Goal: Information Seeking & Learning: Learn about a topic

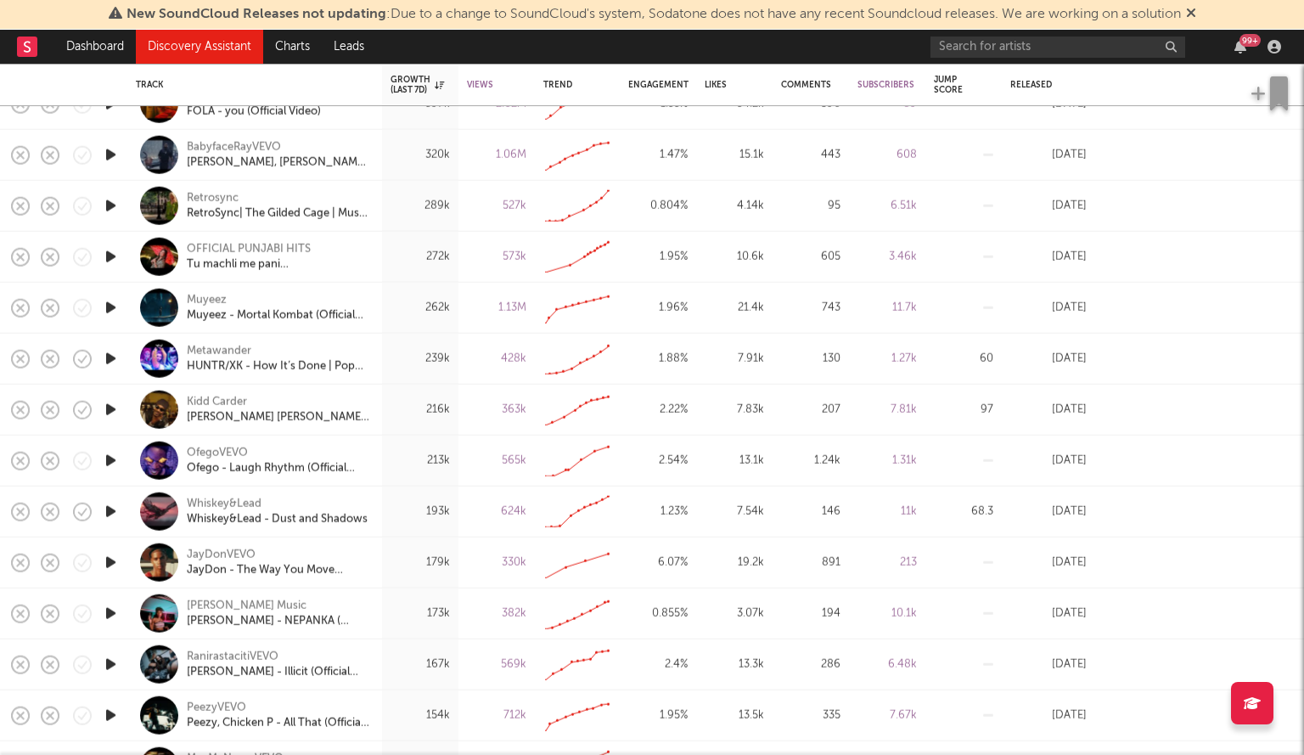
click at [647, 4] on span "New SoundCloud Releases not updating : Due to a change to SoundCloud's system, …" at bounding box center [653, 14] width 1088 height 20
click at [966, 49] on input "text" at bounding box center [1058, 47] width 255 height 21
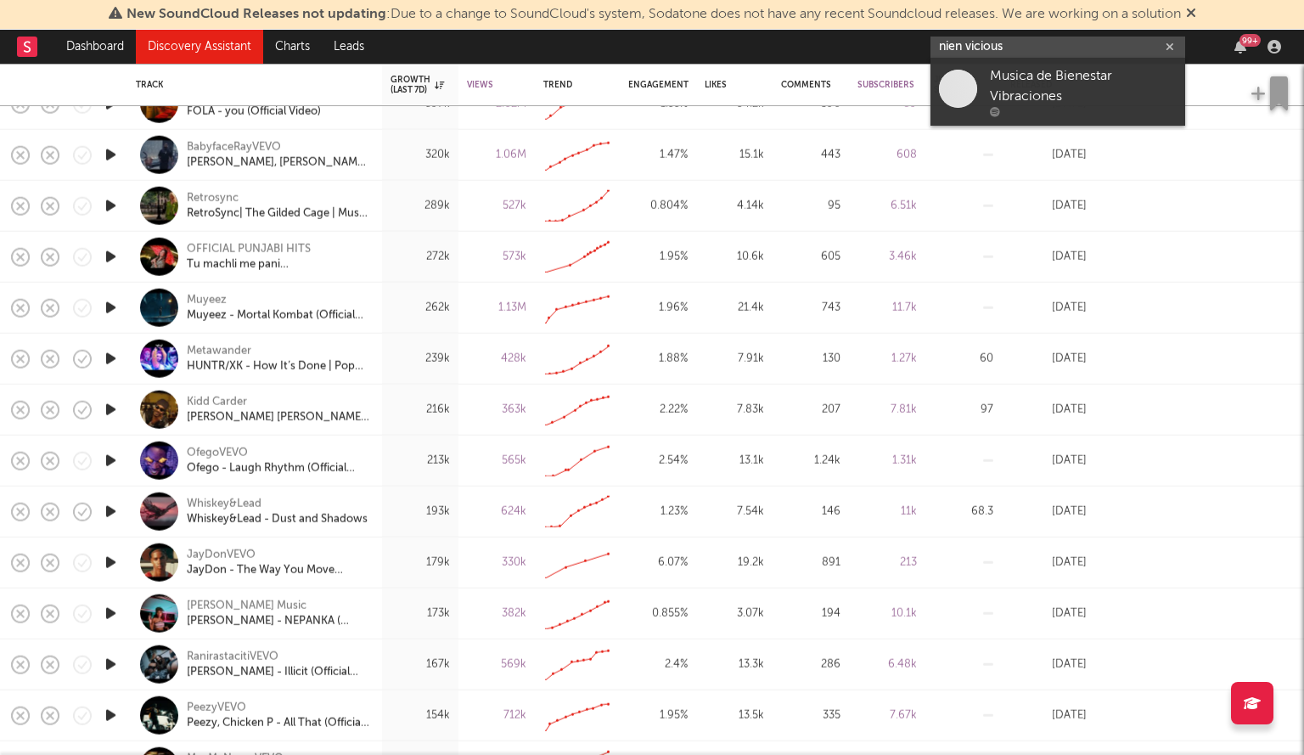
click at [958, 48] on input "nien vicious" at bounding box center [1058, 47] width 255 height 21
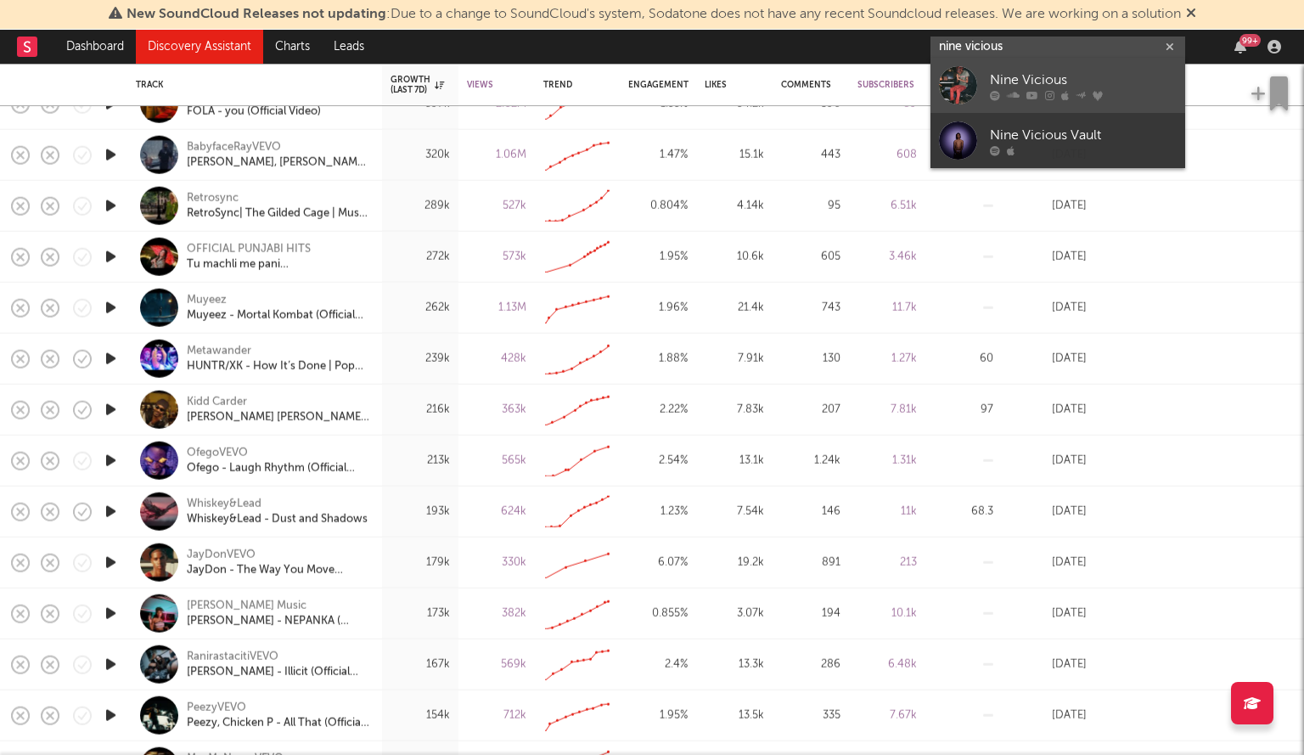
type input "nine vicious"
click at [965, 82] on div at bounding box center [958, 85] width 38 height 38
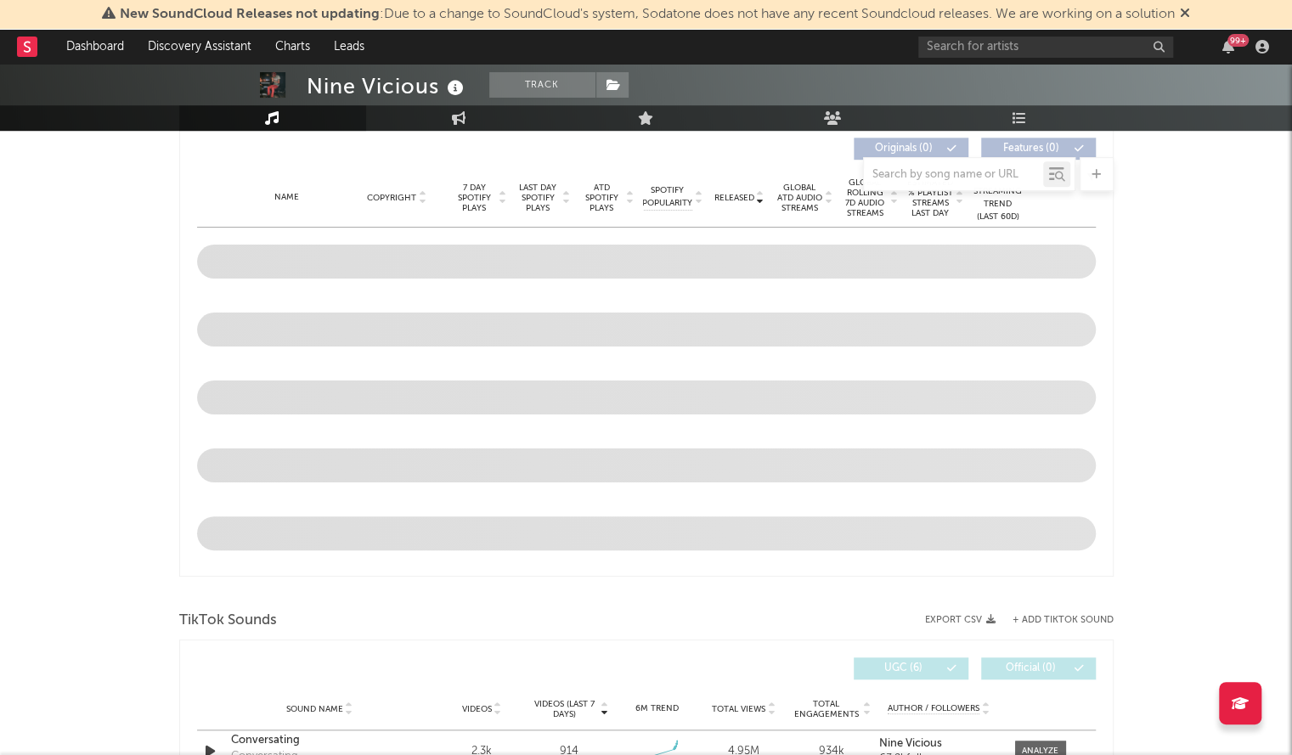
select select "6m"
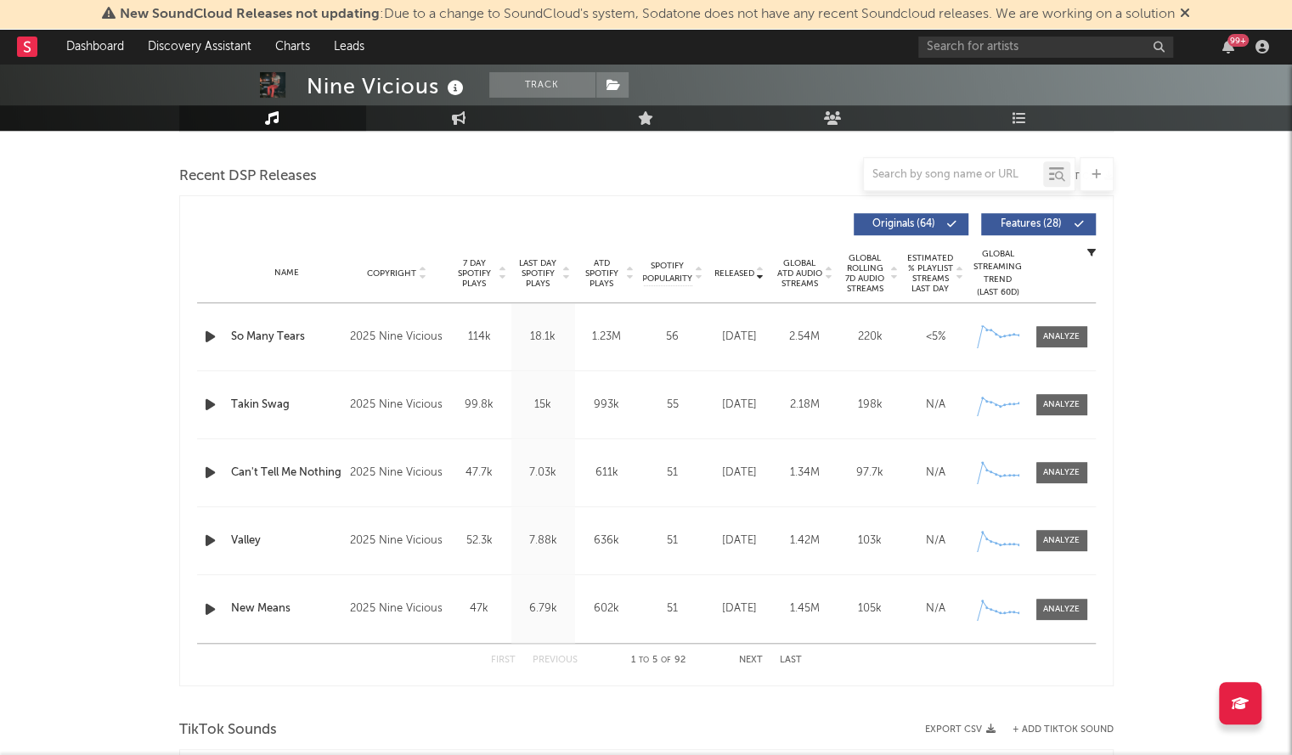
scroll to position [594, 0]
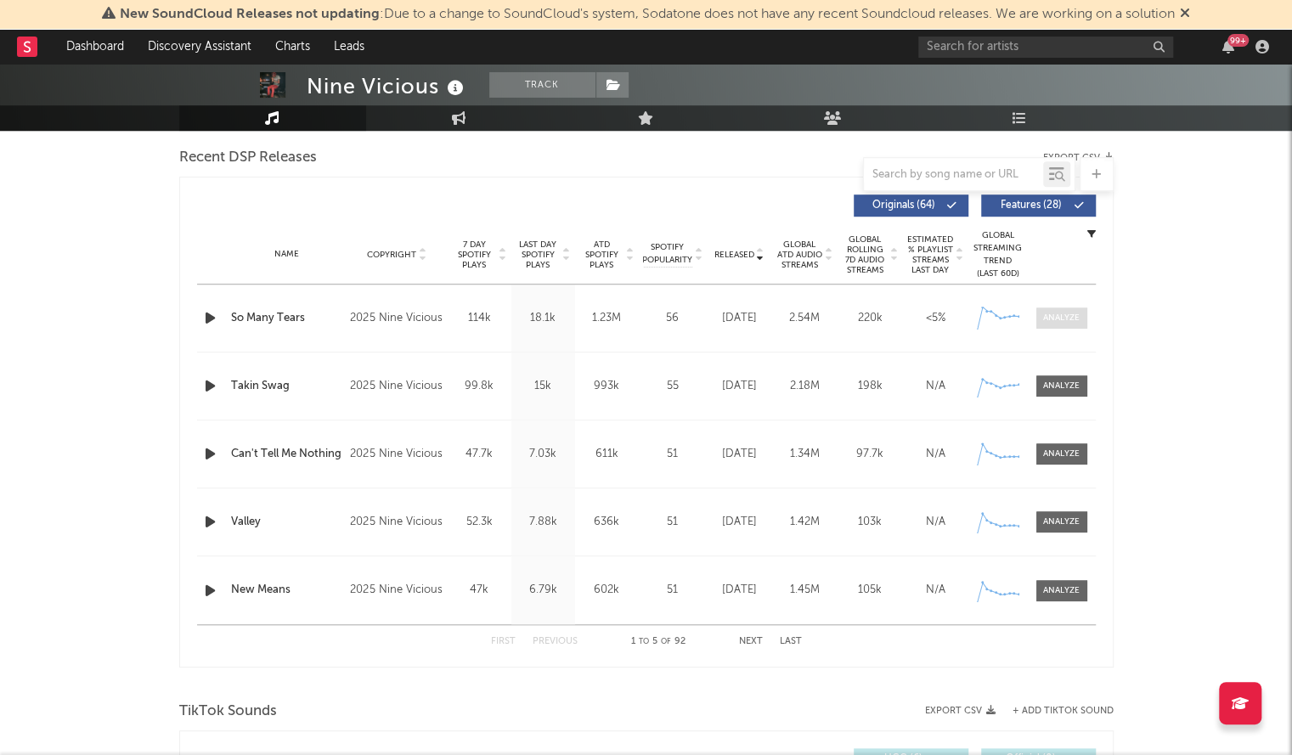
click at [1059, 315] on div at bounding box center [1061, 318] width 37 height 13
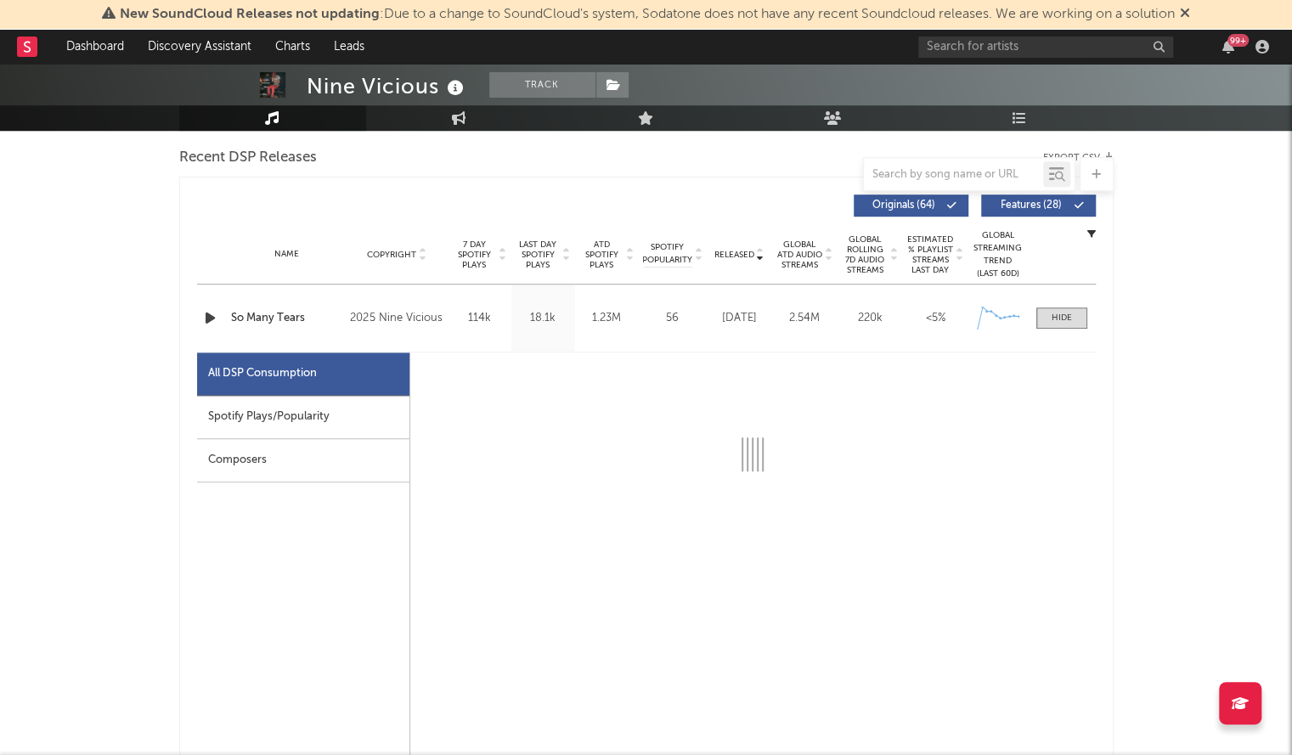
select select "1w"
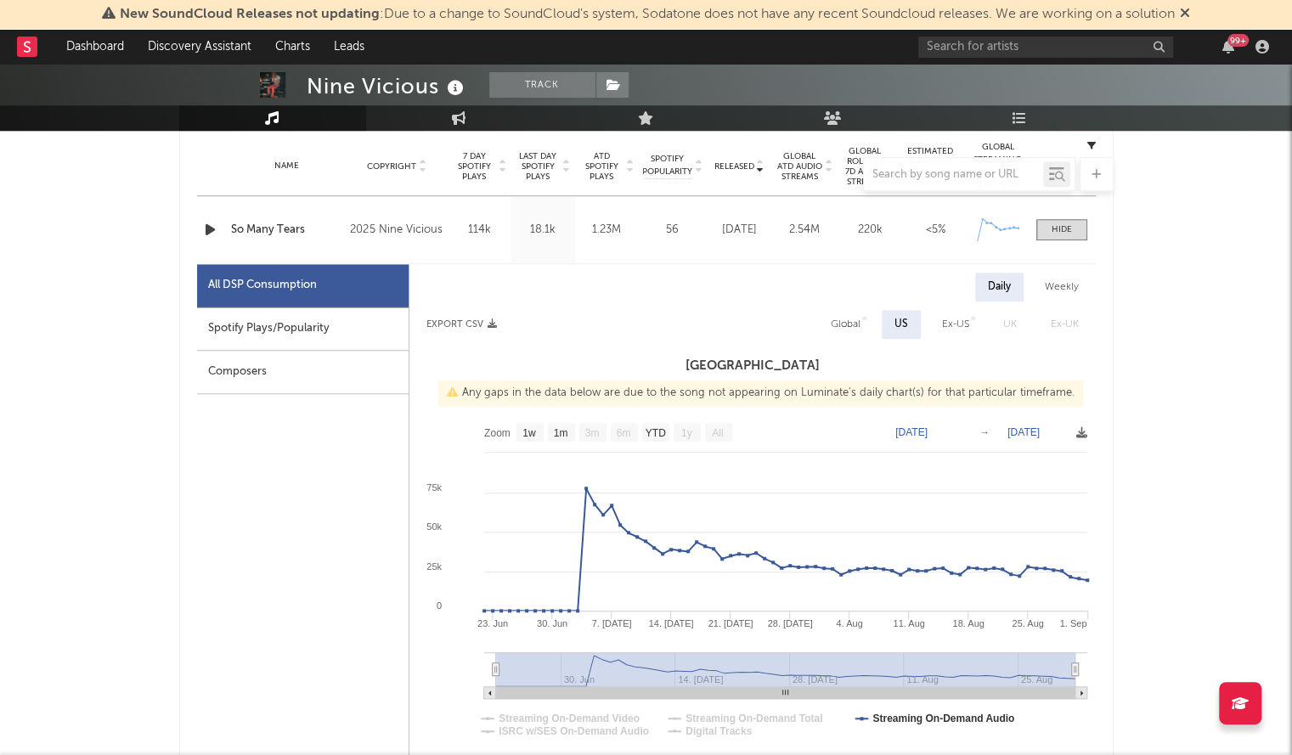
scroll to position [673, 0]
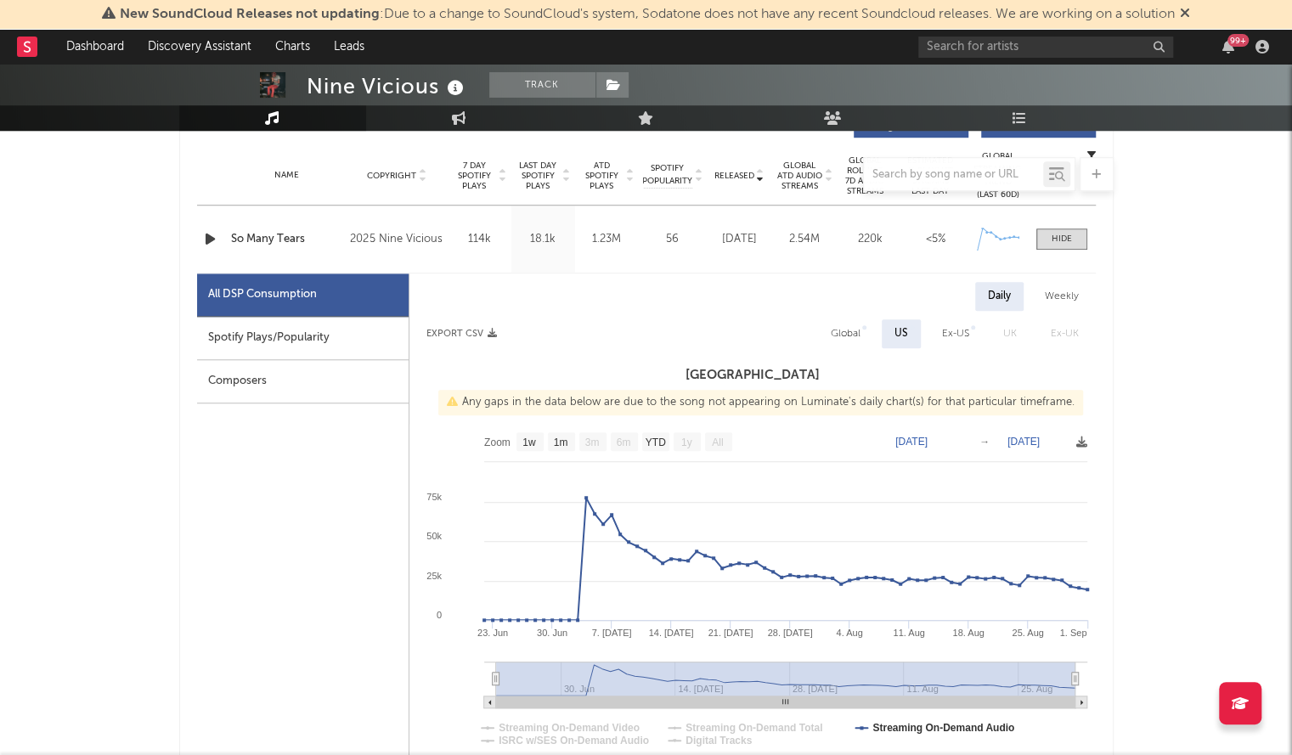
click at [1058, 306] on div "Weekly" at bounding box center [1061, 296] width 59 height 29
select select "1w"
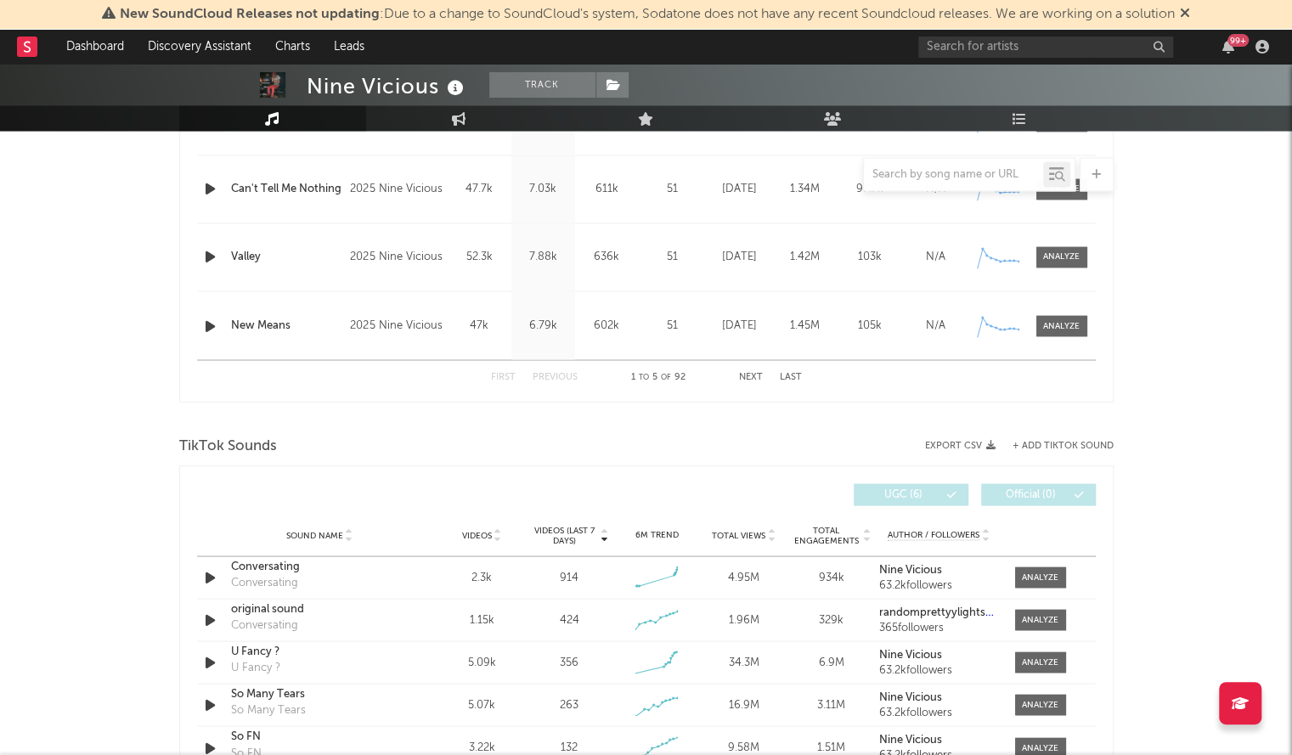
scroll to position [1667, 0]
click at [757, 377] on button "Next" at bounding box center [751, 375] width 24 height 9
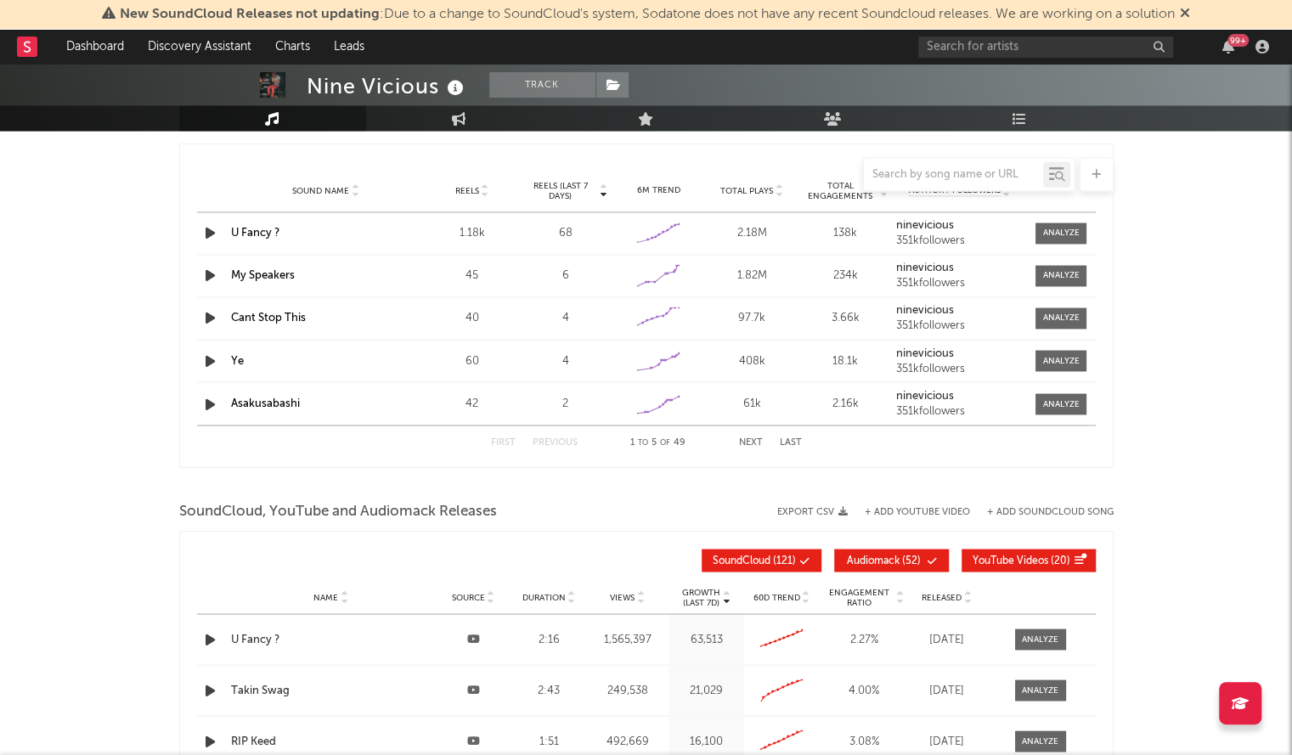
scroll to position [1588, 0]
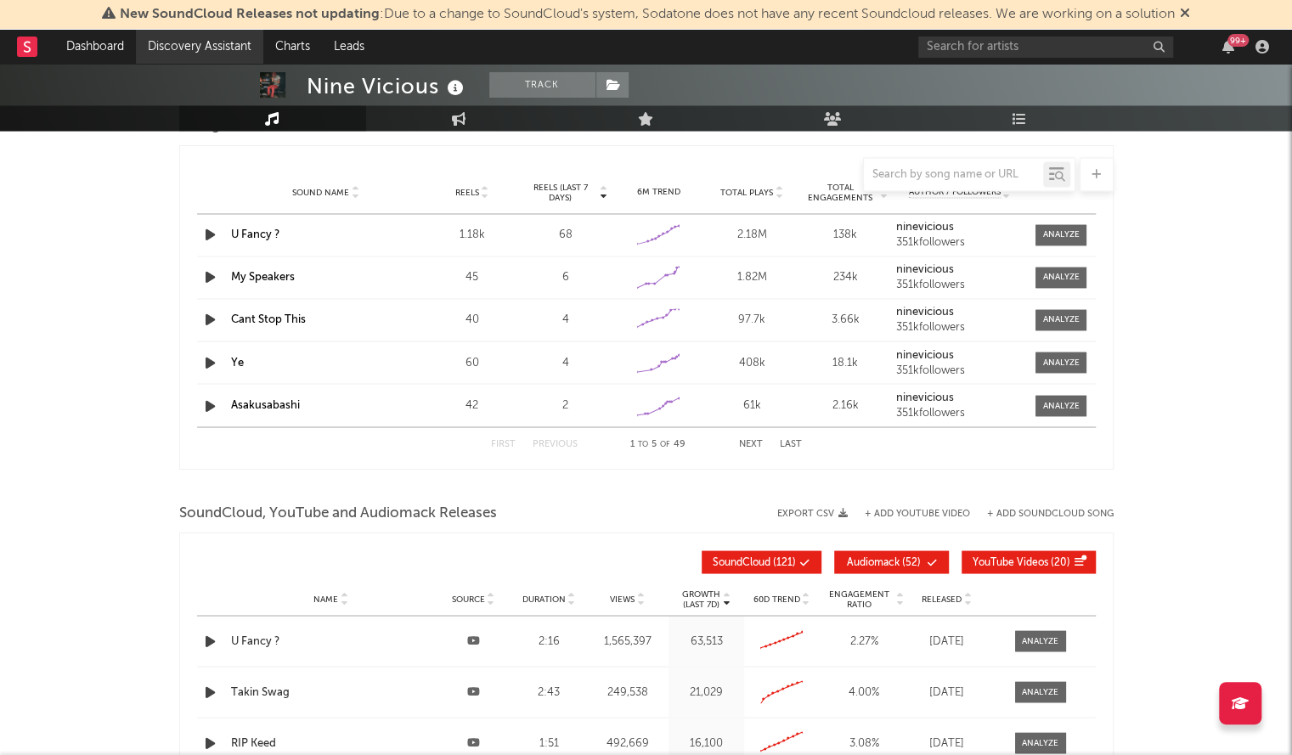
click at [191, 50] on link "Discovery Assistant" at bounding box center [199, 47] width 127 height 34
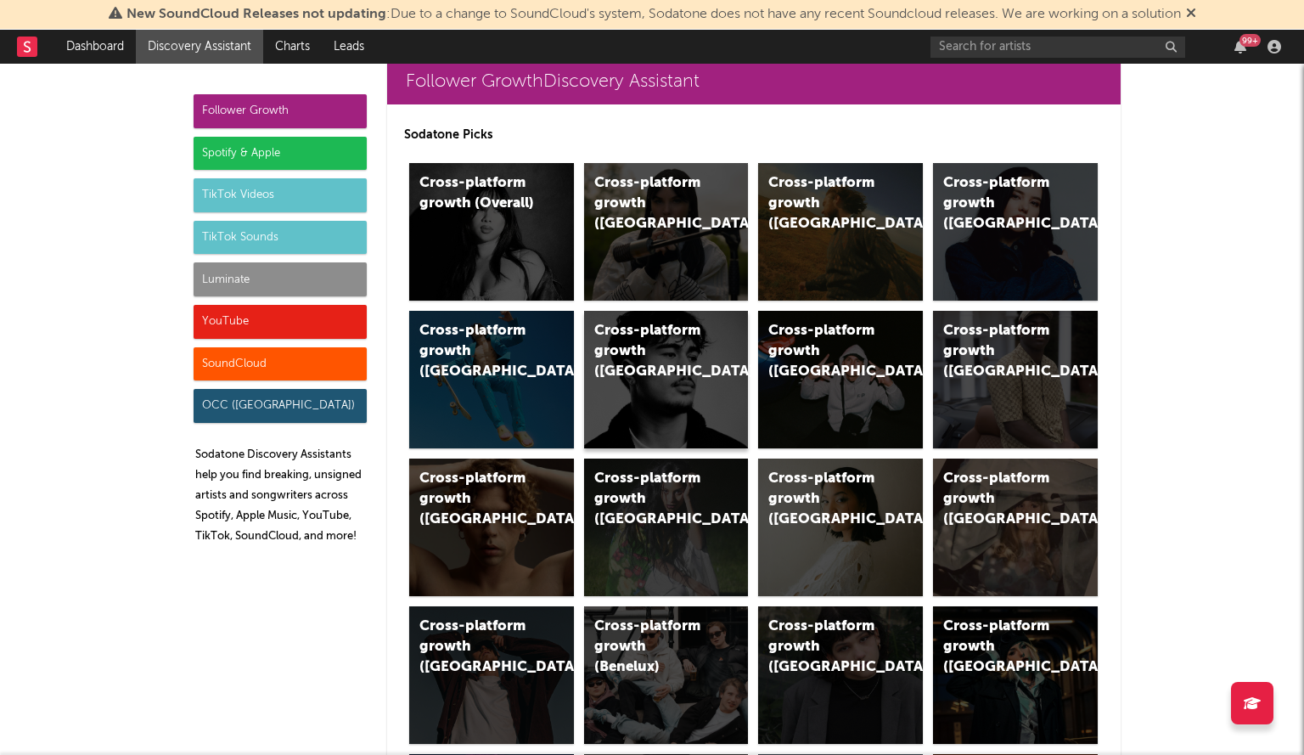
scroll to position [18, 0]
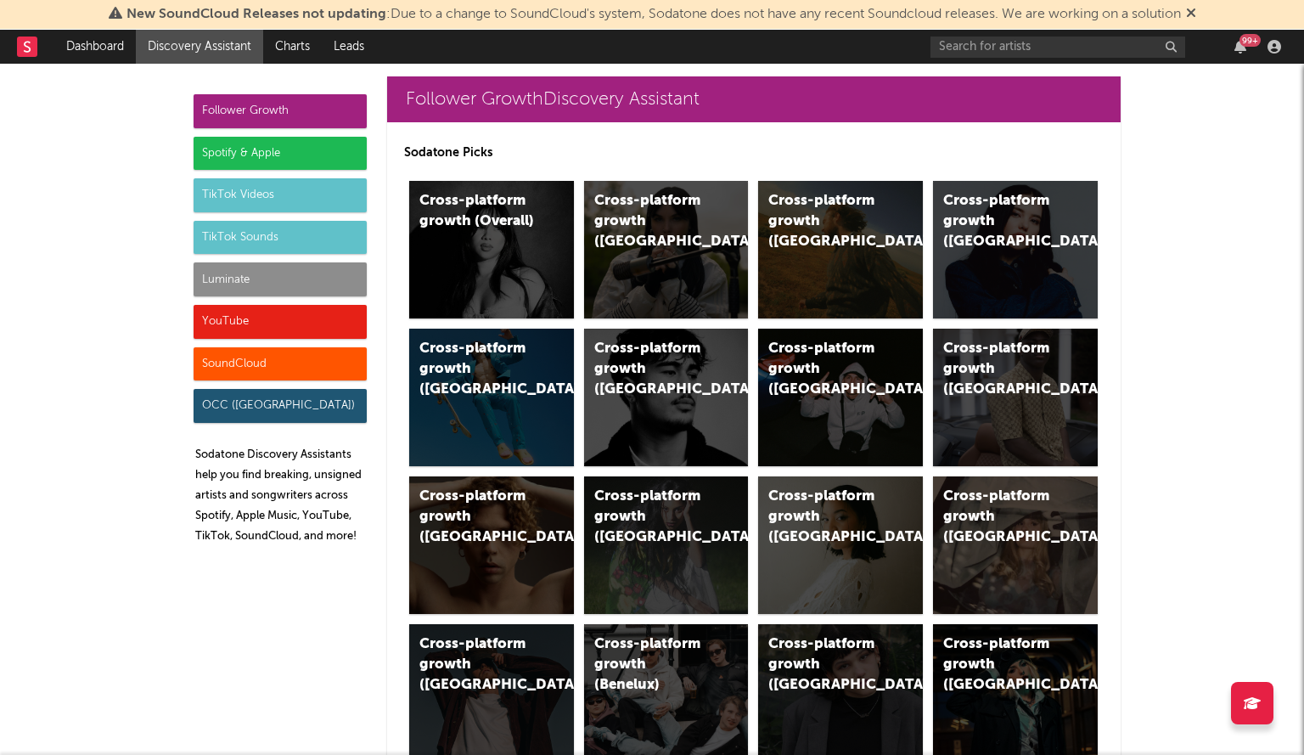
click at [27, 46] on icon at bounding box center [27, 46] width 7 height 11
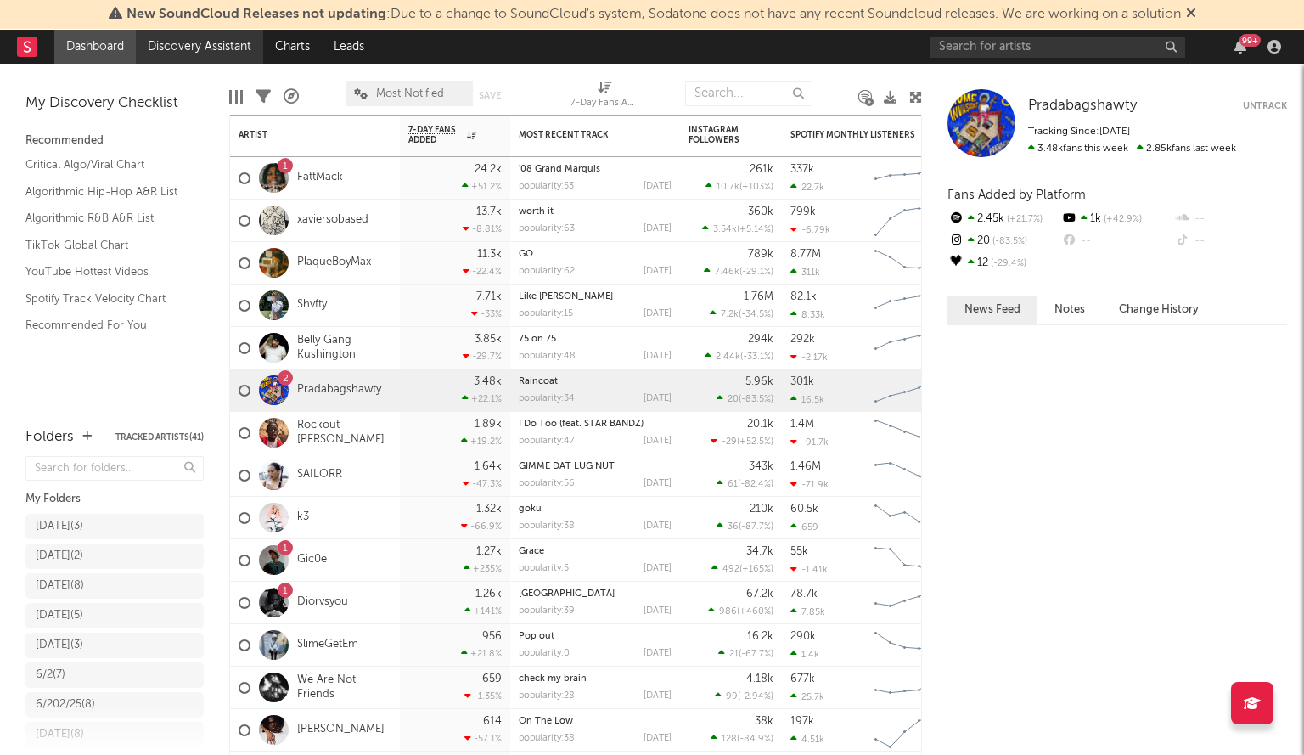
click at [210, 47] on link "Discovery Assistant" at bounding box center [199, 47] width 127 height 34
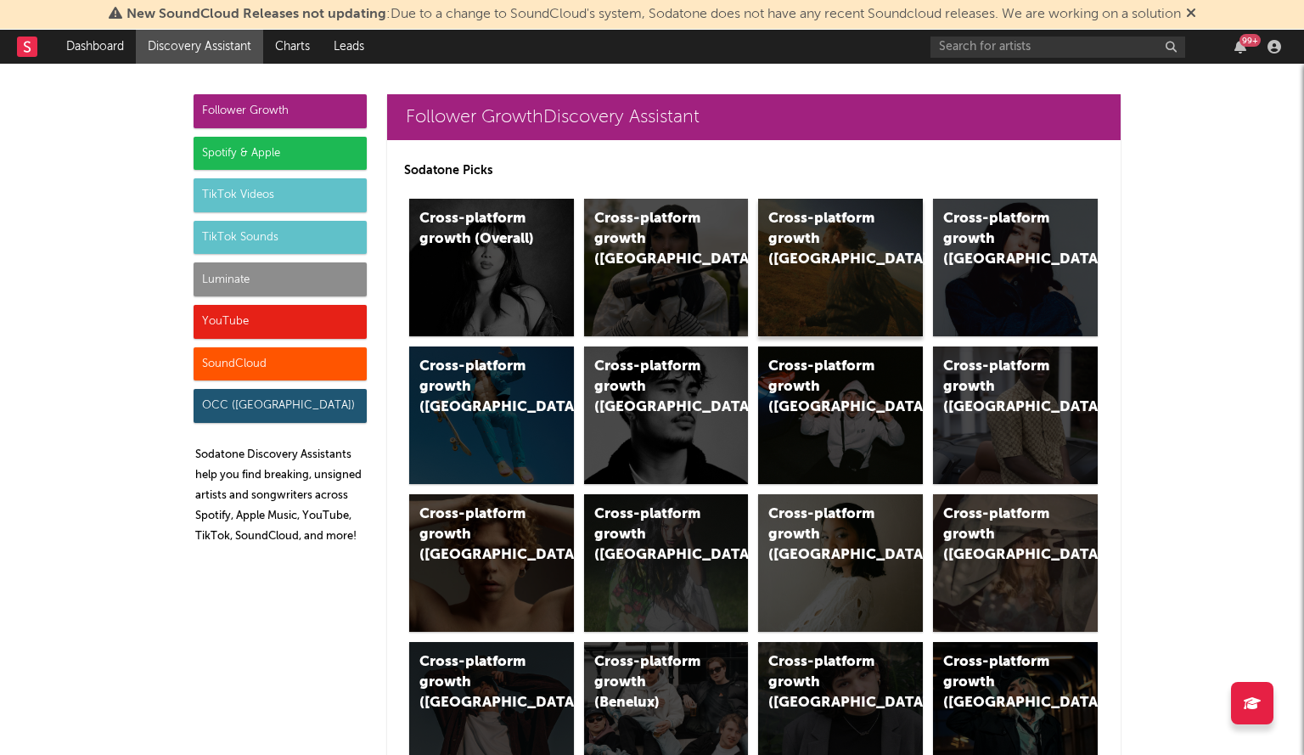
click at [846, 250] on div "Cross-platform growth (US)" at bounding box center [840, 268] width 165 height 138
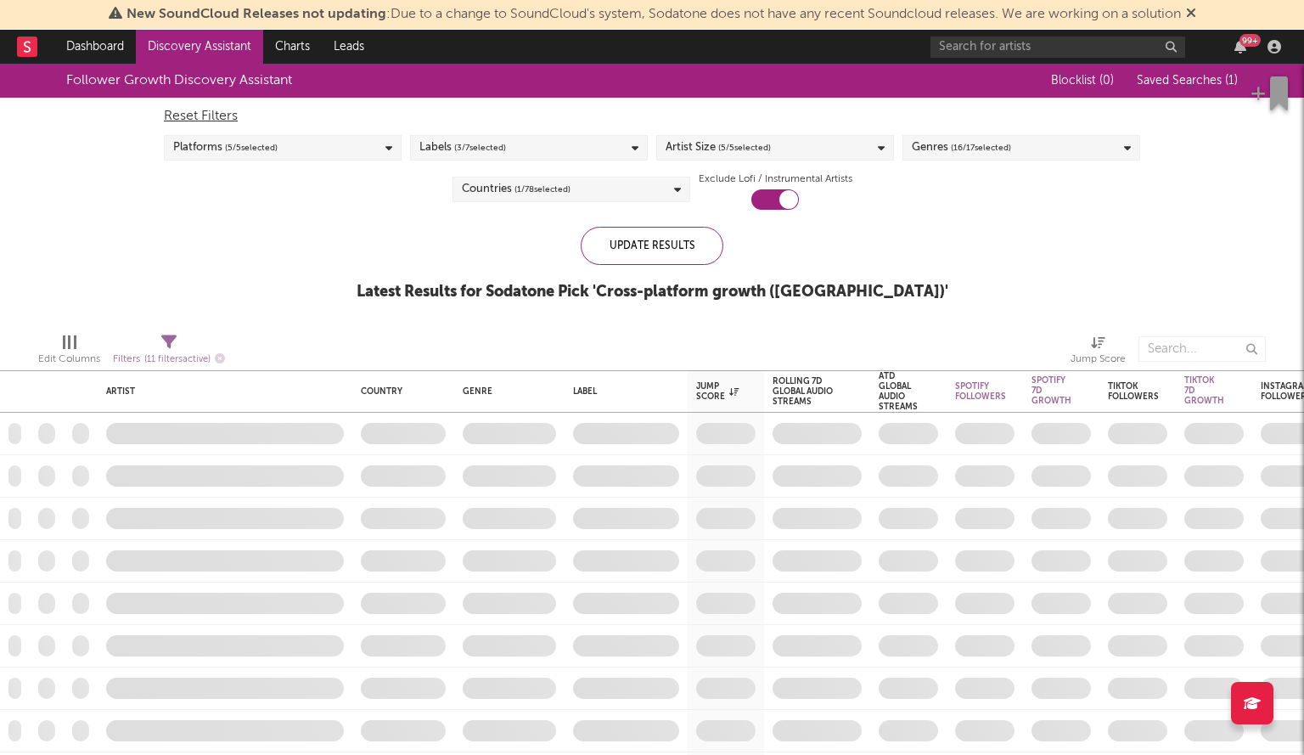
checkbox input "true"
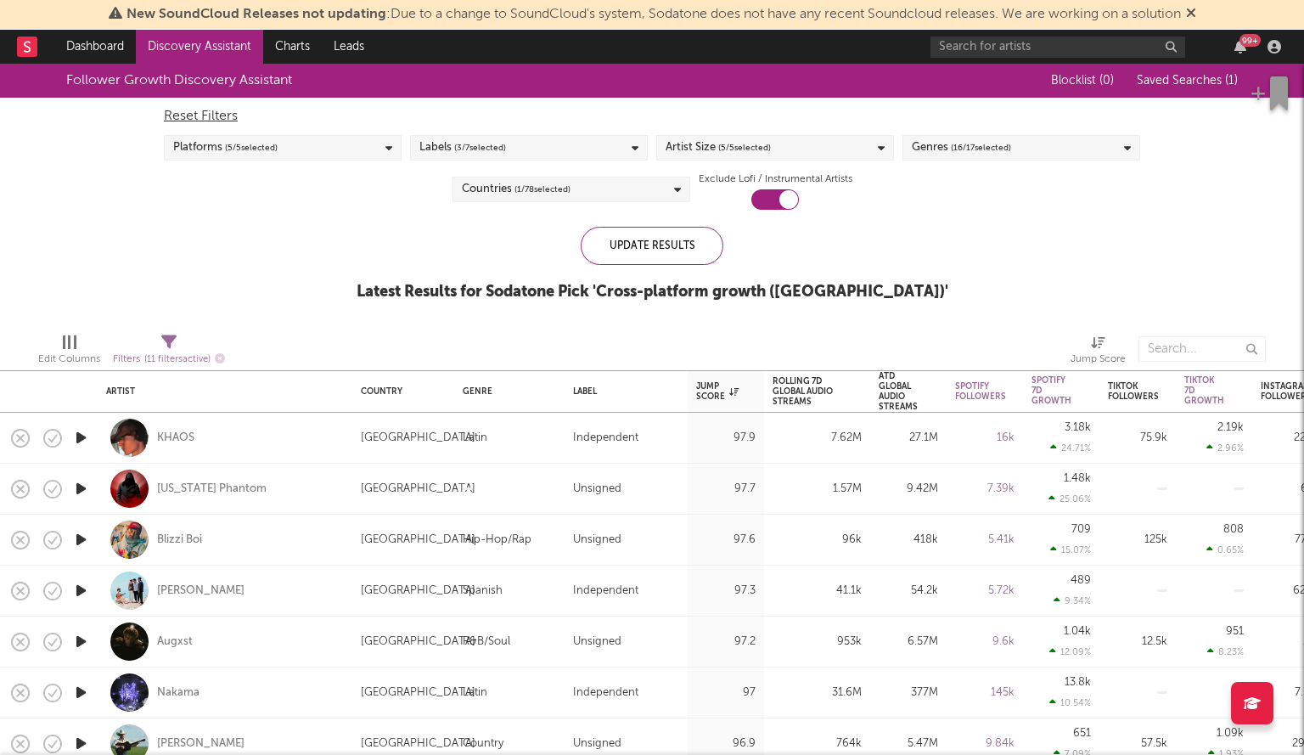
click at [442, 157] on div "Labels ( 3 / 7 selected)" at bounding box center [462, 148] width 87 height 20
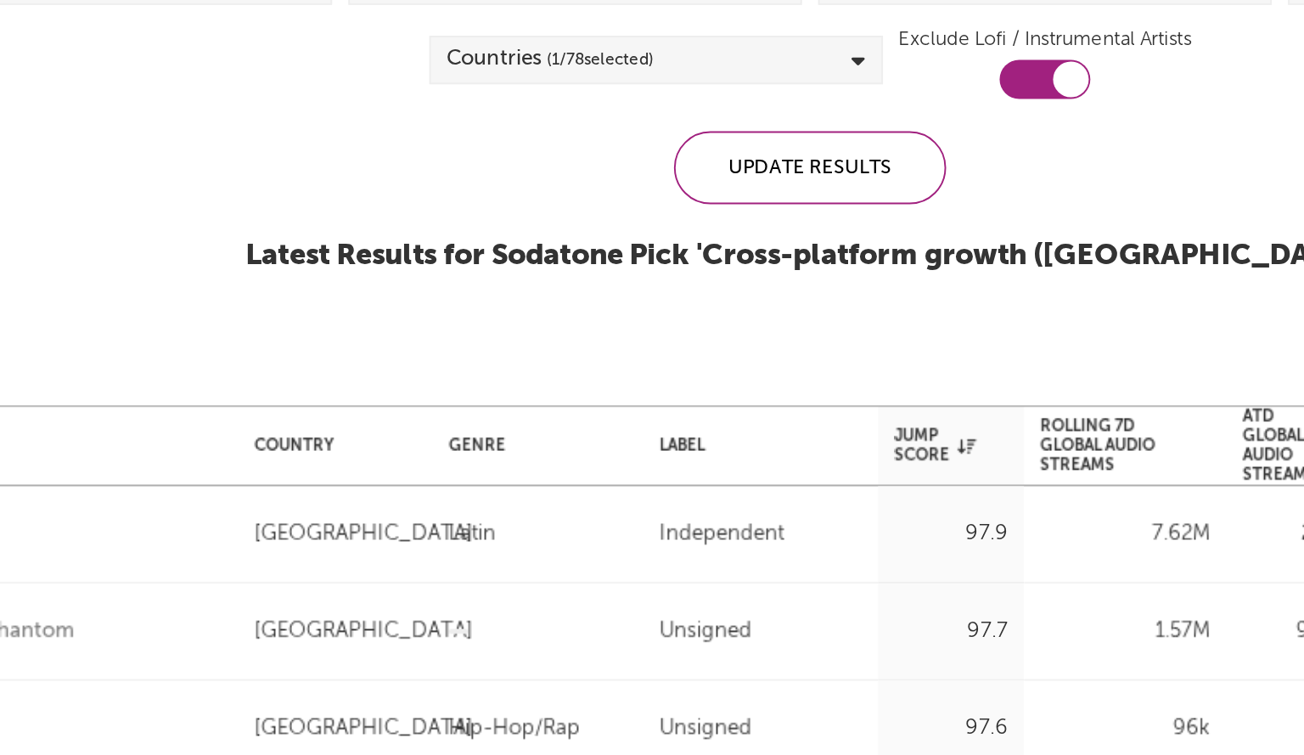
click at [325, 306] on div "Follower Growth Discovery Assistant Blocklist ( 0 ) Saved Searches ( 1 ) Reset …" at bounding box center [652, 192] width 1304 height 256
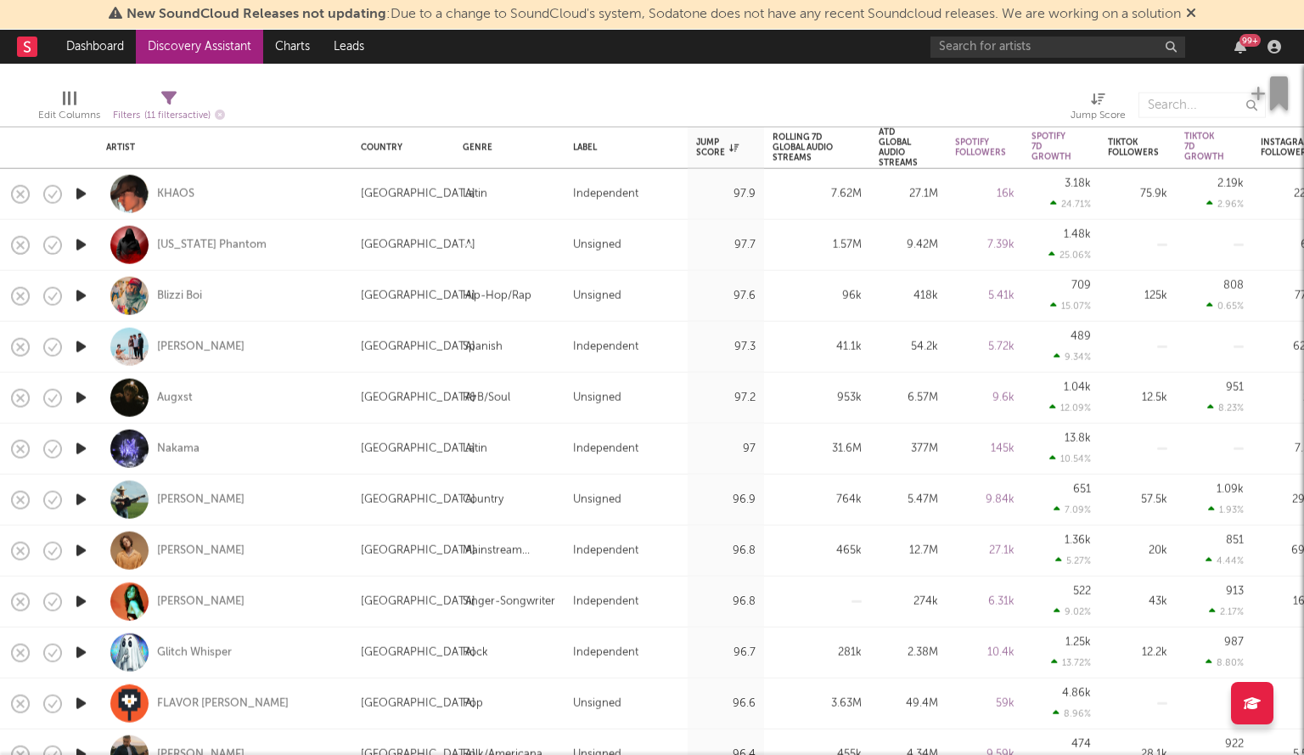
click at [85, 190] on icon "button" at bounding box center [81, 193] width 18 height 21
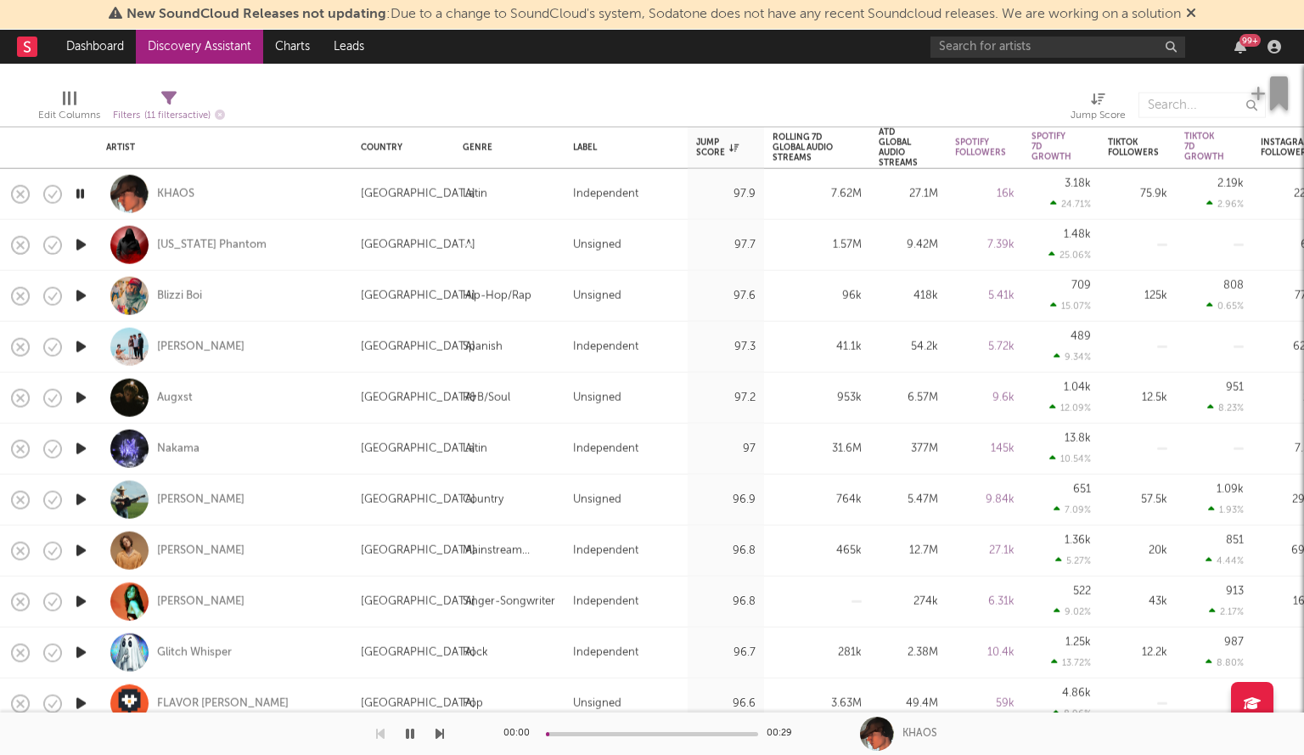
click at [83, 245] on icon "button" at bounding box center [81, 244] width 18 height 21
click at [76, 291] on icon "button" at bounding box center [81, 295] width 18 height 21
click at [83, 242] on icon "button" at bounding box center [81, 244] width 18 height 21
click at [79, 242] on icon "button" at bounding box center [80, 244] width 16 height 21
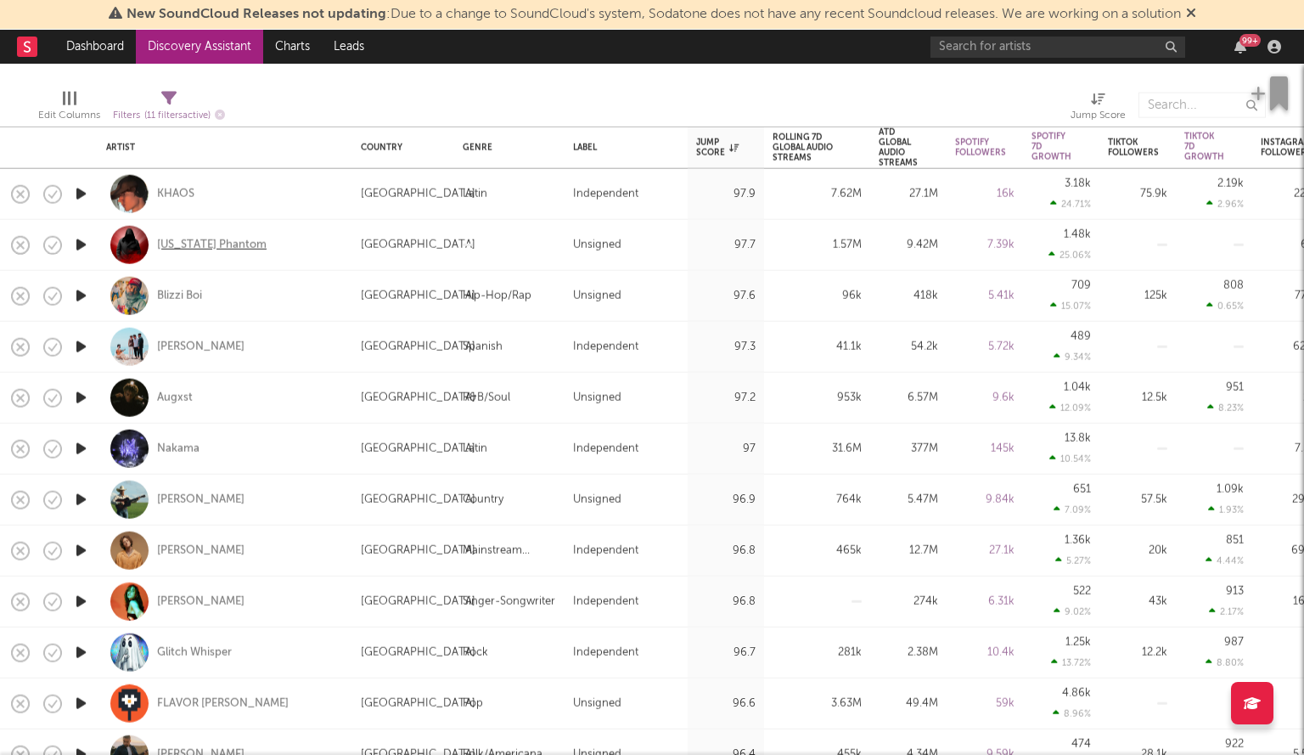
click at [237, 249] on div "[US_STATE] Phantom" at bounding box center [212, 244] width 110 height 15
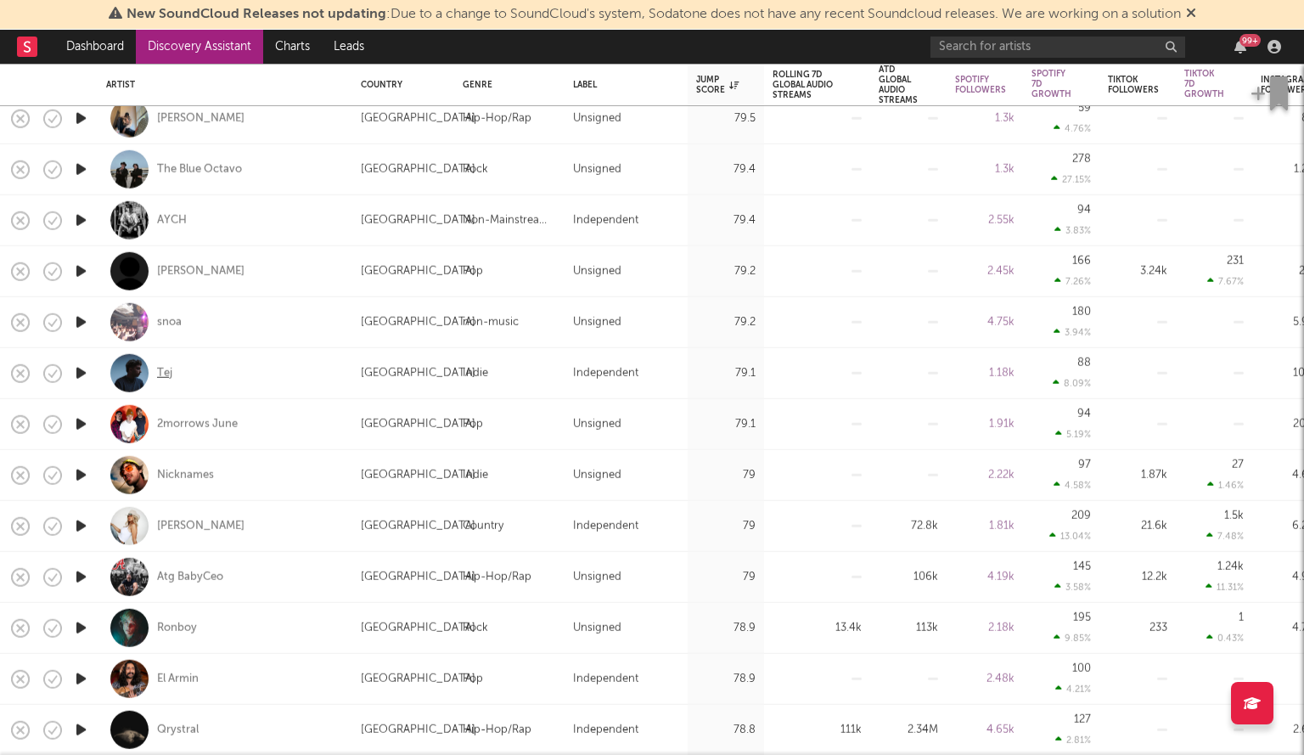
click at [167, 374] on div "Tej" at bounding box center [164, 372] width 15 height 15
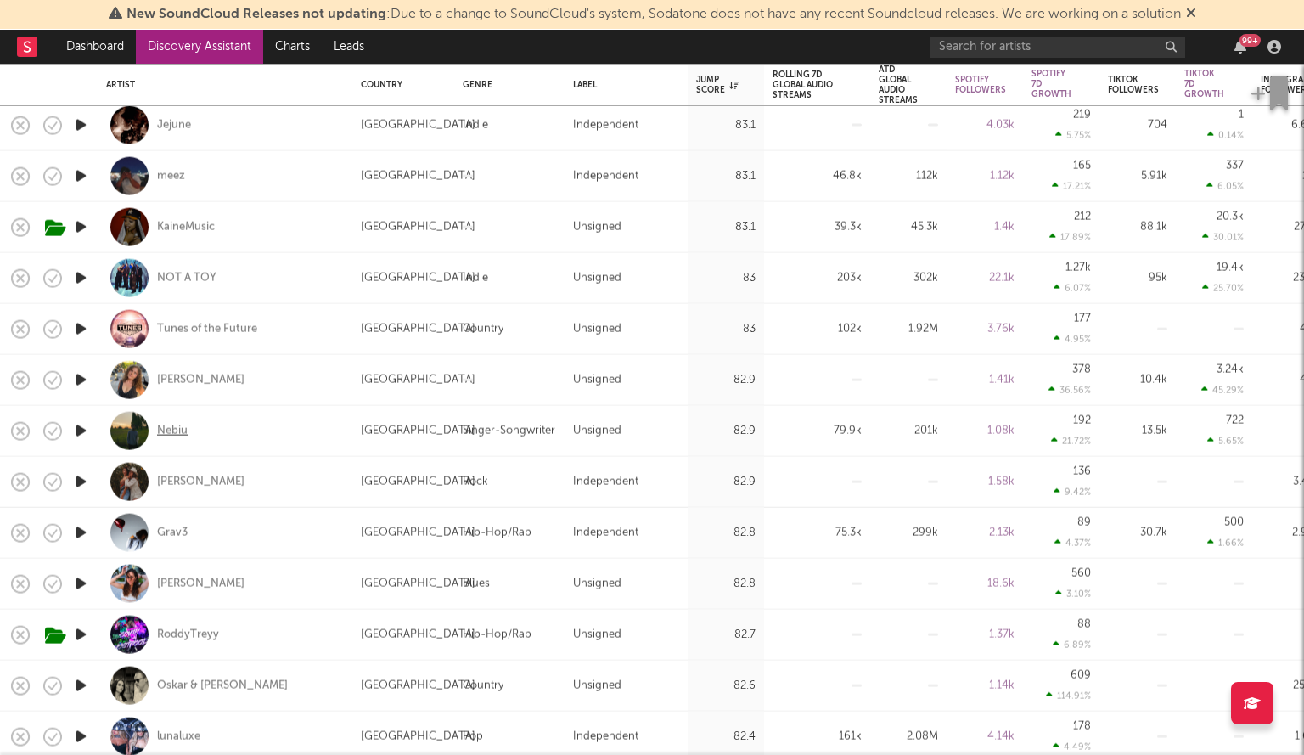
click at [173, 434] on div "Nebiu" at bounding box center [172, 430] width 31 height 15
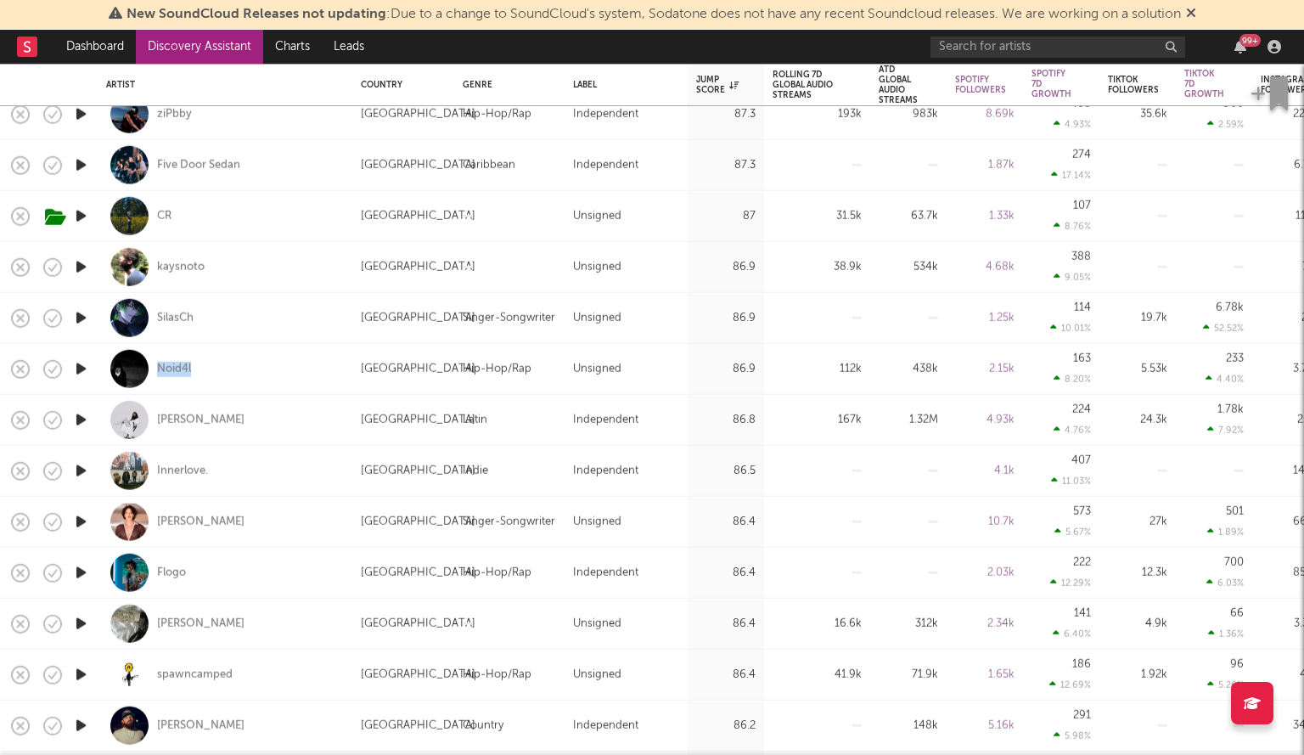
drag, startPoint x: 204, startPoint y: 369, endPoint x: 141, endPoint y: 372, distance: 62.9
click at [141, 372] on div "Noid4l" at bounding box center [225, 369] width 238 height 50
select select "1w"
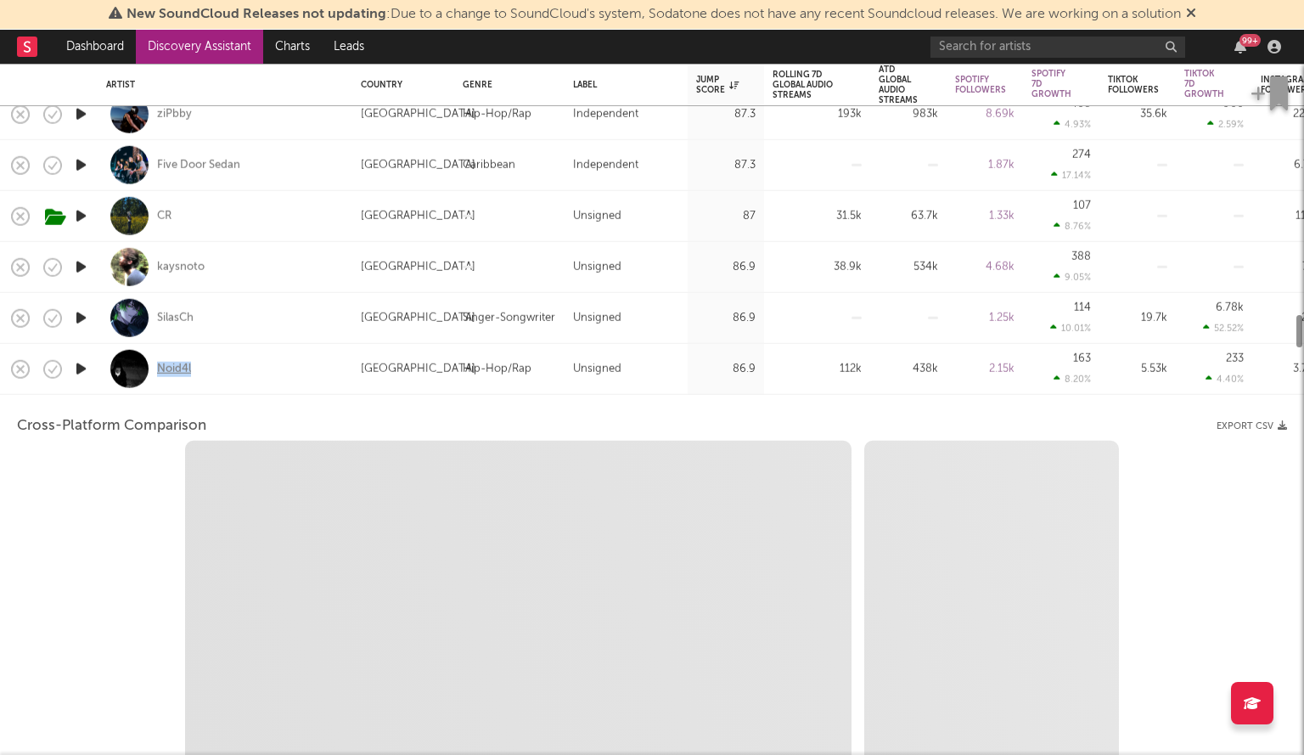
select select "6m"
click at [246, 369] on div "Noid4l" at bounding box center [225, 369] width 238 height 50
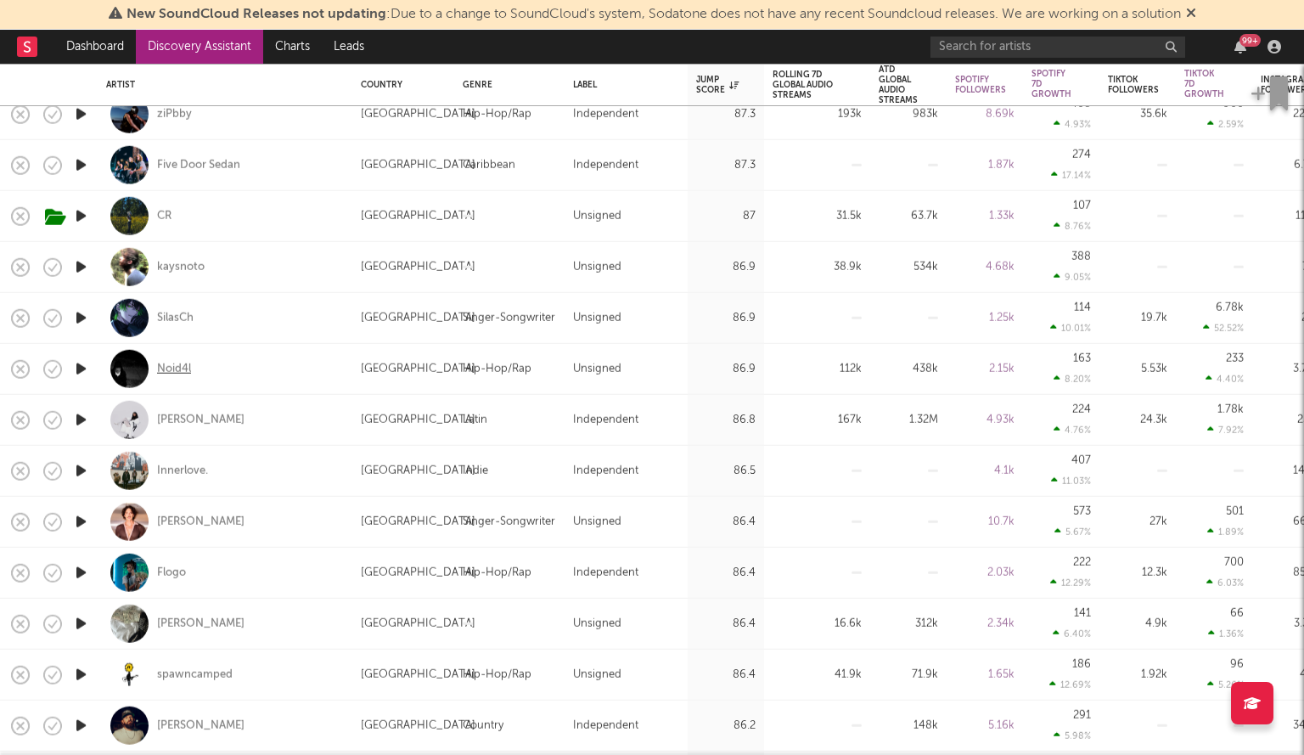
click at [167, 376] on div "Noid4l" at bounding box center [174, 368] width 34 height 15
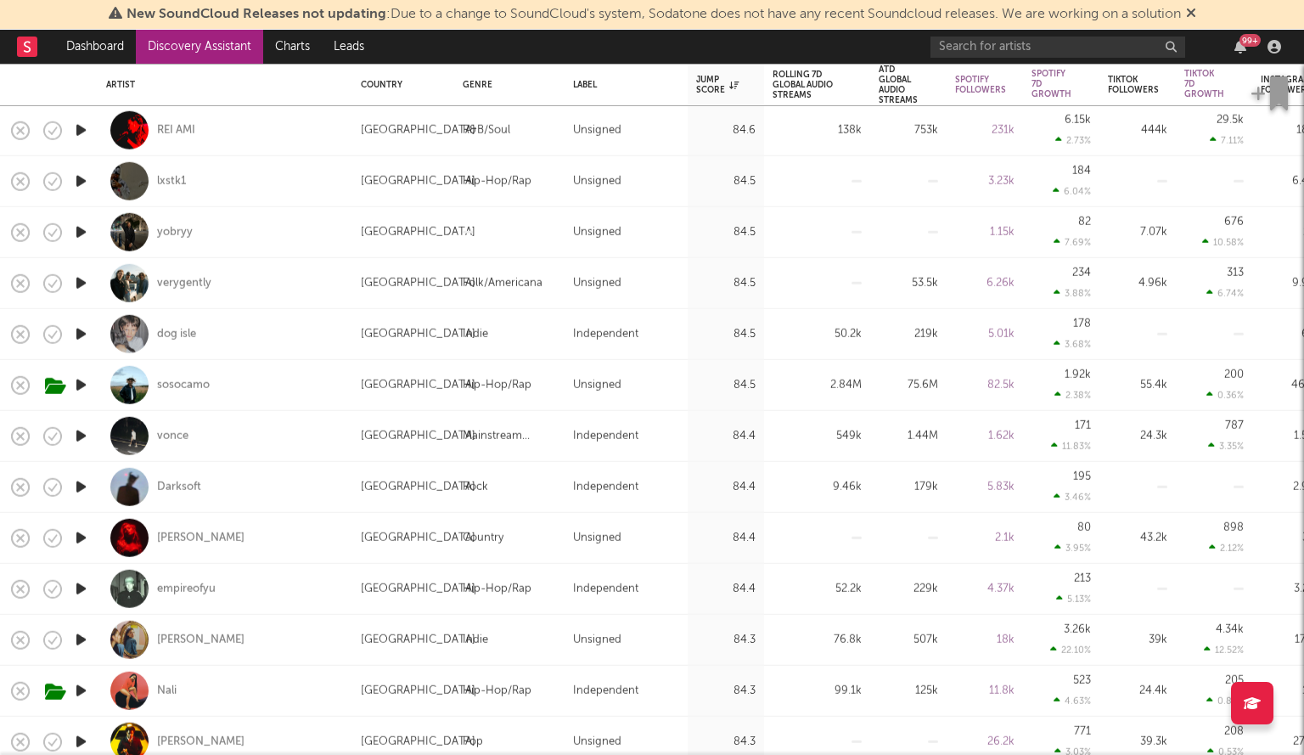
click at [19, 46] on rect at bounding box center [27, 47] width 20 height 20
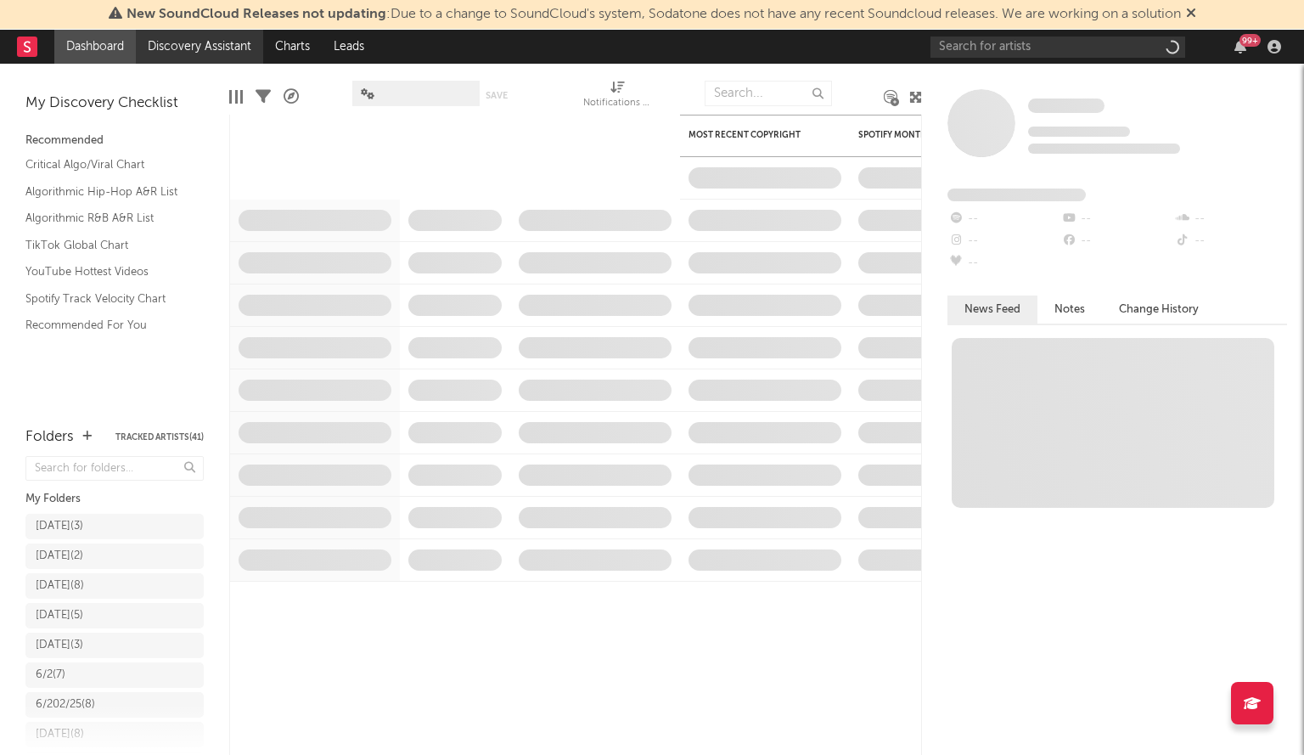
click at [210, 57] on link "Discovery Assistant" at bounding box center [199, 47] width 127 height 34
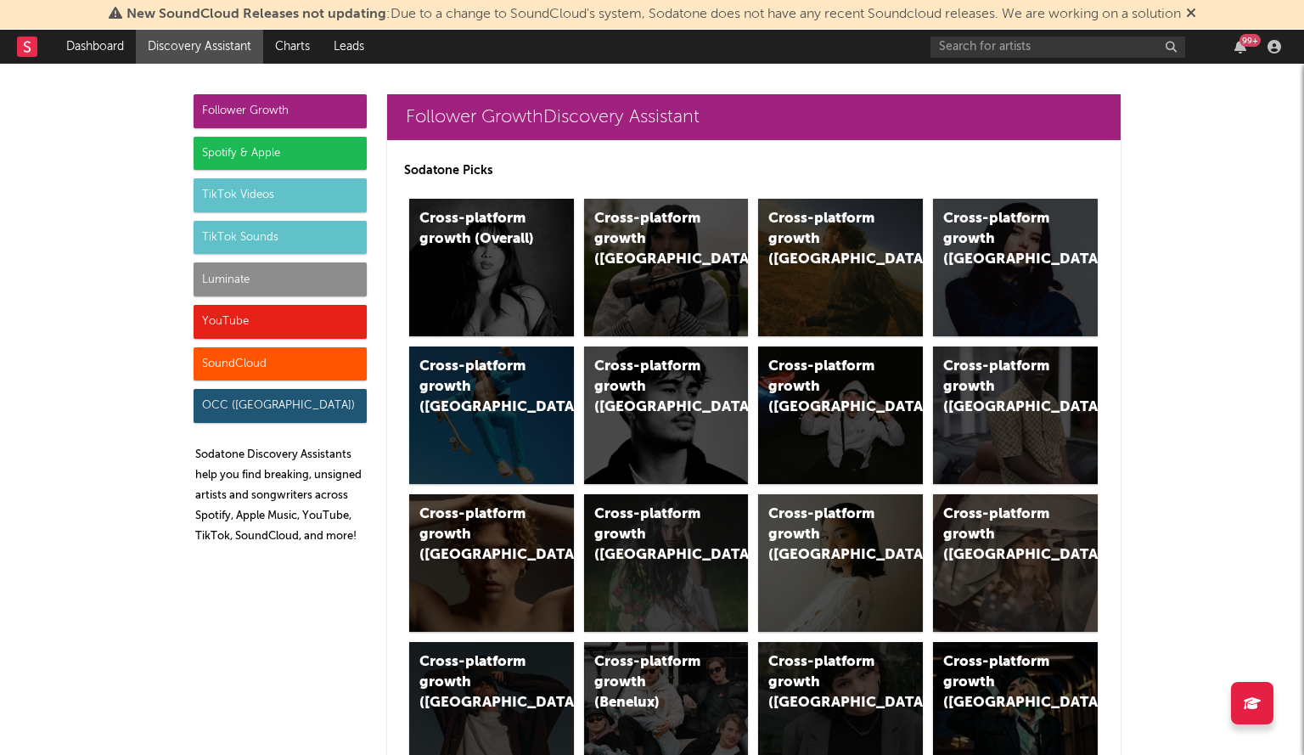
click at [243, 322] on div "YouTube" at bounding box center [280, 322] width 173 height 34
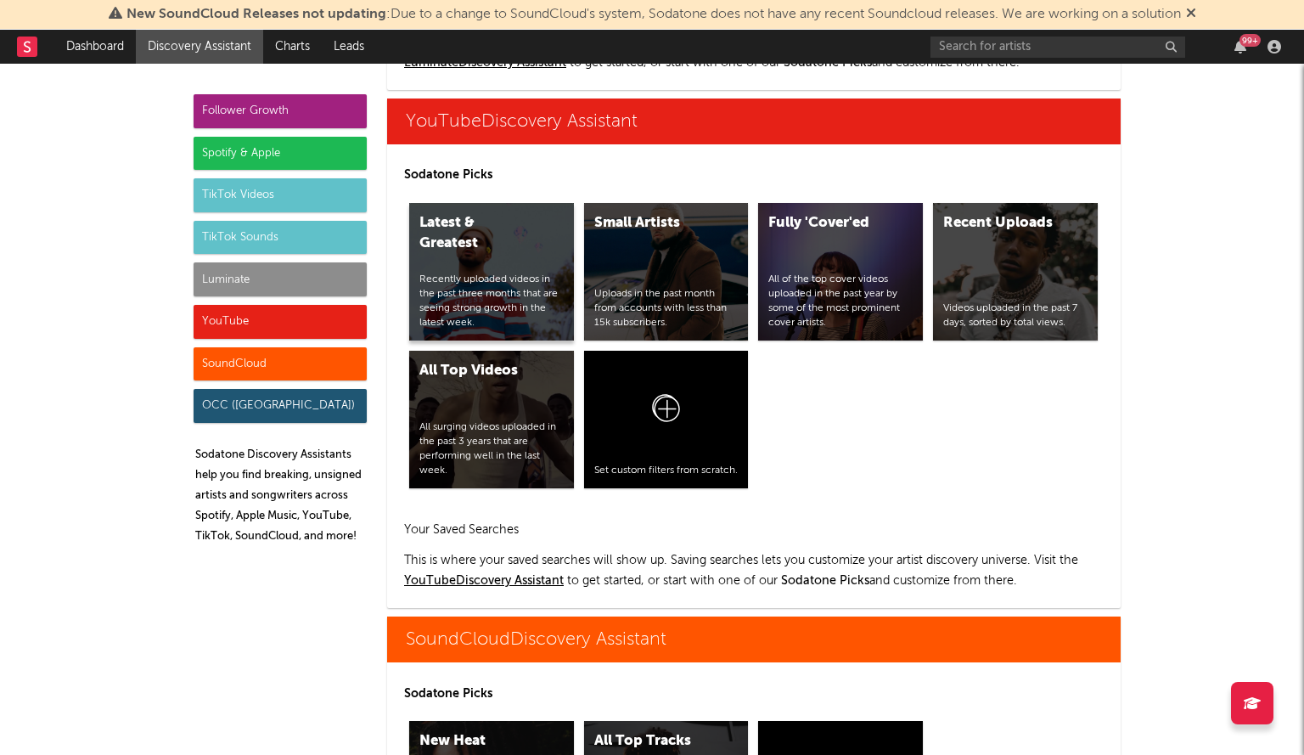
scroll to position [9379, 0]
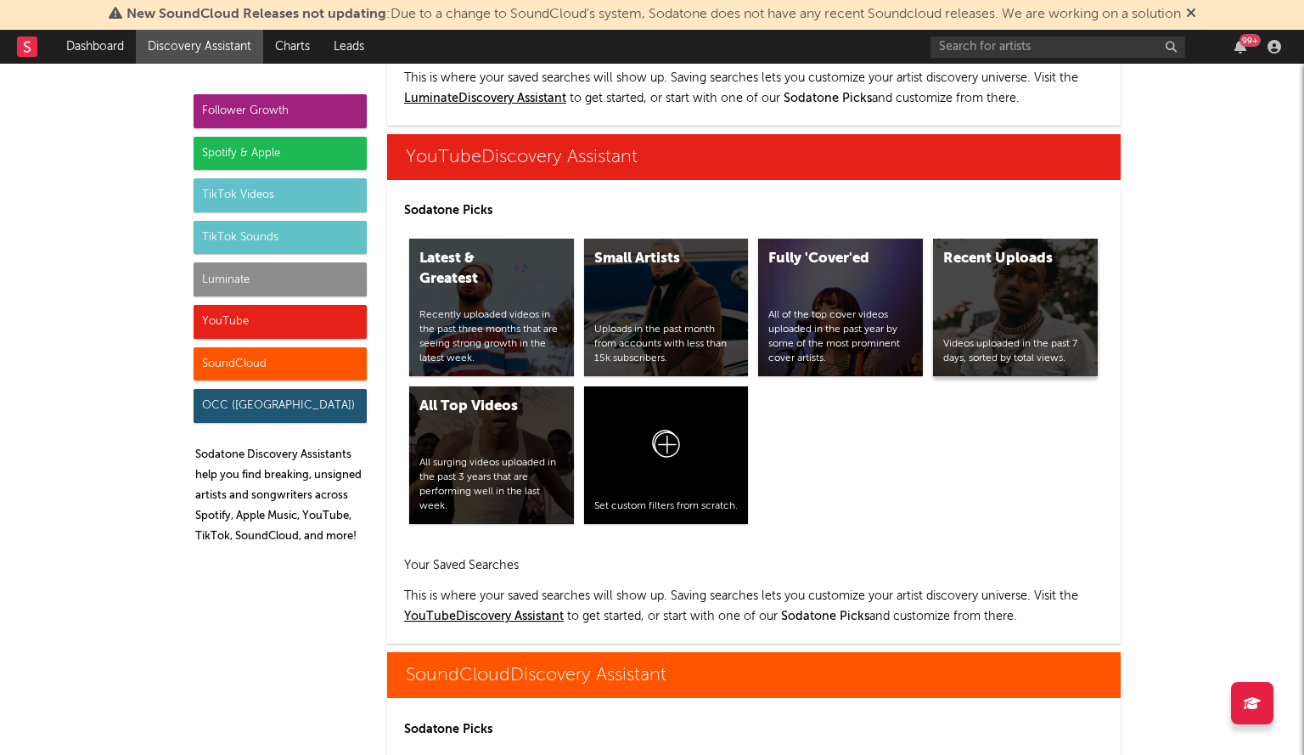
click at [1014, 291] on div "Recent Uploads Videos uploaded in the past 7 days, sorted by total views." at bounding box center [1015, 308] width 165 height 138
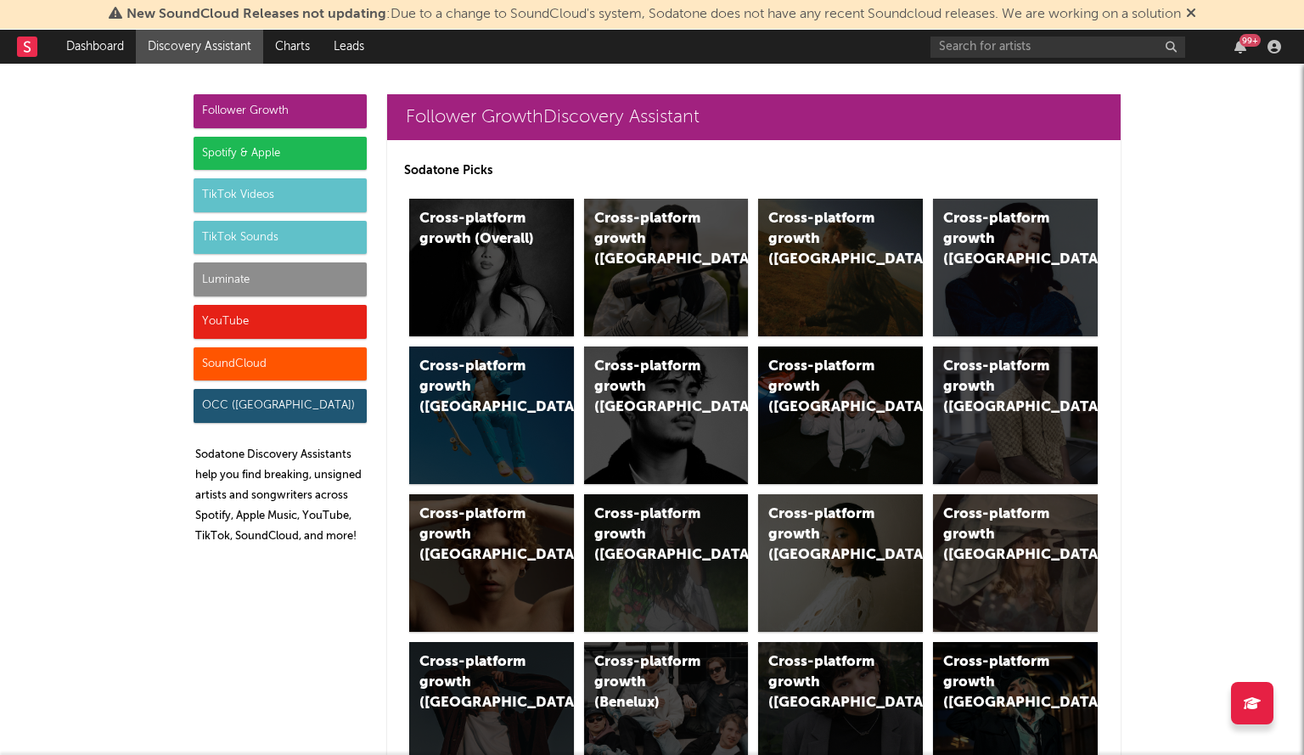
click at [246, 324] on div "YouTube" at bounding box center [280, 322] width 173 height 34
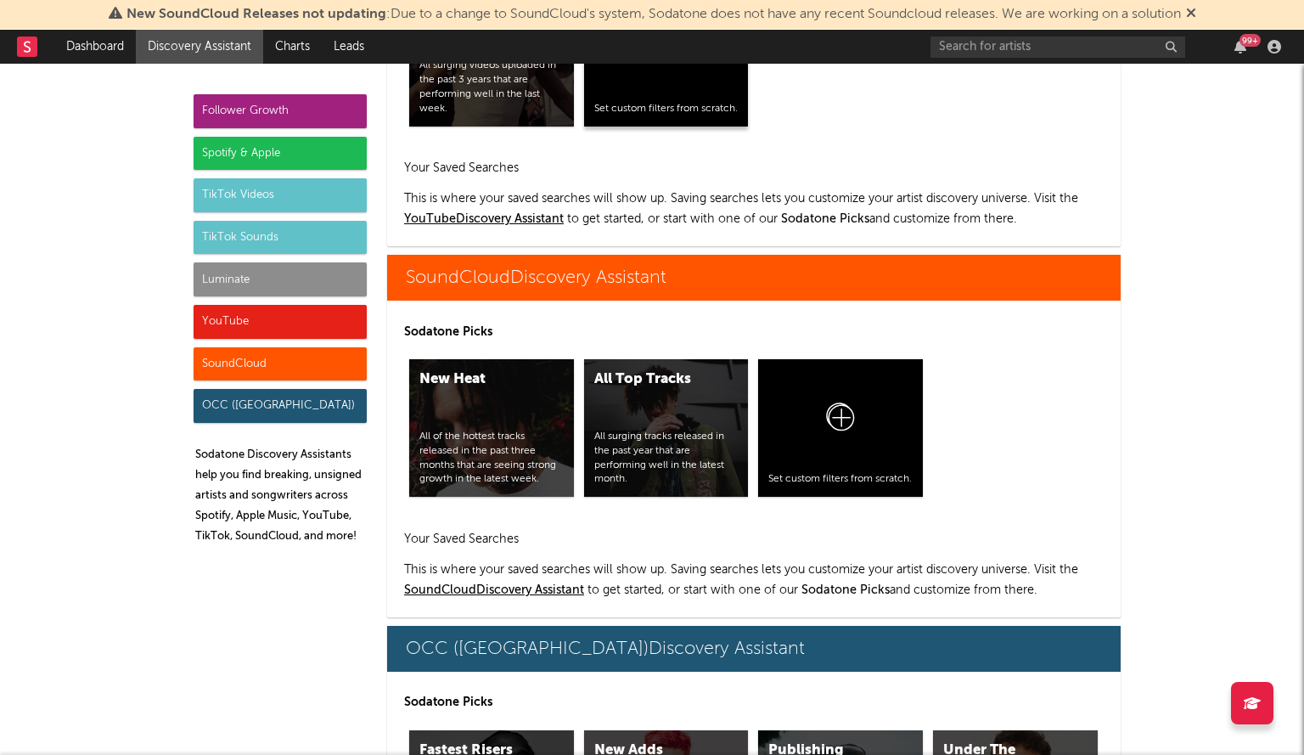
scroll to position [10164, 0]
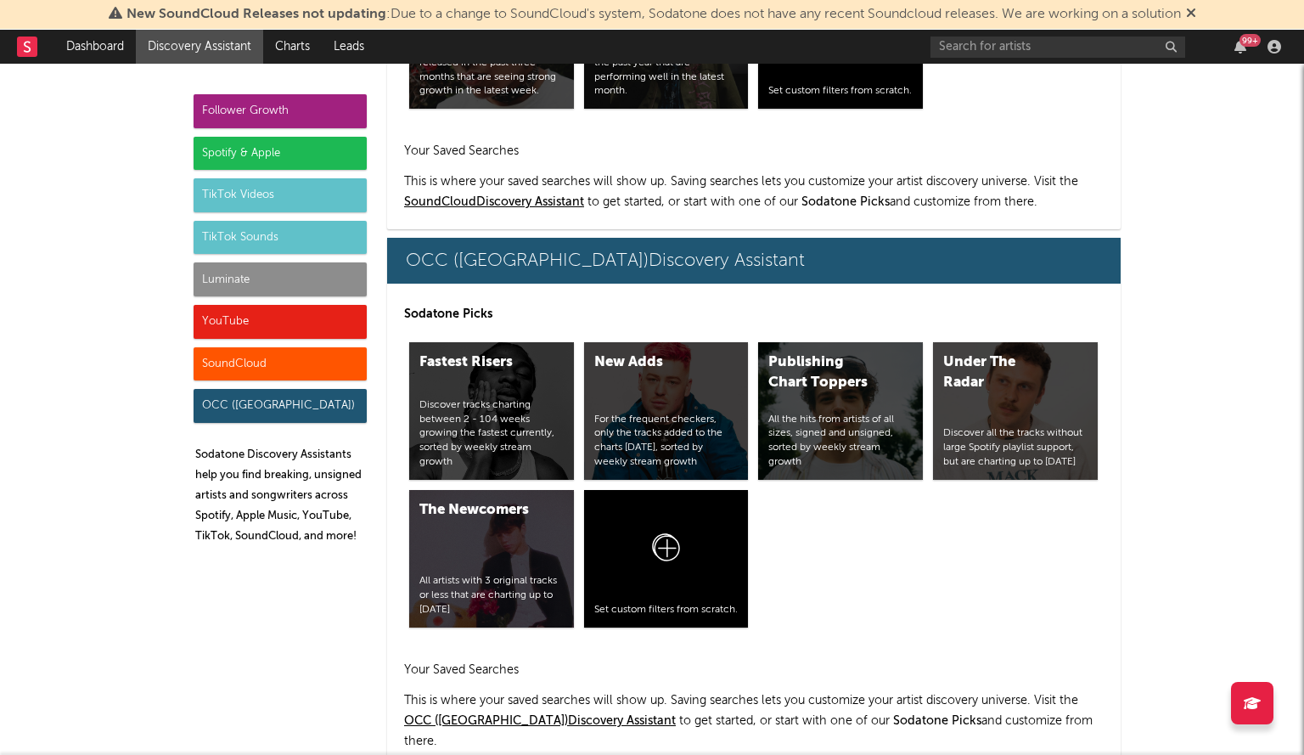
click at [258, 408] on div "OCC (UK)" at bounding box center [280, 406] width 173 height 34
click at [279, 119] on div "Follower Growth" at bounding box center [280, 111] width 173 height 34
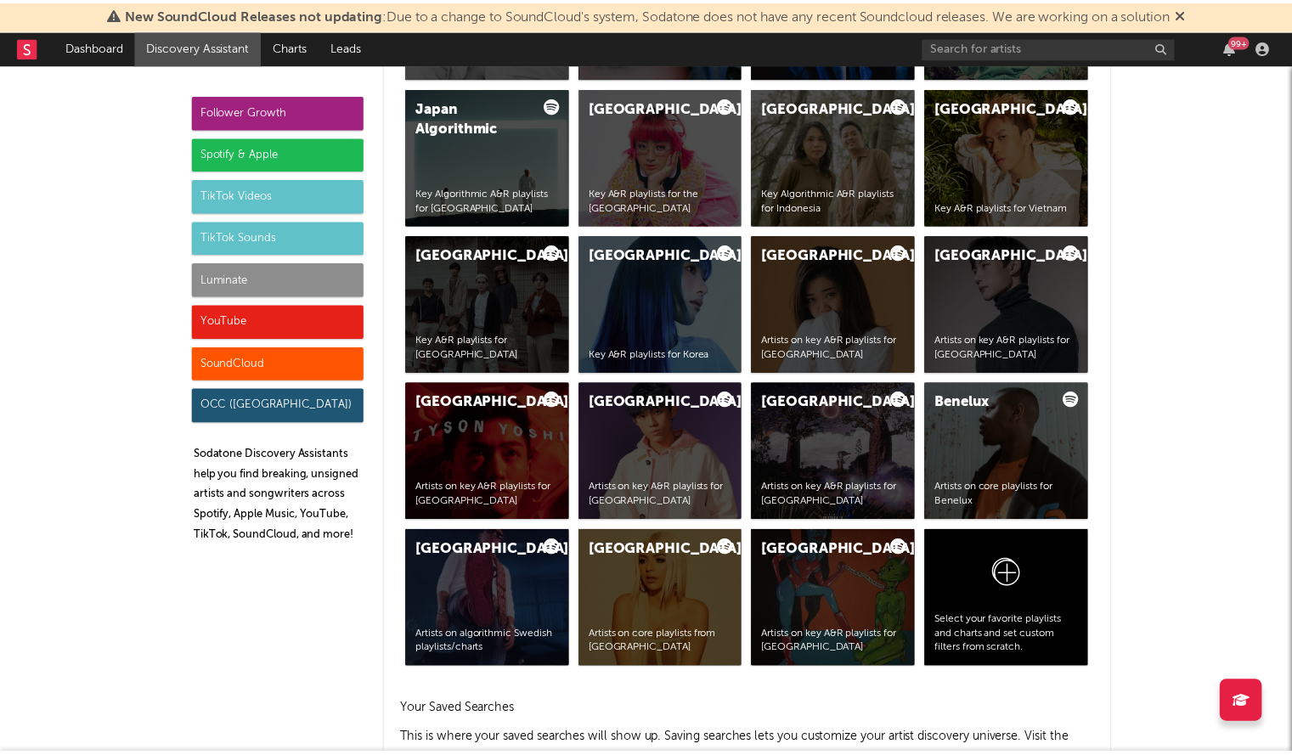
scroll to position [0, 0]
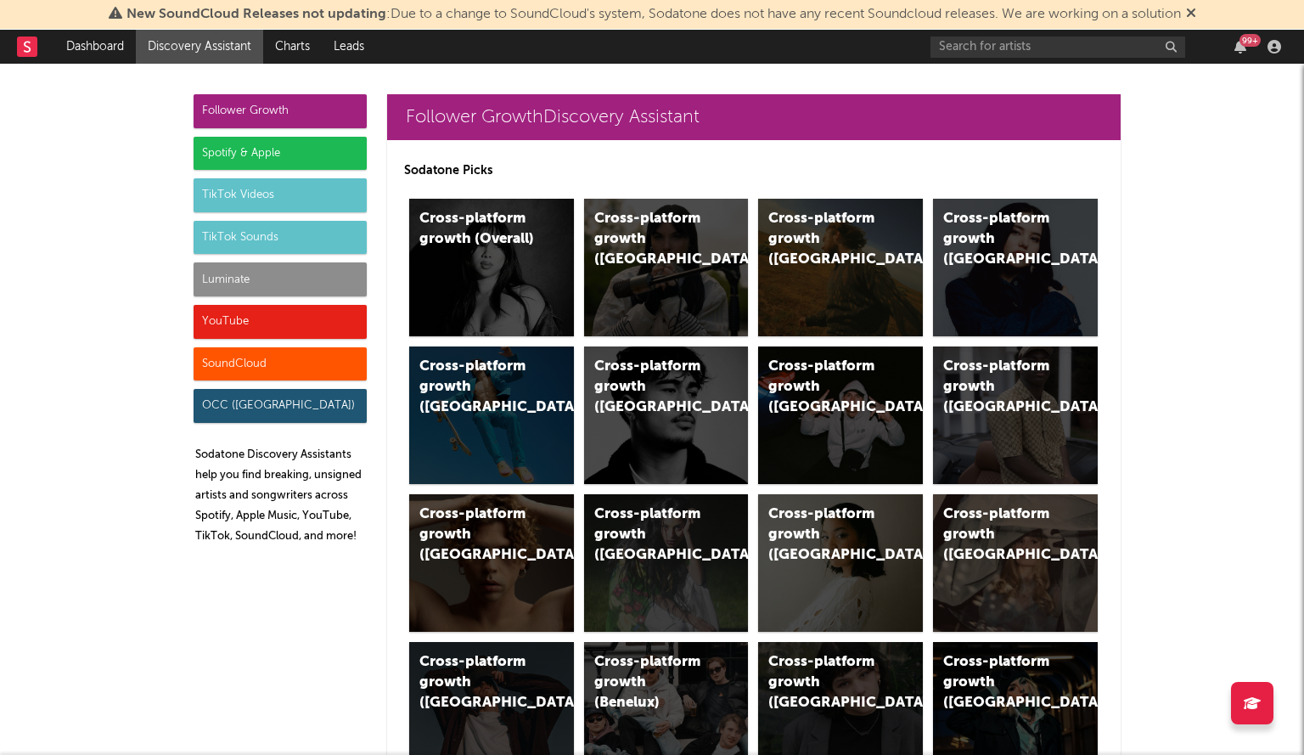
click at [42, 38] on div at bounding box center [35, 47] width 37 height 34
click at [816, 232] on div "Cross-platform growth (US)" at bounding box center [825, 239] width 115 height 61
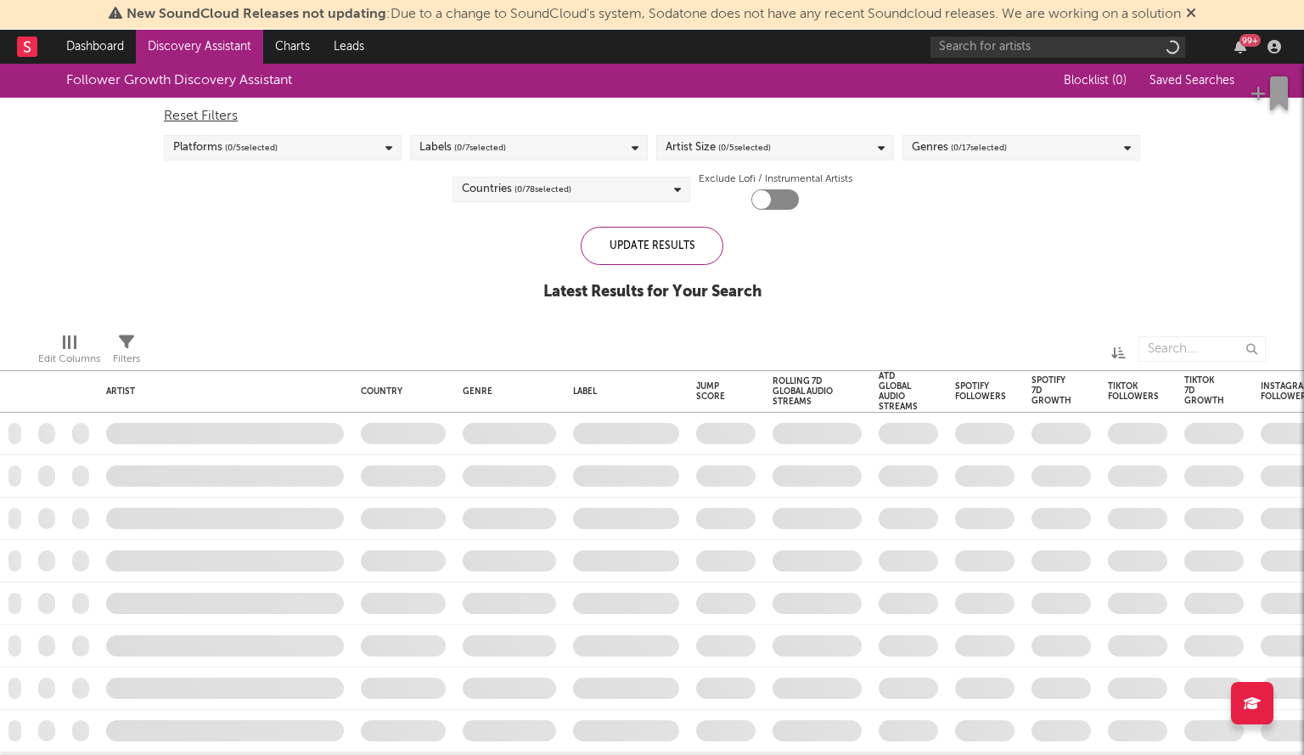
checkbox input "true"
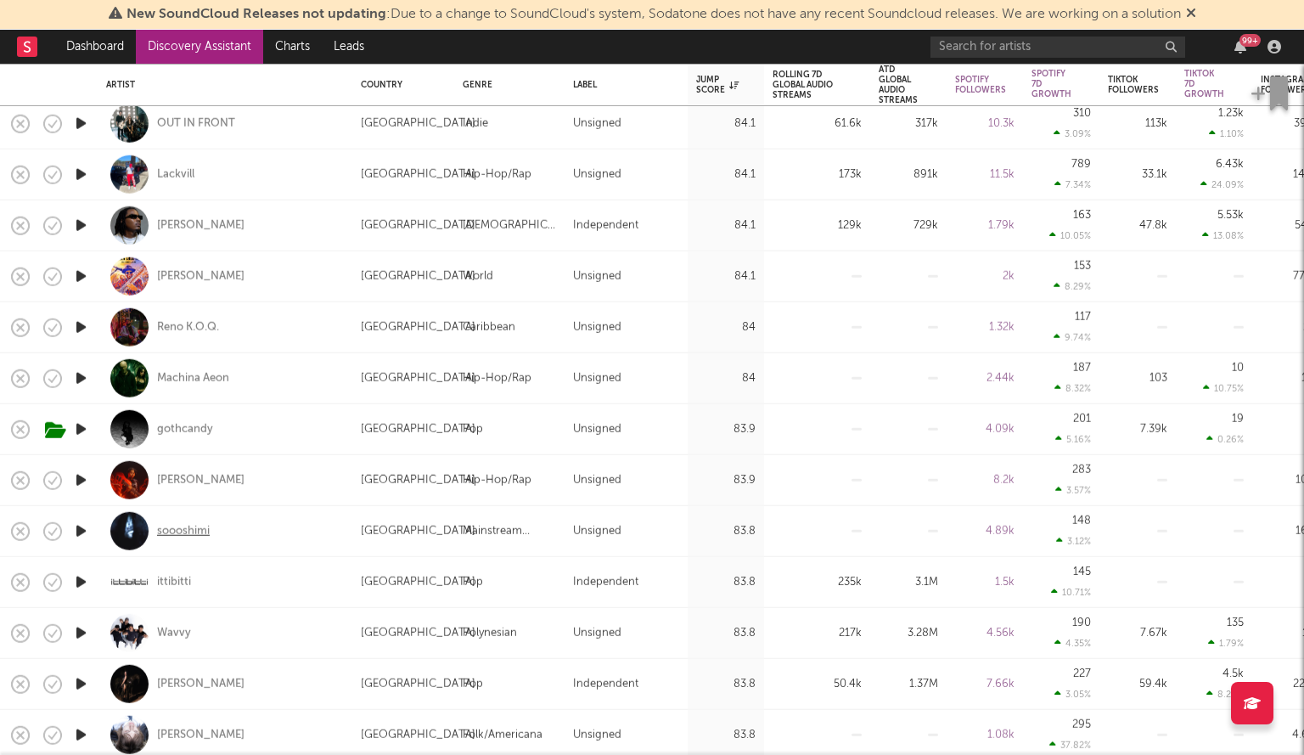
click at [197, 531] on div "soooshimi" at bounding box center [183, 530] width 53 height 15
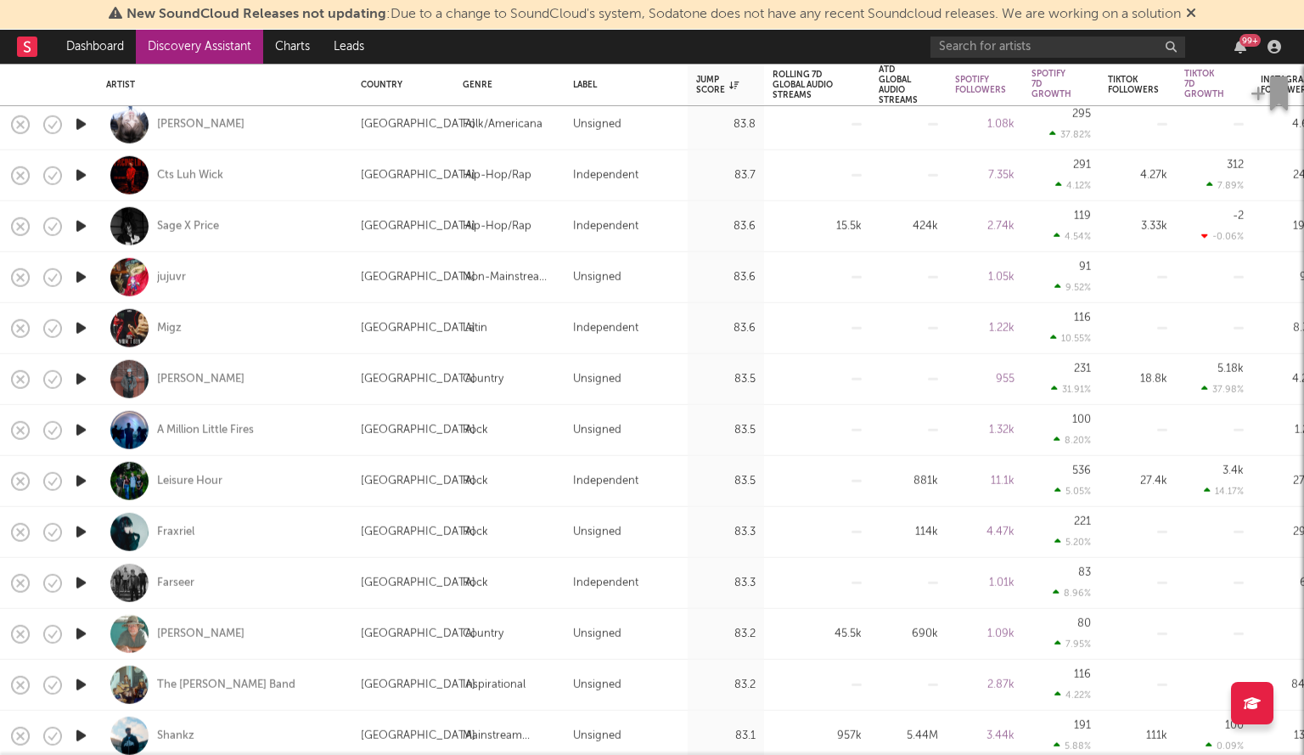
click at [85, 324] on icon "button" at bounding box center [81, 328] width 18 height 21
click at [85, 324] on icon "button" at bounding box center [80, 328] width 16 height 21
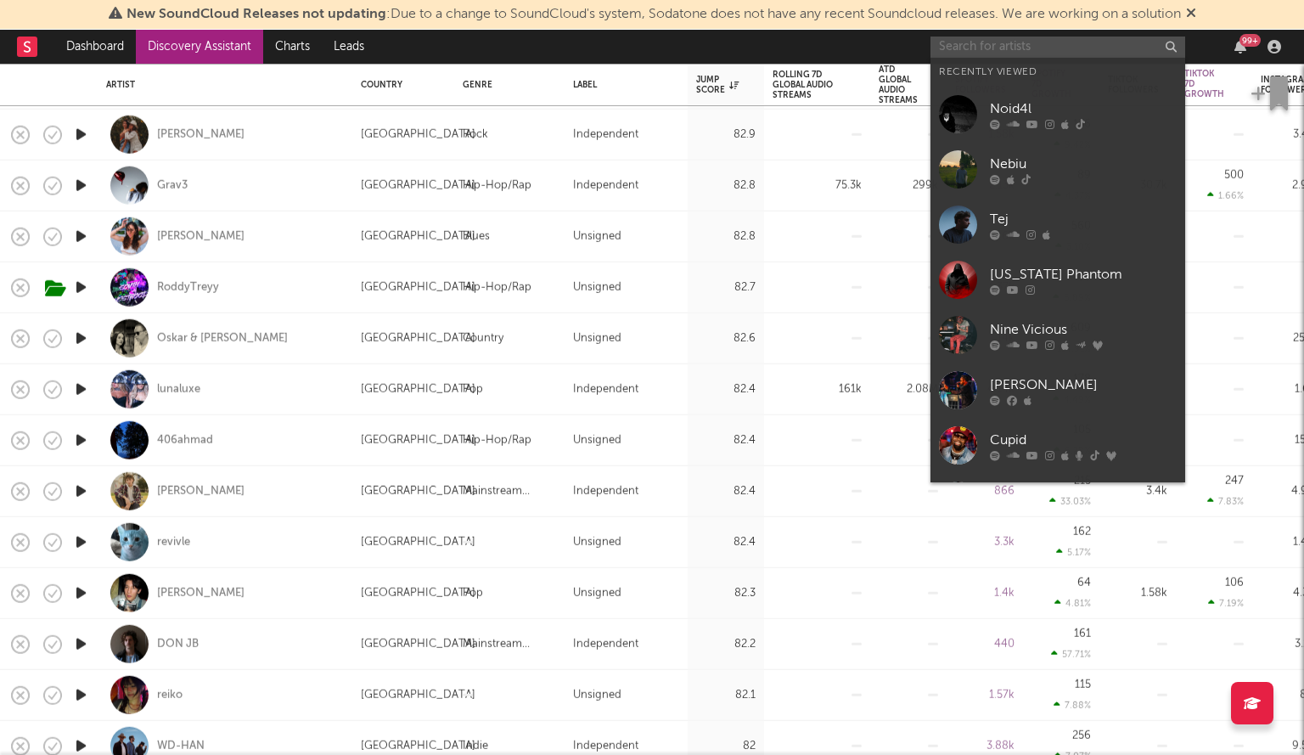
click at [1011, 52] on input "text" at bounding box center [1058, 47] width 255 height 21
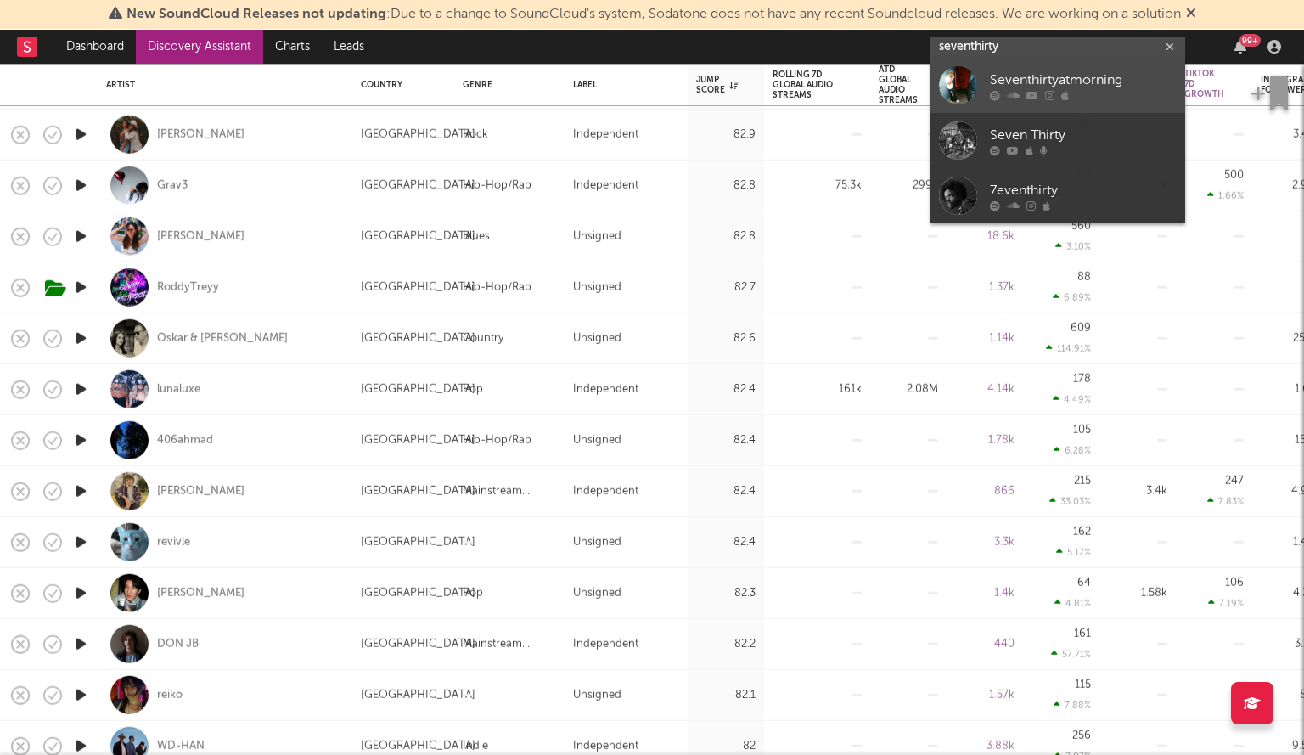
type input "seventhirty"
click at [954, 80] on div at bounding box center [958, 85] width 38 height 38
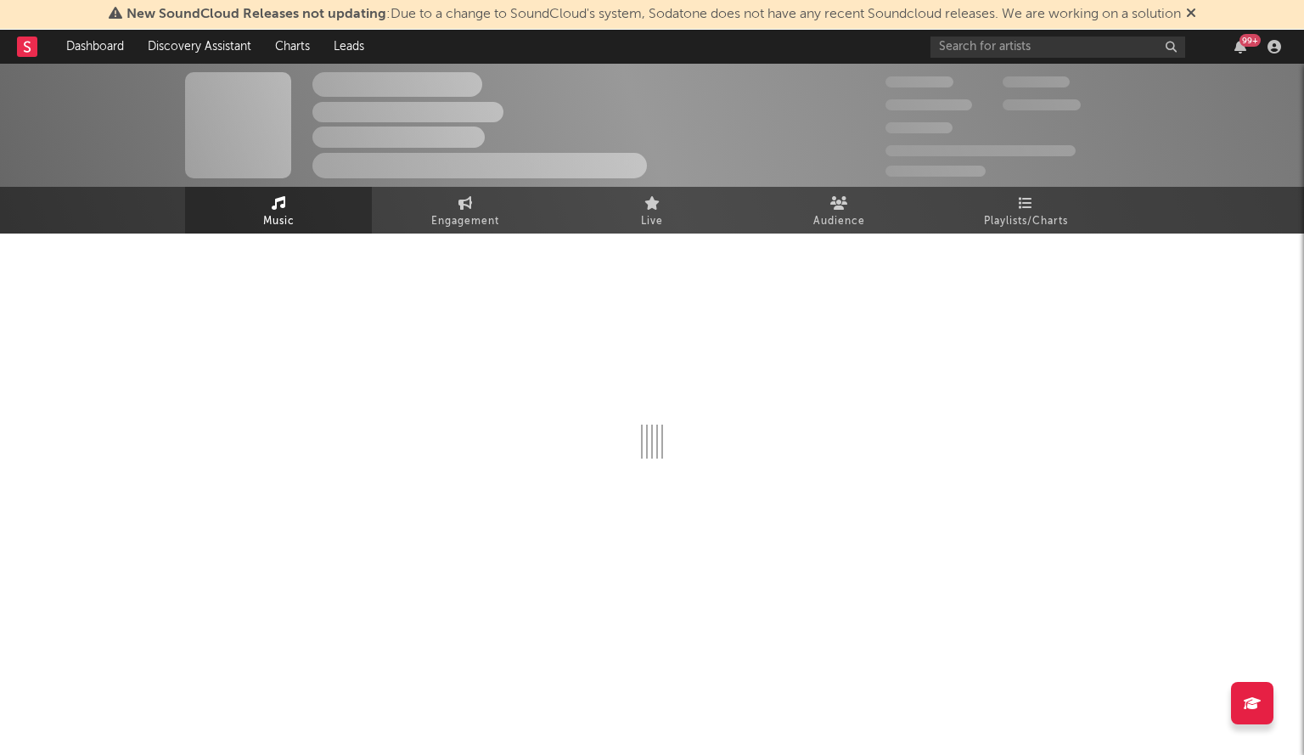
select select "1w"
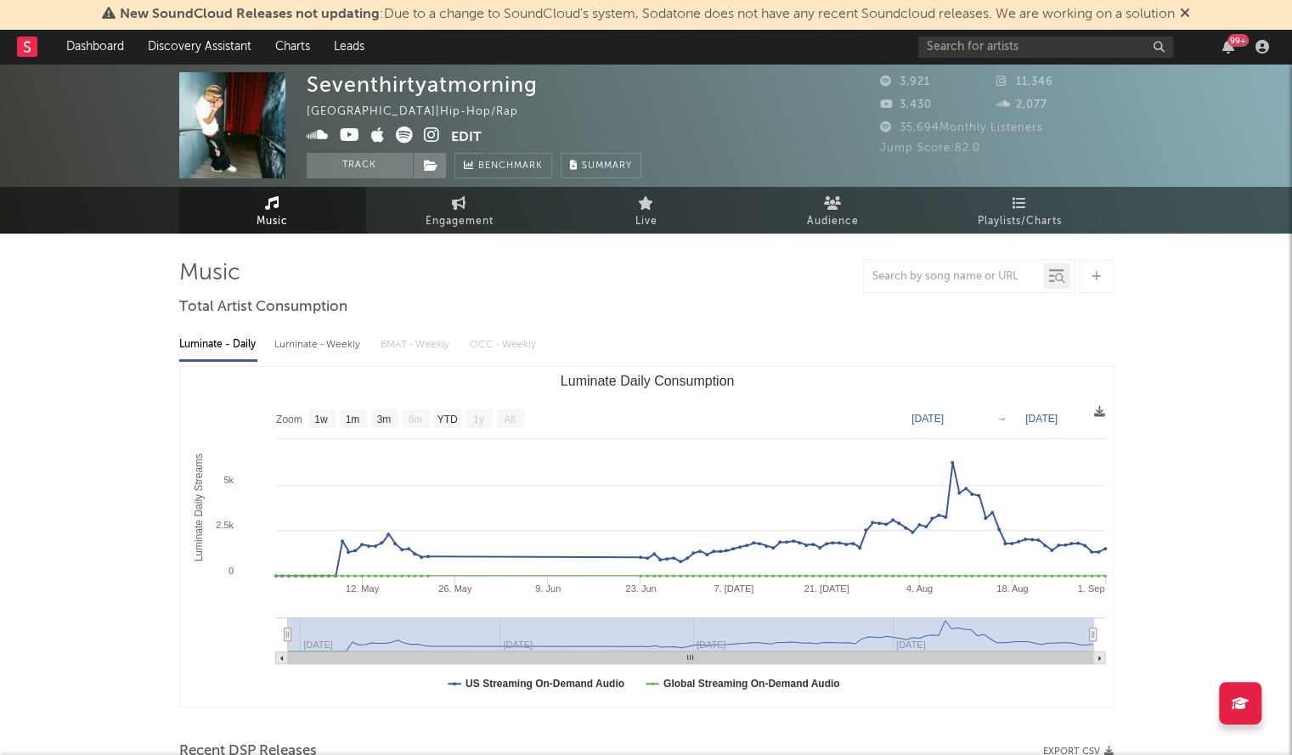
click at [347, 133] on icon at bounding box center [350, 135] width 20 height 17
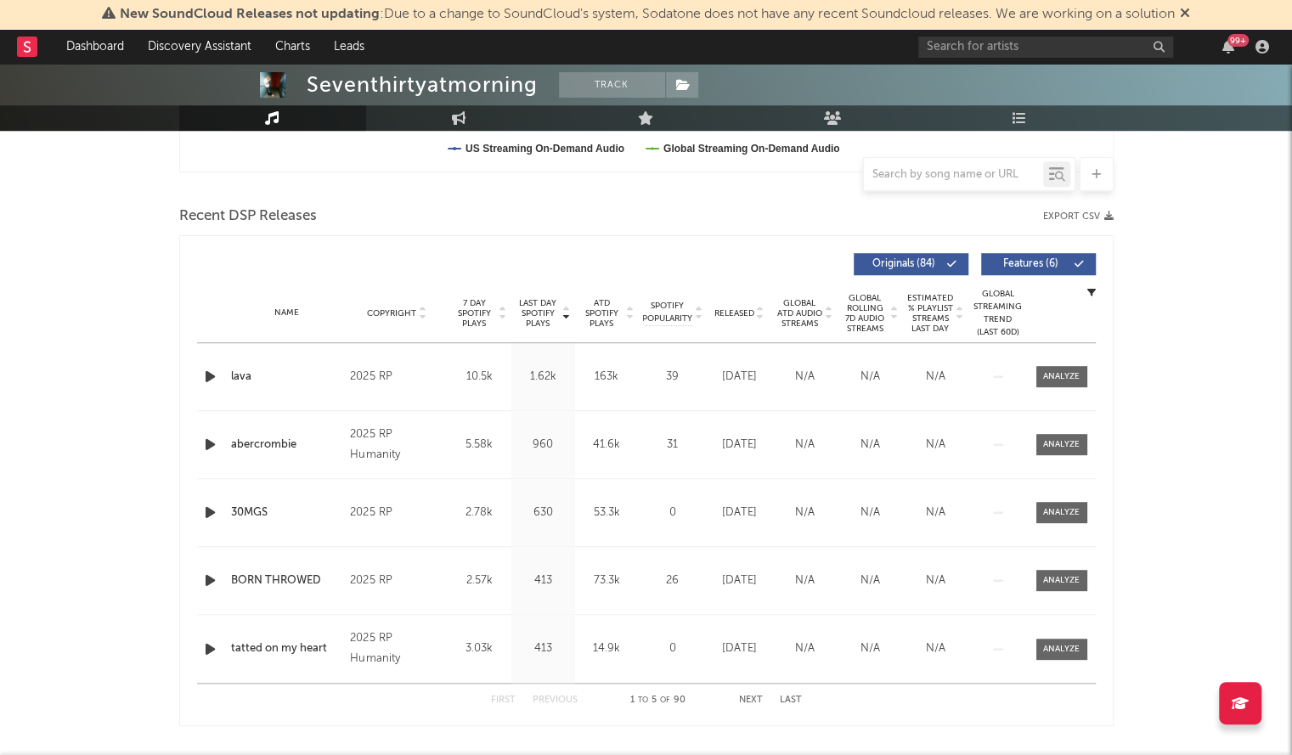
scroll to position [537, 0]
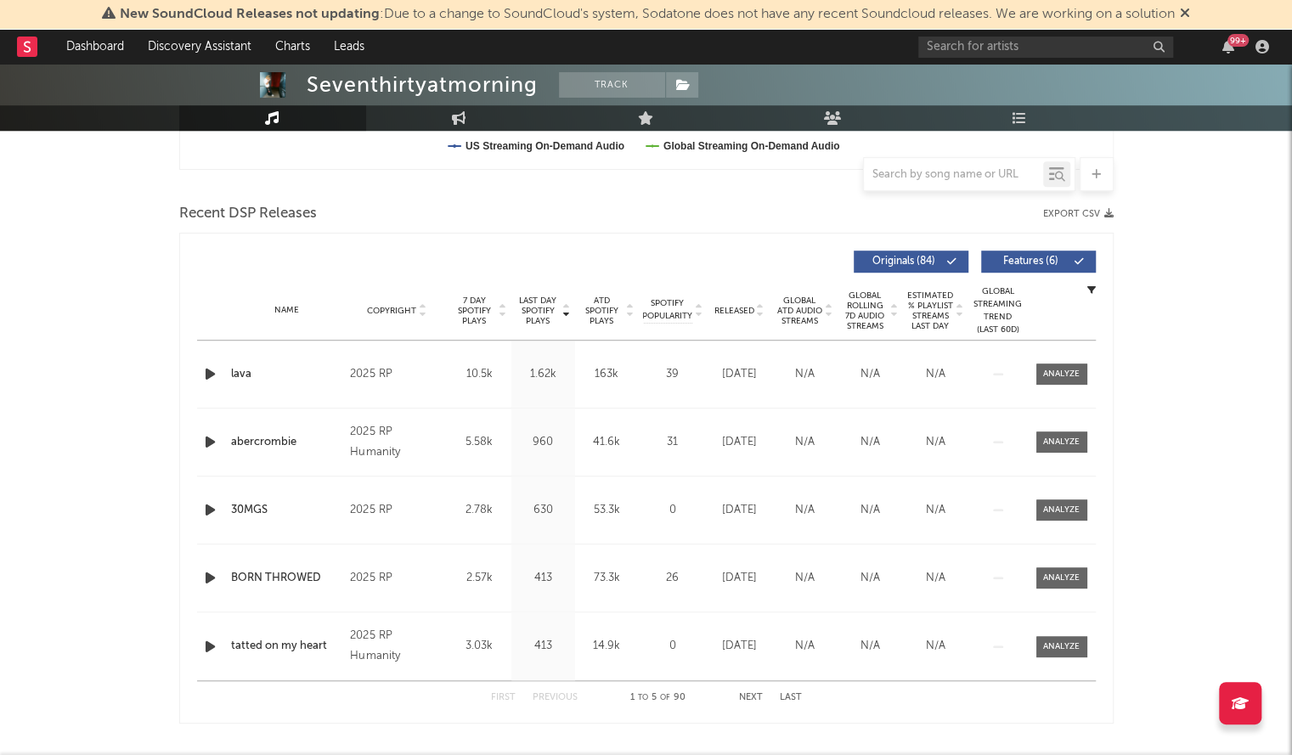
click at [740, 301] on div "Name Copyright Label Album Names Composer Names 7 Day Spotify Plays Last Day Sp…" at bounding box center [646, 310] width 898 height 59
click at [737, 311] on span "Released" at bounding box center [734, 311] width 40 height 10
drag, startPoint x: 712, startPoint y: 360, endPoint x: 751, endPoint y: 649, distance: 291.3
click at [751, 649] on div "Name kollapse Copyright 2025 RP Humanity Label RP Humanity Album Names Insiders…" at bounding box center [646, 510] width 898 height 340
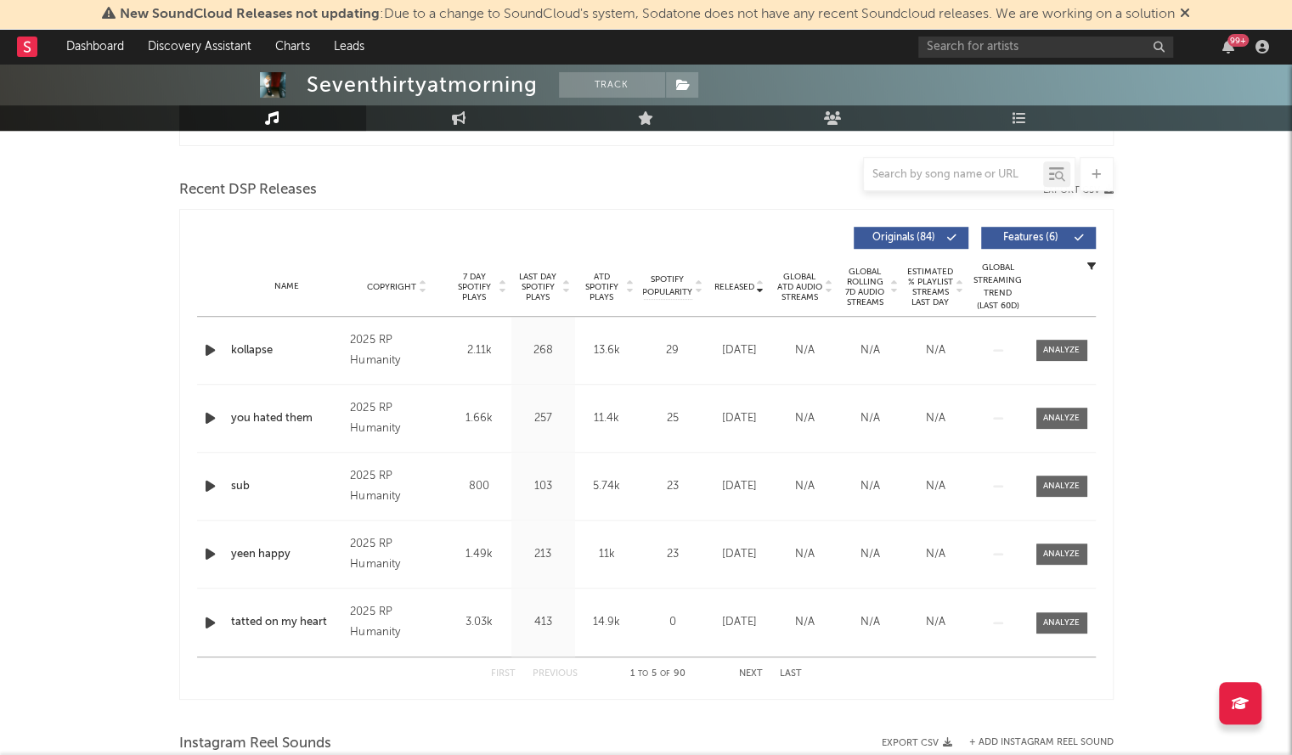
scroll to position [562, 0]
click at [638, 218] on div "Released Copyright 7 Day Spotify Plays Last Day Spotify Plays ATD Spotify Plays…" at bounding box center [646, 236] width 898 height 39
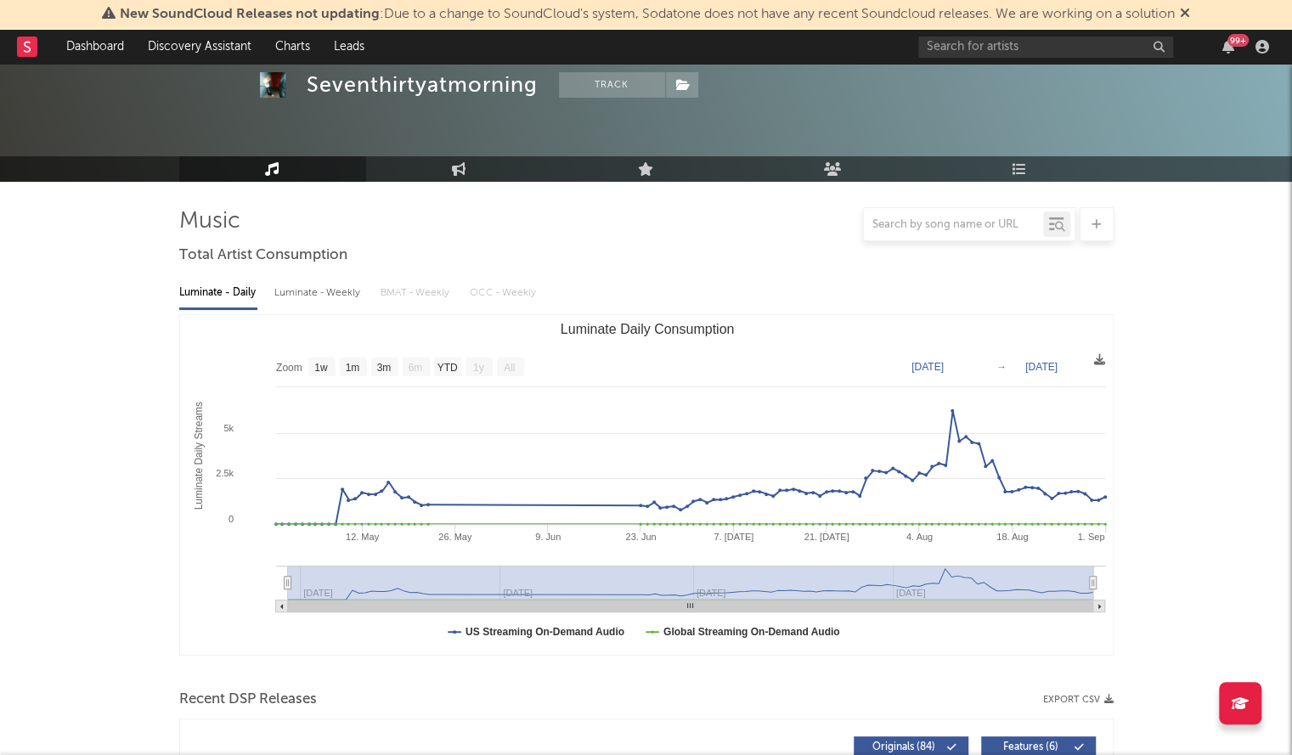
scroll to position [0, 0]
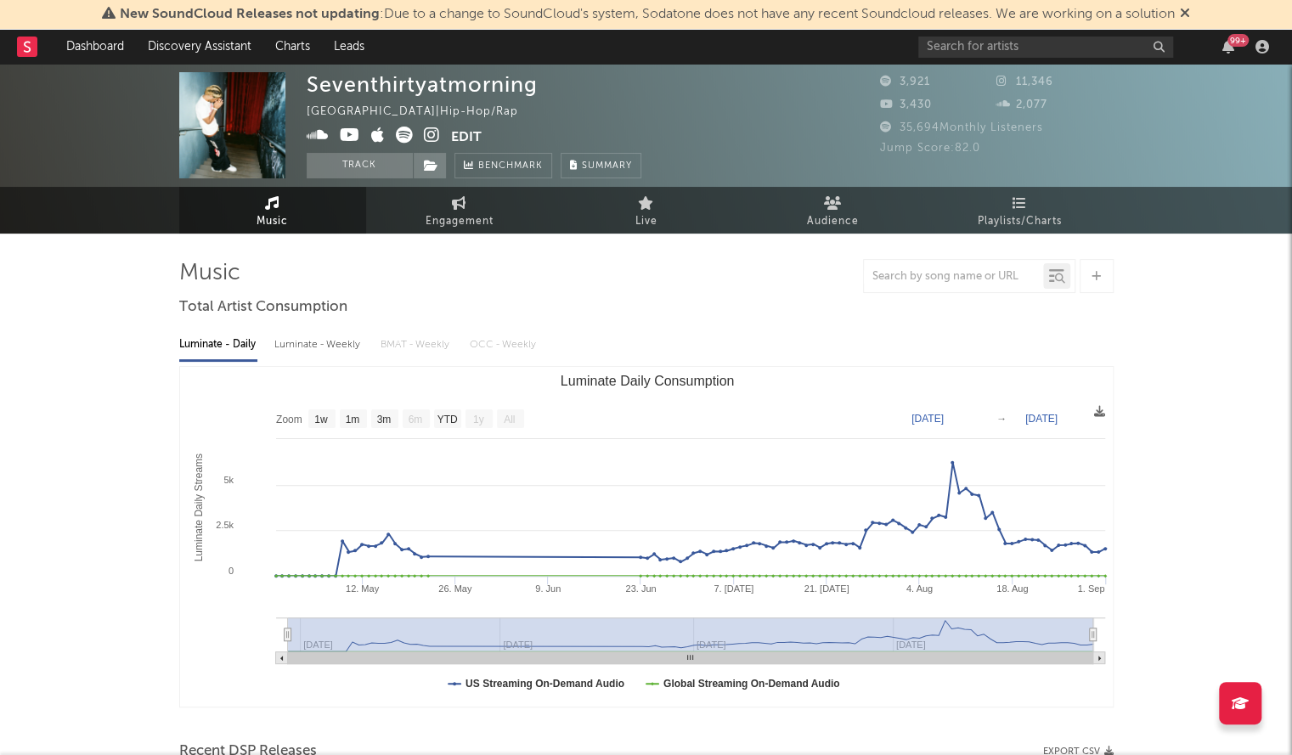
click at [949, 61] on div "99 +" at bounding box center [1096, 47] width 357 height 34
click at [954, 58] on div "99 +" at bounding box center [1096, 47] width 357 height 34
click at [957, 57] on div "99 +" at bounding box center [1096, 47] width 357 height 34
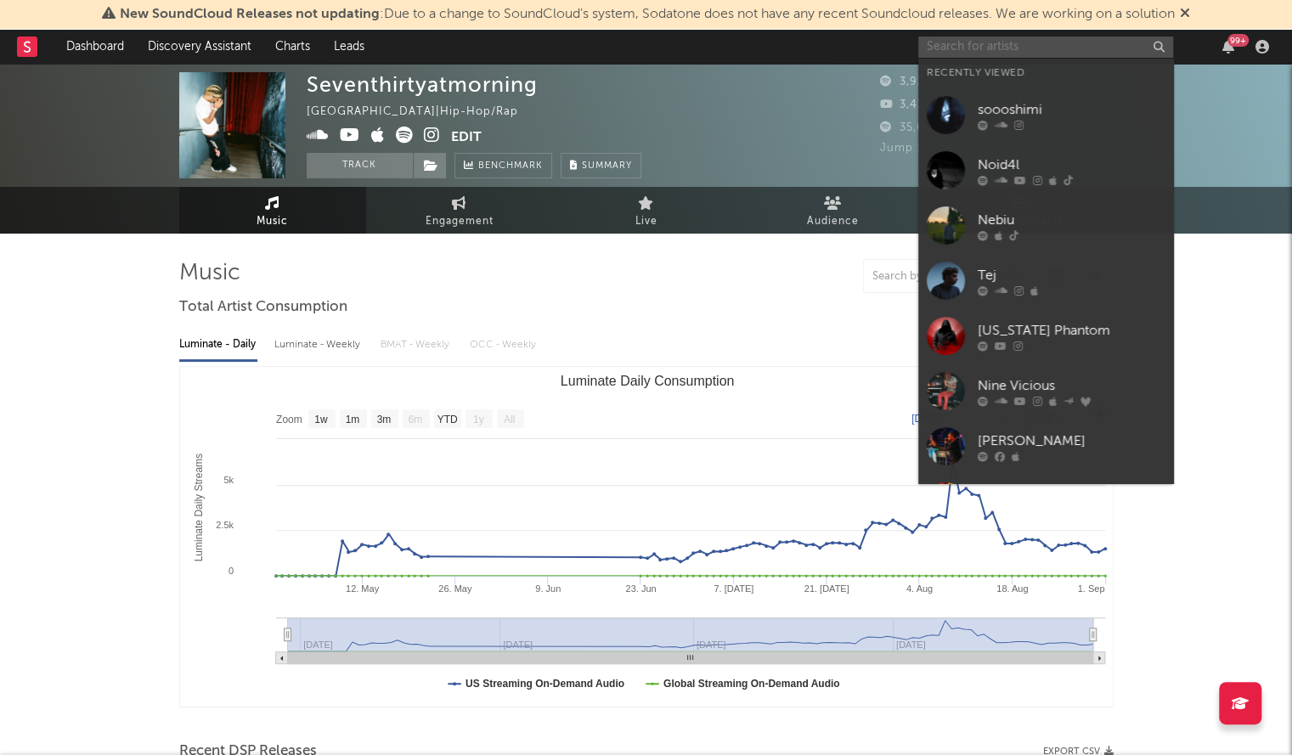
click at [938, 55] on input "text" at bounding box center [1045, 47] width 255 height 21
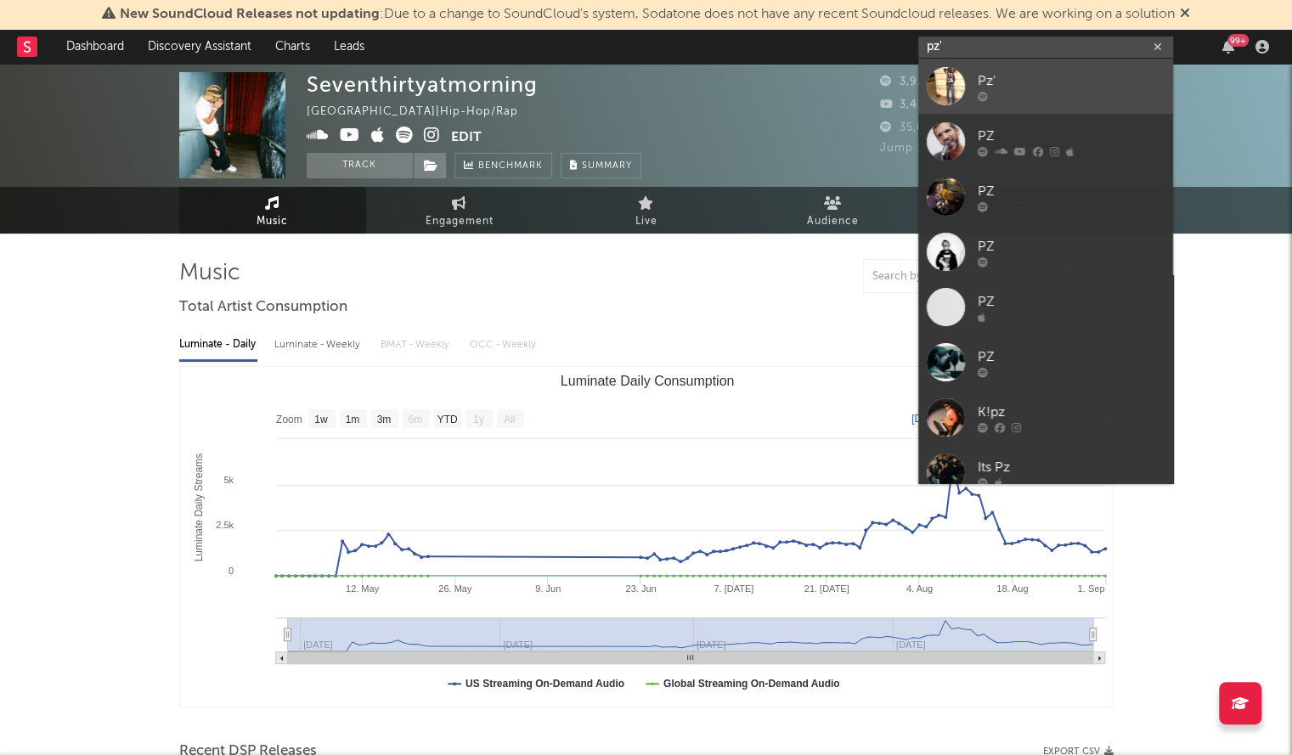
type input "pz'"
click at [948, 78] on div at bounding box center [945, 86] width 38 height 38
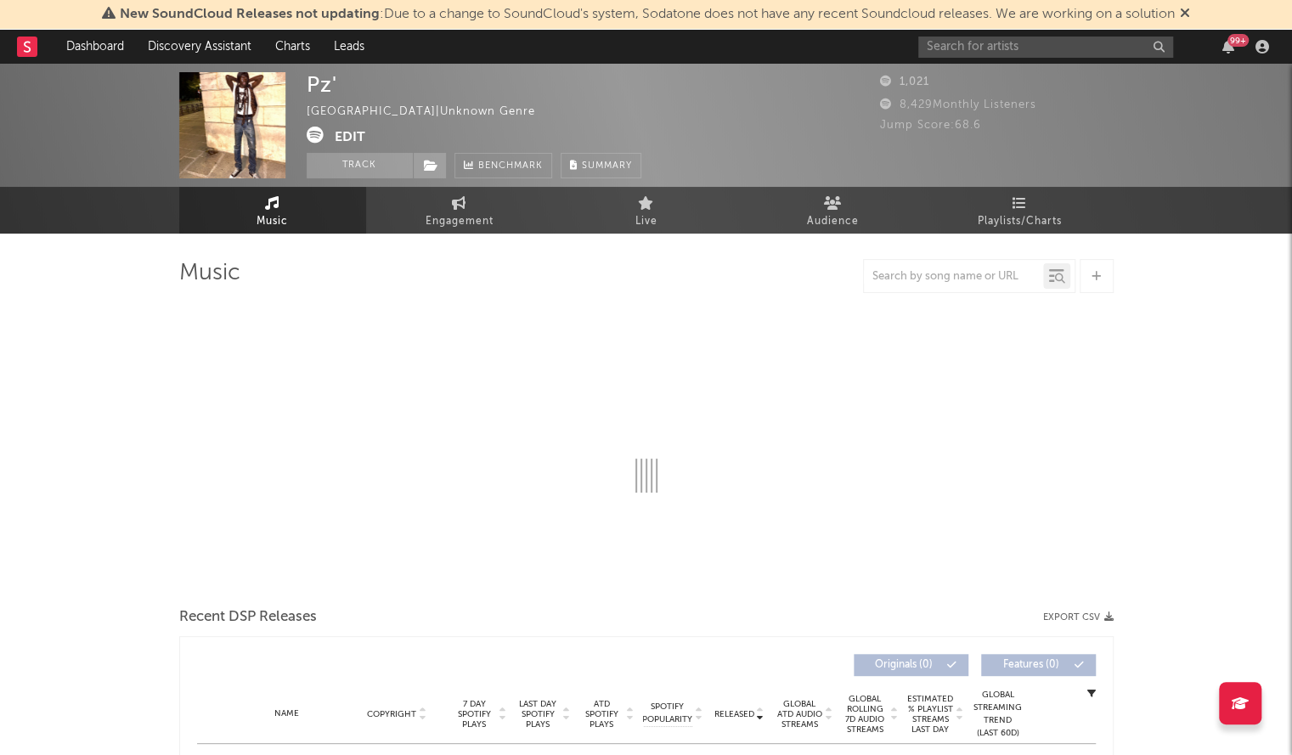
select select "1w"
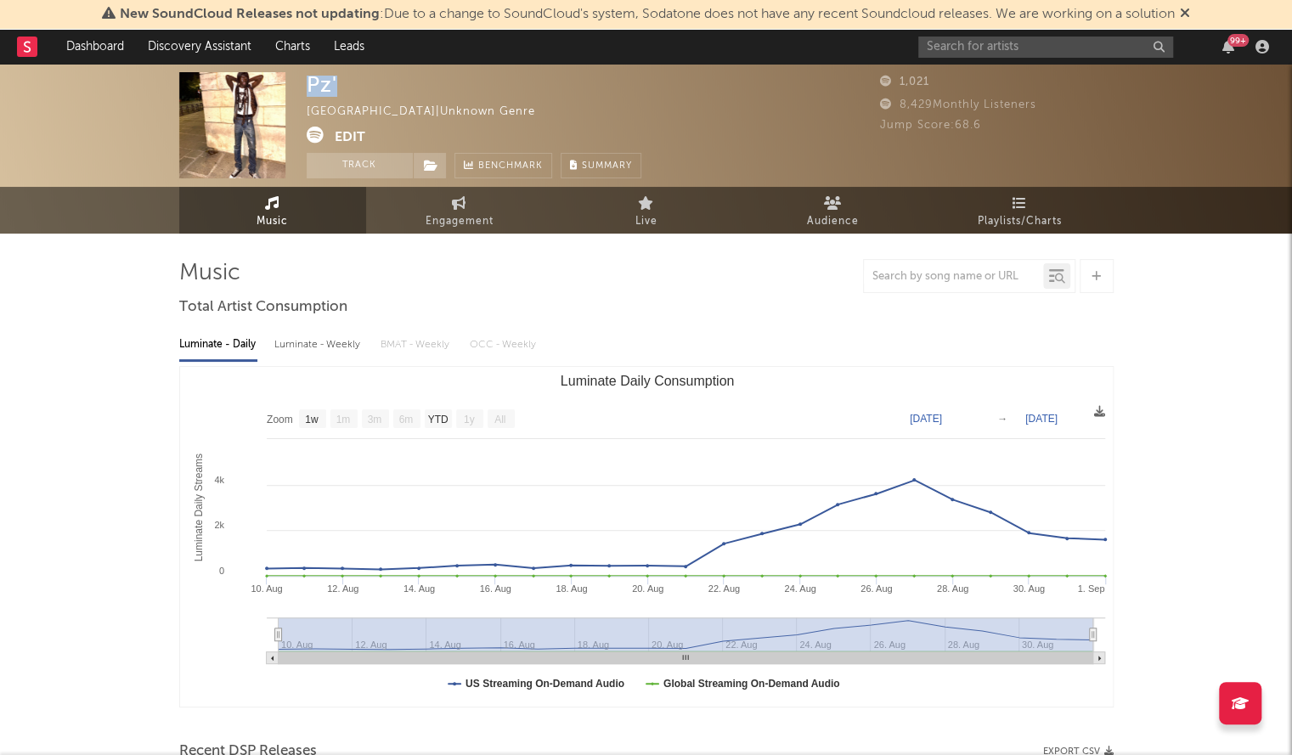
drag, startPoint x: 352, startPoint y: 83, endPoint x: 292, endPoint y: 81, distance: 59.5
click at [292, 81] on div "Pz' United States | Unknown Genre Edit Track Benchmark Summary 1,021 8,429 Mont…" at bounding box center [646, 125] width 1292 height 123
copy div "Pz'"
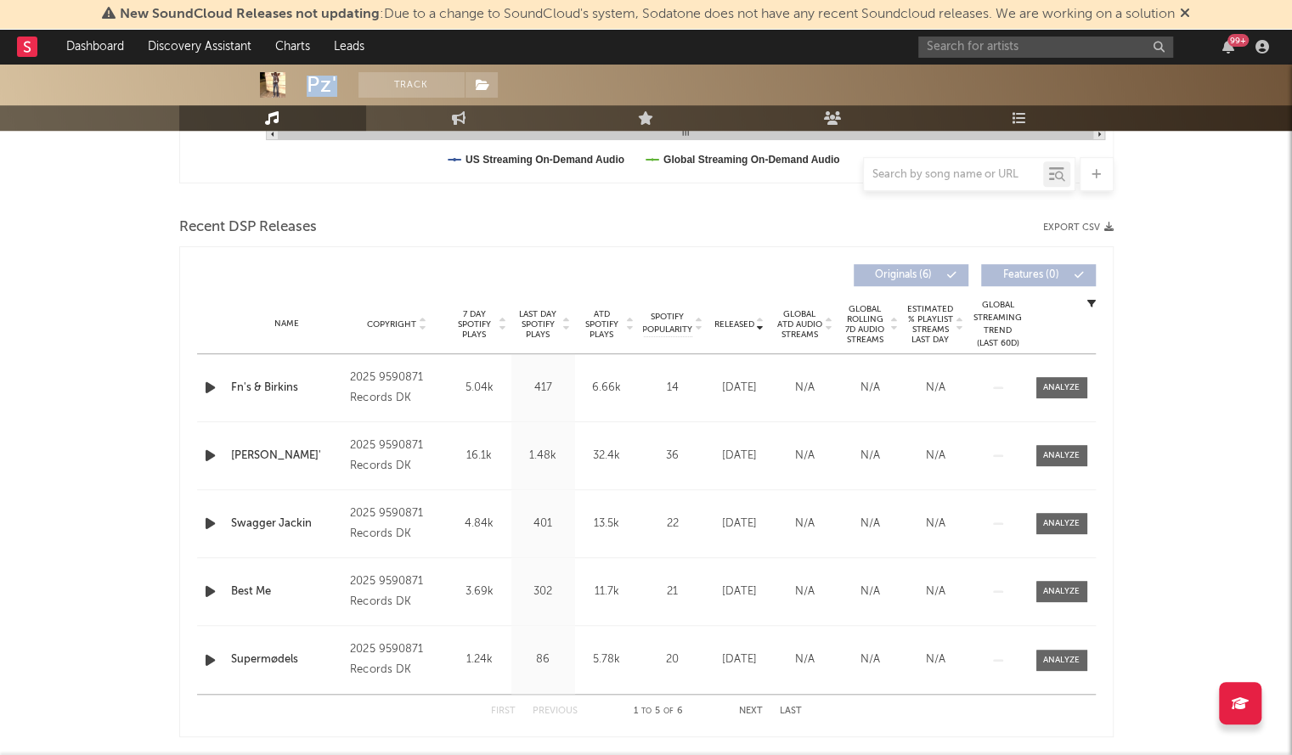
scroll to position [525, 0]
drag, startPoint x: 428, startPoint y: 398, endPoint x: 358, endPoint y: 375, distance: 73.3
click at [358, 375] on div "2025 9590871 Records DK" at bounding box center [396, 387] width 93 height 41
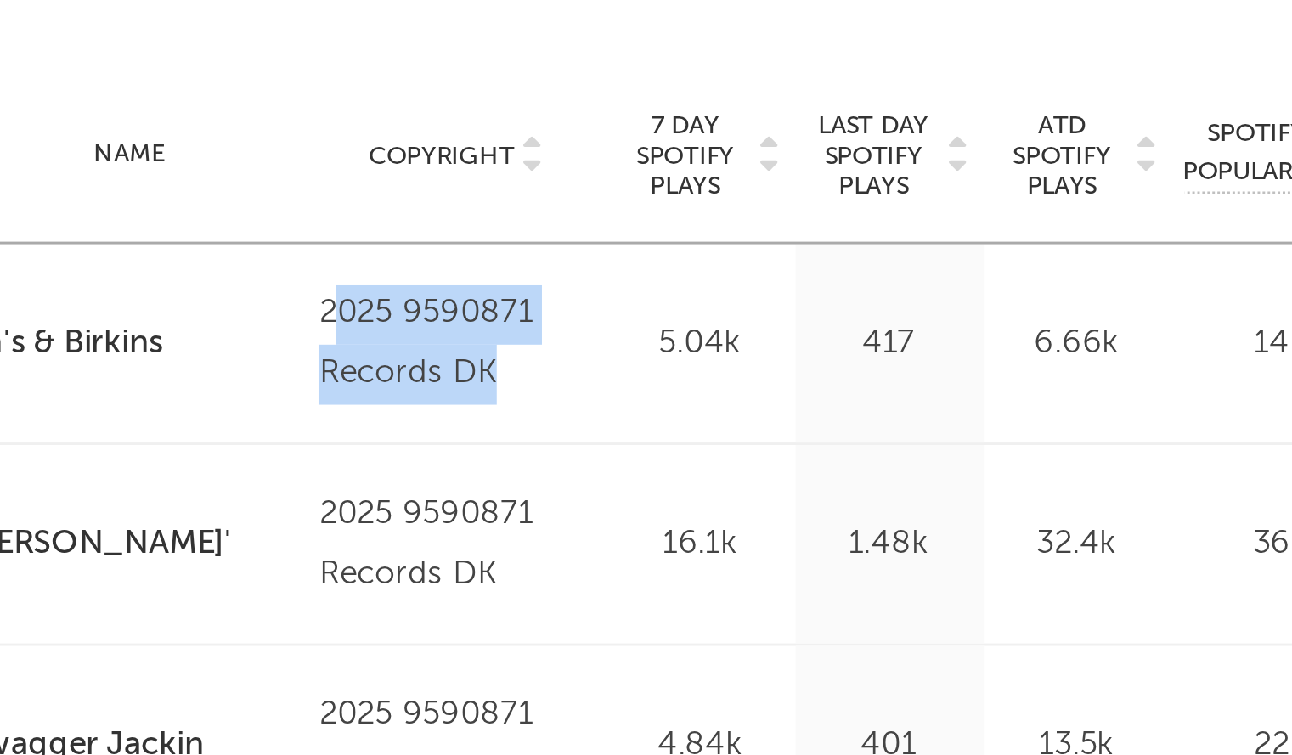
click at [410, 406] on div "Name Fn's & Birkins Copyright 2025 9590871 Records DK Label 9590871 Records DK …" at bounding box center [646, 386] width 898 height 67
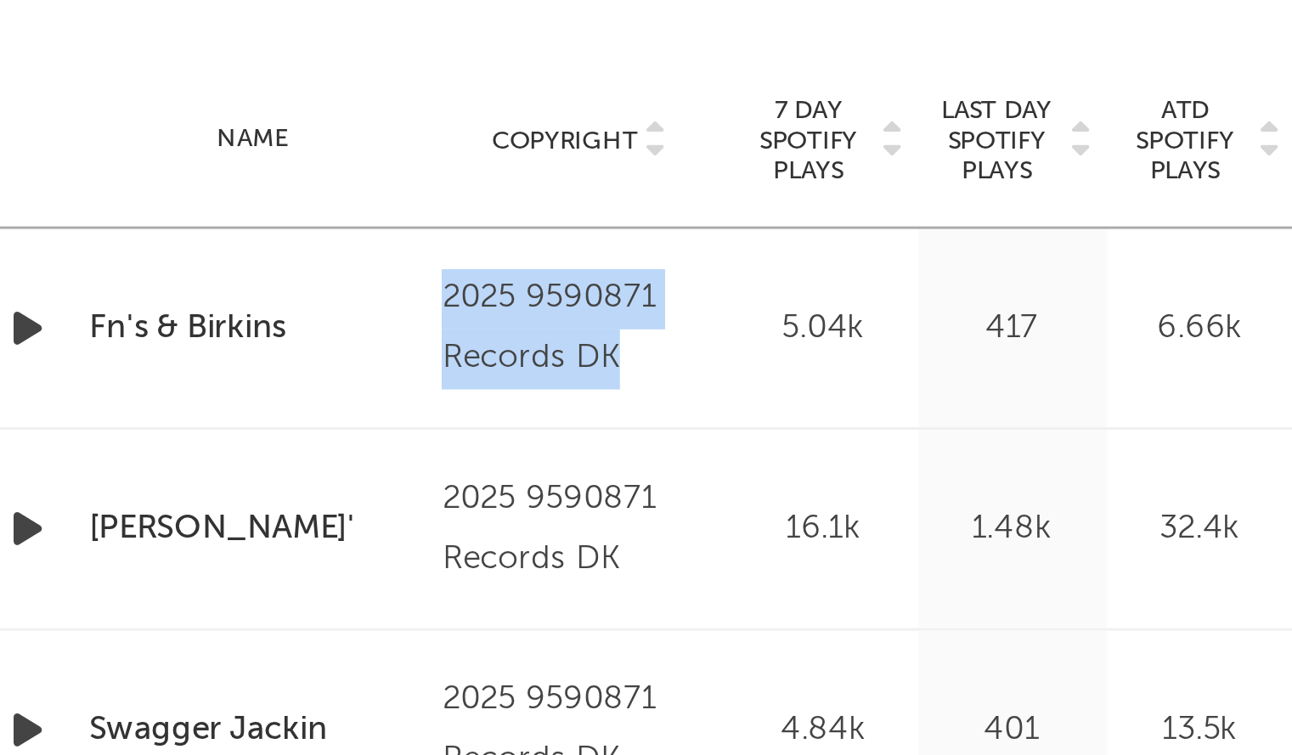
drag, startPoint x: 415, startPoint y: 402, endPoint x: 345, endPoint y: 373, distance: 76.2
click at [345, 373] on div "Name Fn's & Birkins Copyright 2025 9590871 Records DK Label 9590871 Records DK …" at bounding box center [646, 386] width 898 height 67
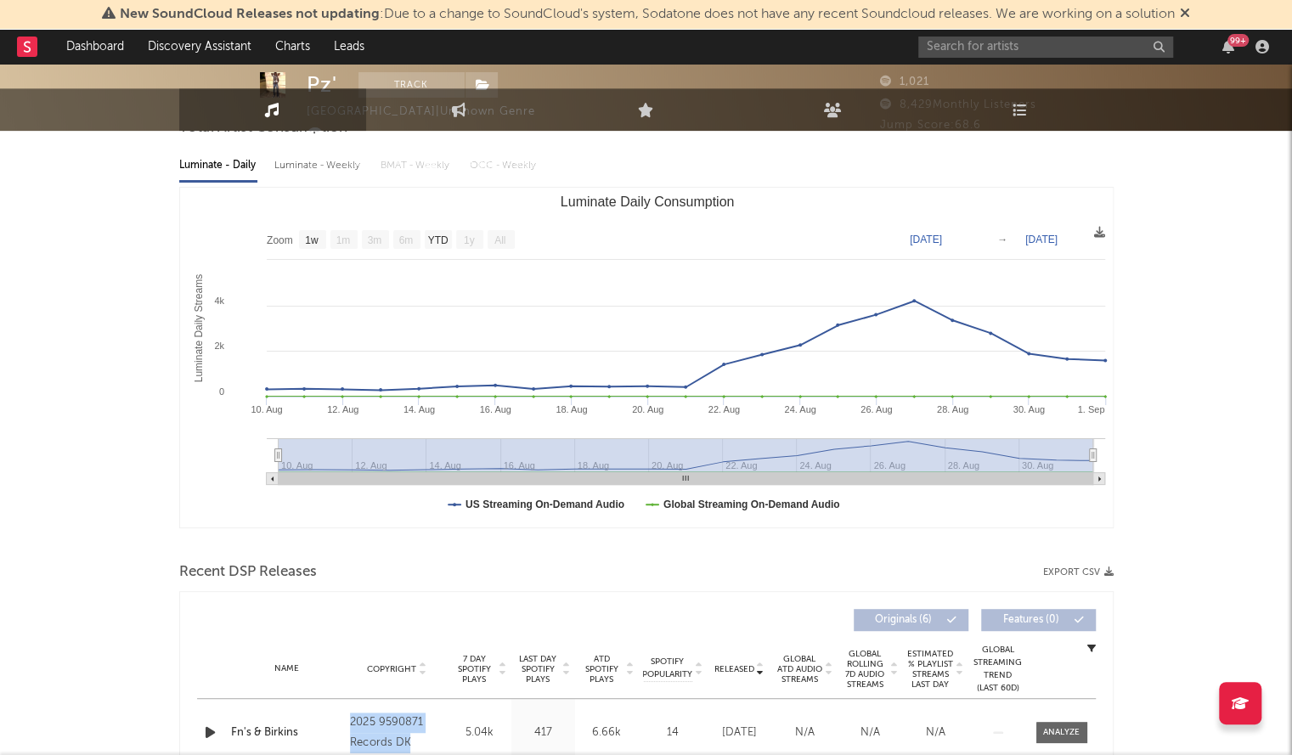
scroll to position [0, 0]
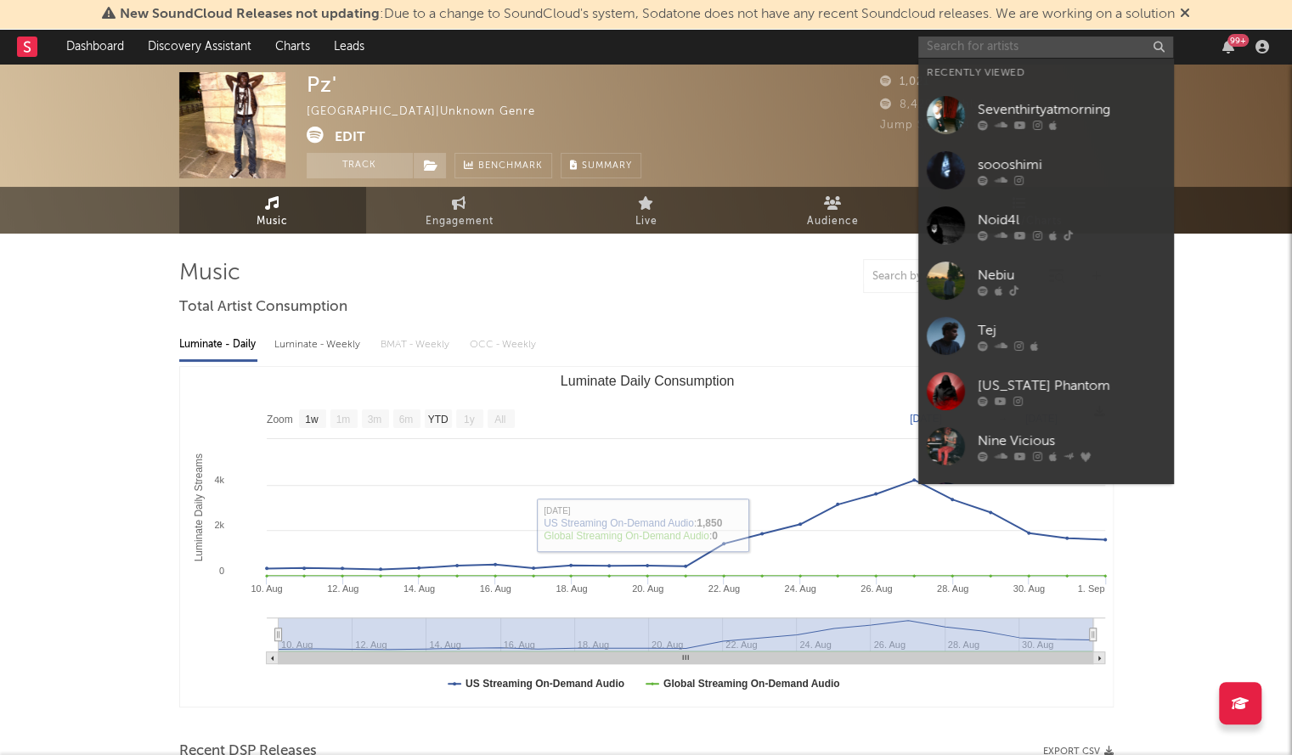
click at [943, 48] on input "text" at bounding box center [1045, 47] width 255 height 21
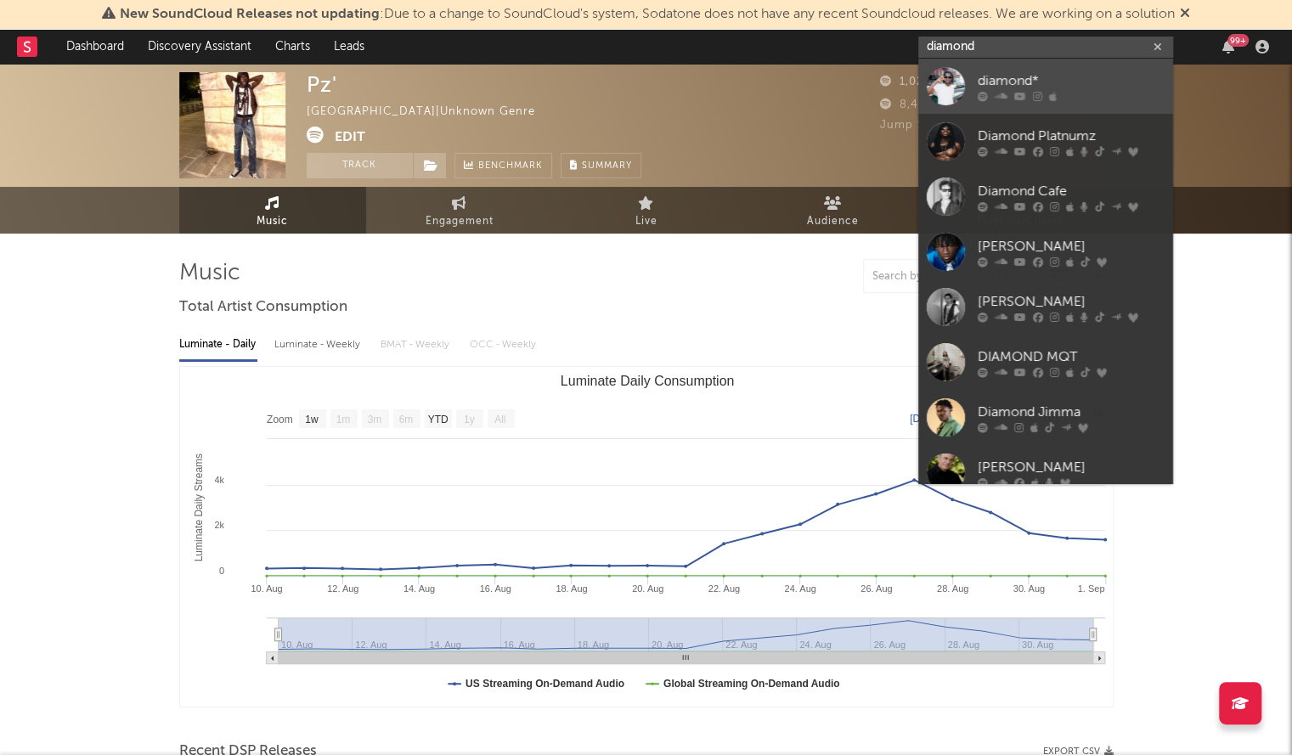
type input "diamond"
click at [967, 78] on link "diamond*" at bounding box center [1045, 86] width 255 height 55
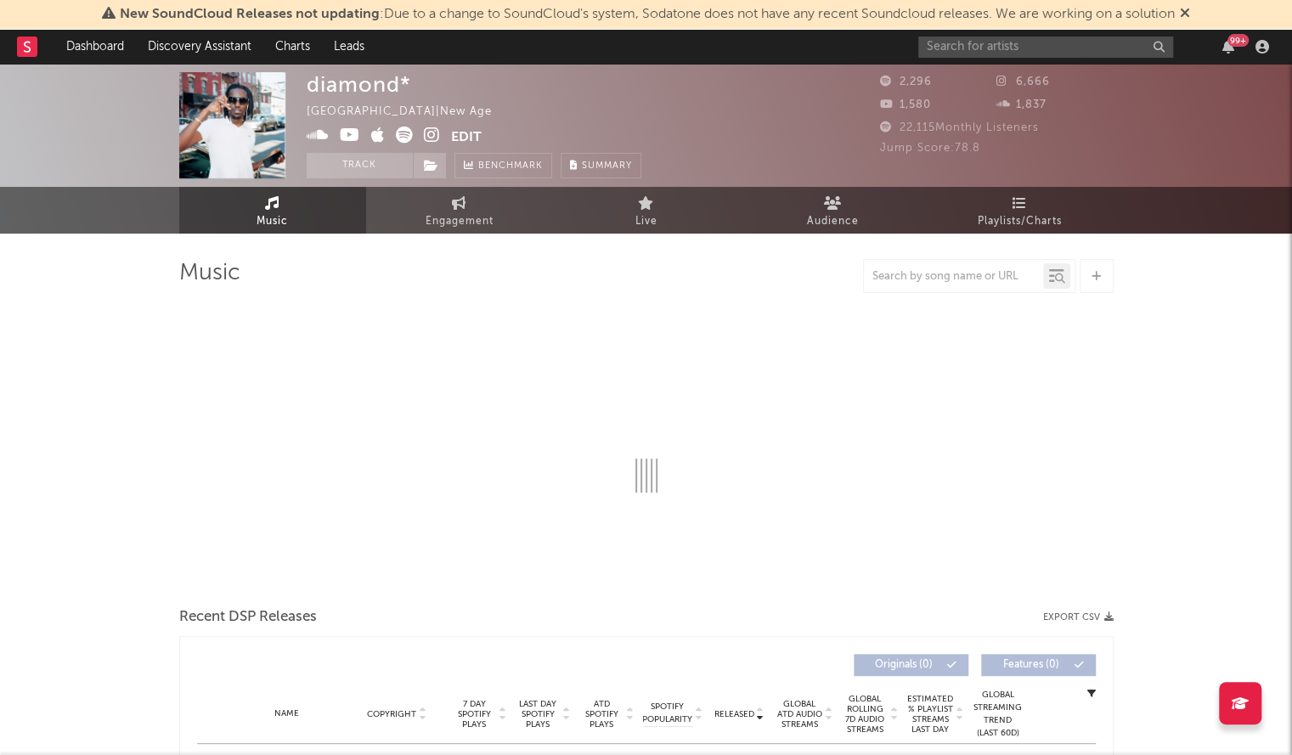
select select "1w"
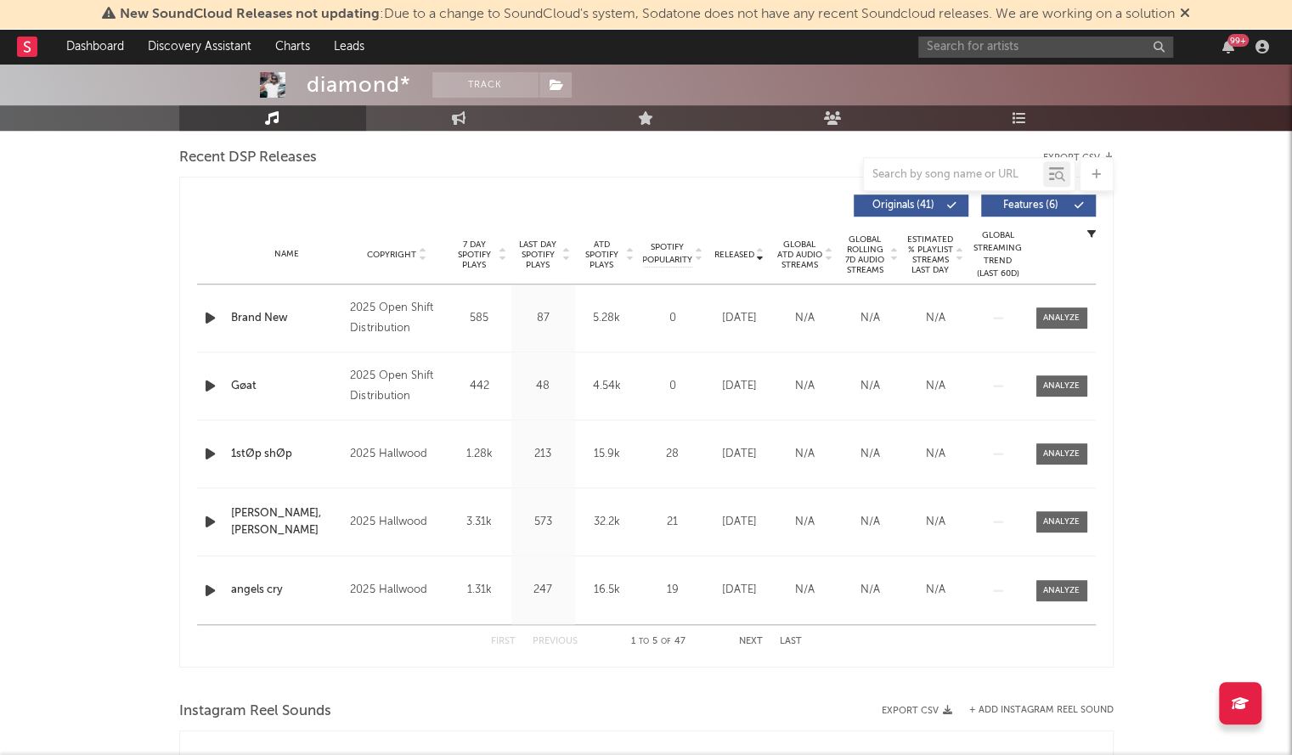
scroll to position [607, 0]
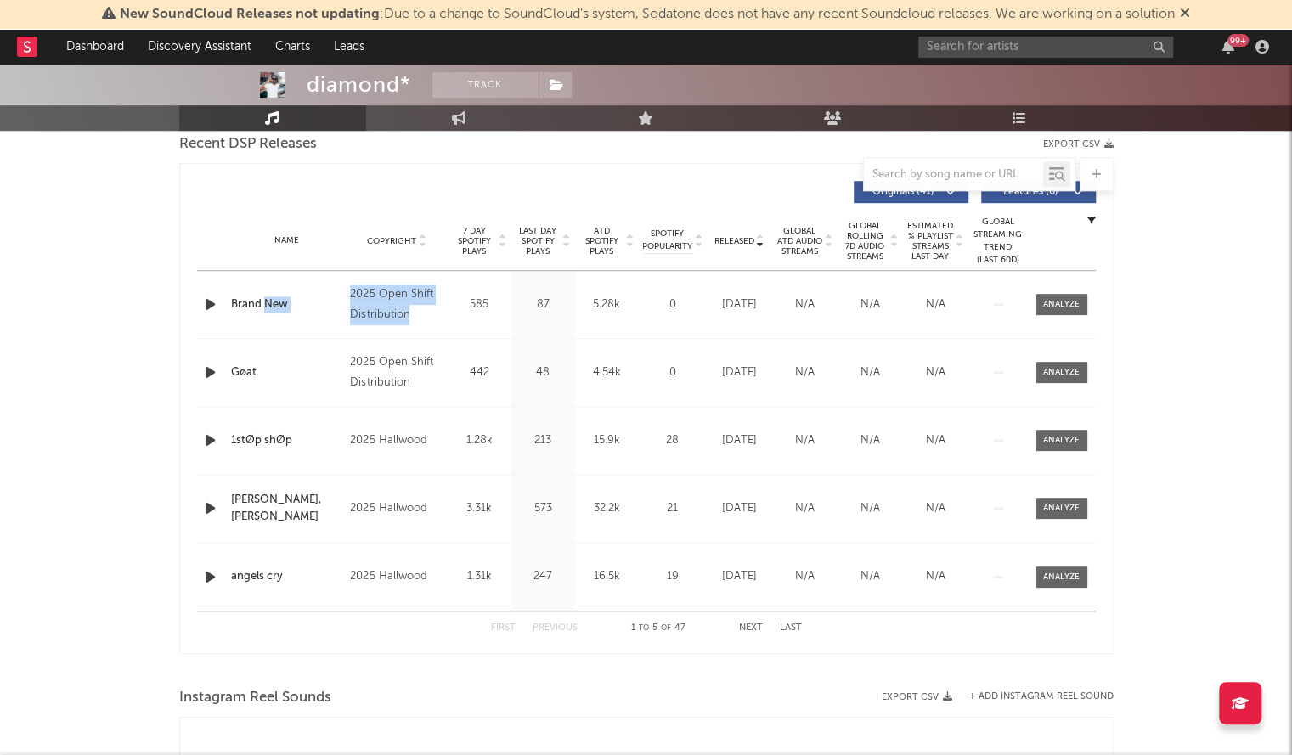
drag, startPoint x: 436, startPoint y: 317, endPoint x: 261, endPoint y: 315, distance: 175.8
click at [261, 315] on div "Name Brand New Copyright 2025 Open Shift Distribution Label Open Shift Distribu…" at bounding box center [646, 304] width 898 height 67
click at [419, 312] on div "2025 Open Shift Distribution" at bounding box center [396, 304] width 93 height 41
drag, startPoint x: 409, startPoint y: 315, endPoint x: 377, endPoint y: 295, distance: 37.7
click at [377, 295] on div "2025 Open Shift Distribution" at bounding box center [396, 304] width 93 height 41
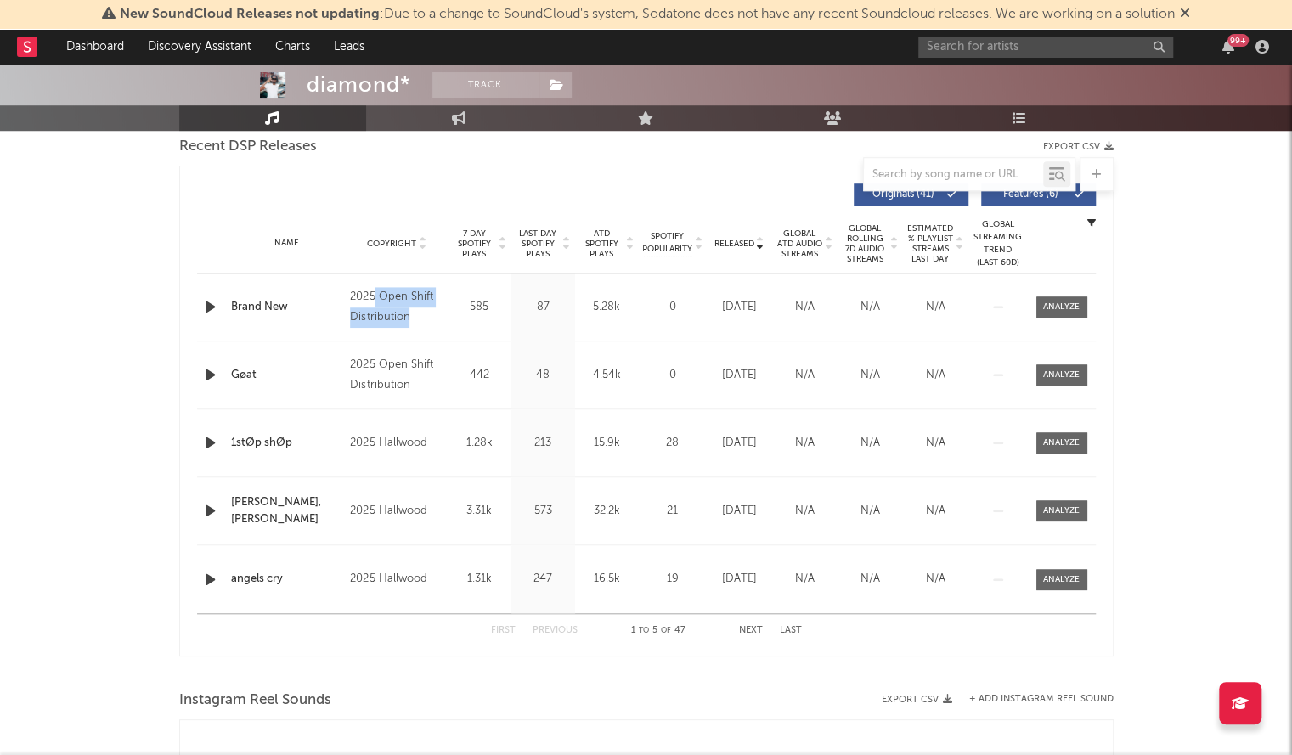
scroll to position [605, 0]
click at [368, 333] on div "Name Brand New Copyright 2025 Open Shift Distribution Label Open Shift Distribu…" at bounding box center [646, 306] width 898 height 67
drag, startPoint x: 346, startPoint y: 301, endPoint x: 423, endPoint y: 373, distance: 104.5
click at [423, 373] on div "Name Brand New Copyright 2025 Open Shift Distribution Label Open Shift Distribu…" at bounding box center [646, 443] width 898 height 340
click at [7, 453] on div "diamond* Track United States | New Age Edit Track Benchmark Summary 2,296 6,666…" at bounding box center [646, 536] width 1292 height 2156
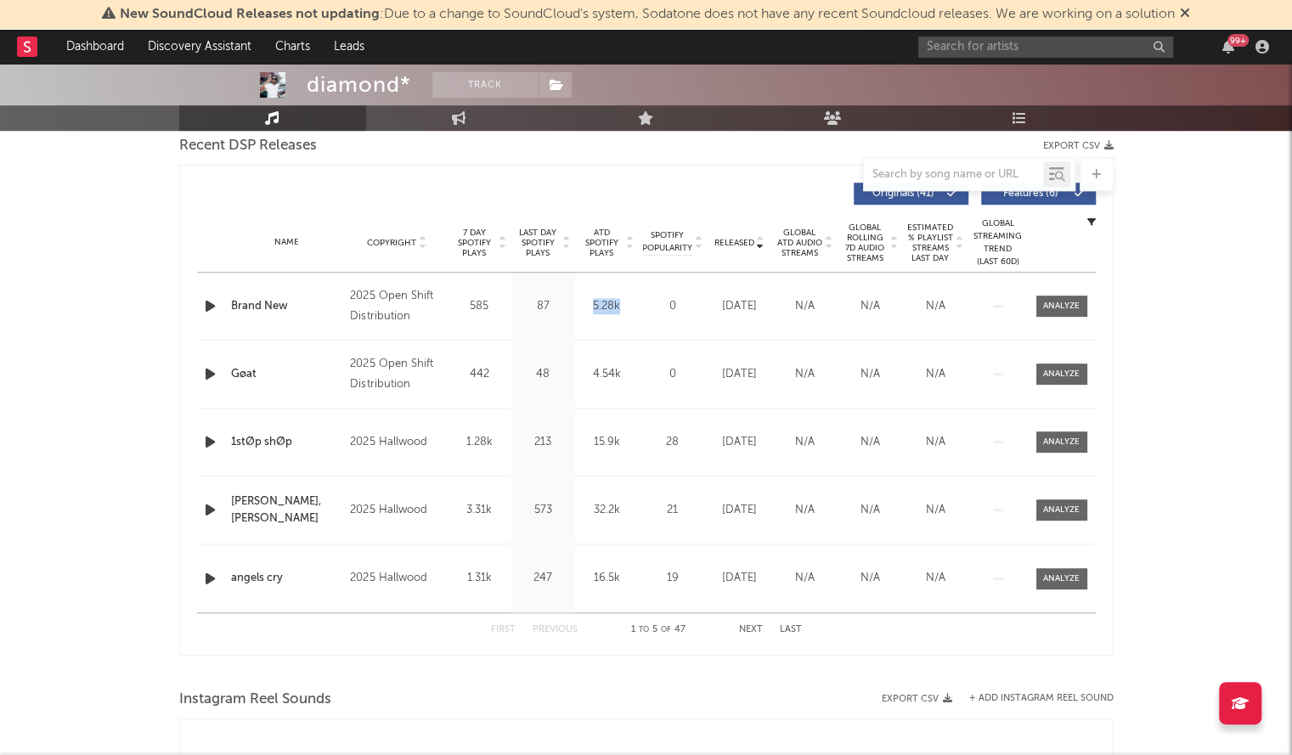
drag, startPoint x: 631, startPoint y: 315, endPoint x: 589, endPoint y: 310, distance: 41.9
click at [589, 310] on div "Name Brand New Copyright 2025 Open Shift Distribution Label Open Shift Distribu…" at bounding box center [646, 306] width 898 height 67
click at [1056, 316] on div "Name Brand New Copyright 2025 Open Shift Distribution Label Open Shift Distribu…" at bounding box center [646, 306] width 898 height 67
click at [1058, 305] on div at bounding box center [1061, 306] width 37 height 13
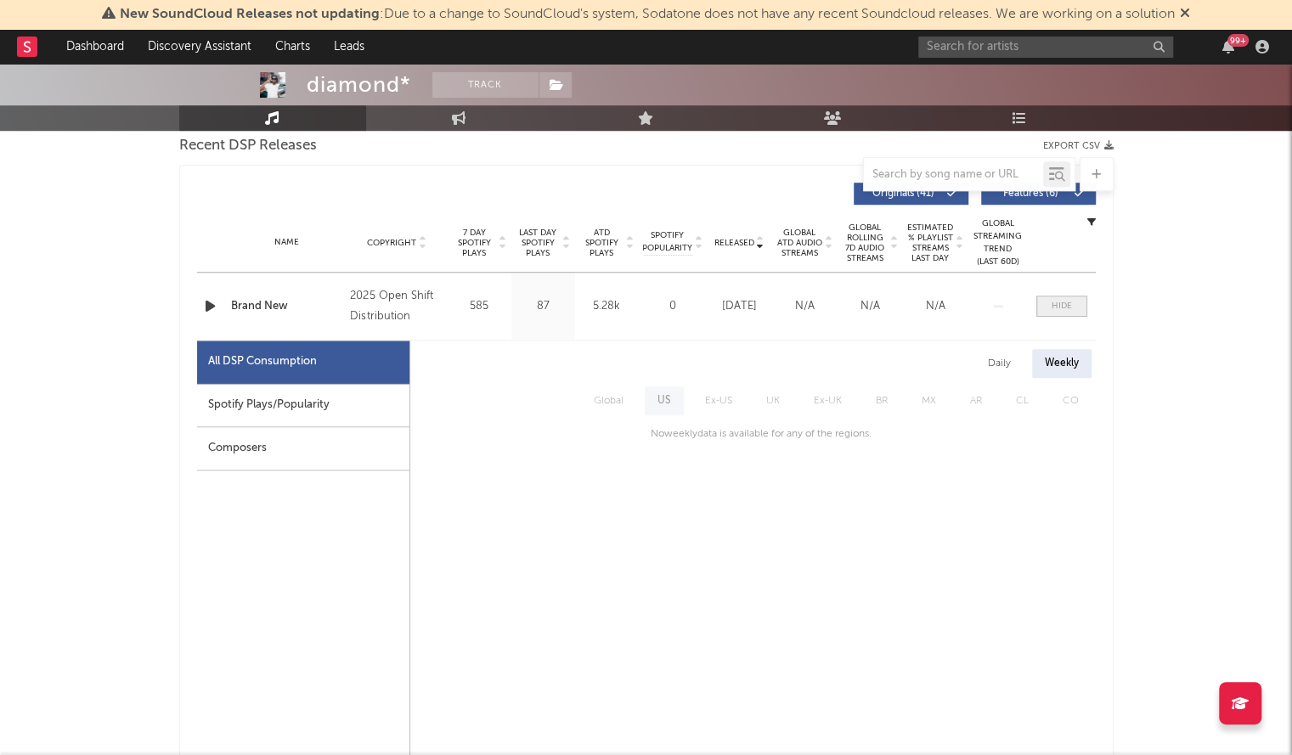
click at [1055, 310] on div at bounding box center [1061, 306] width 20 height 13
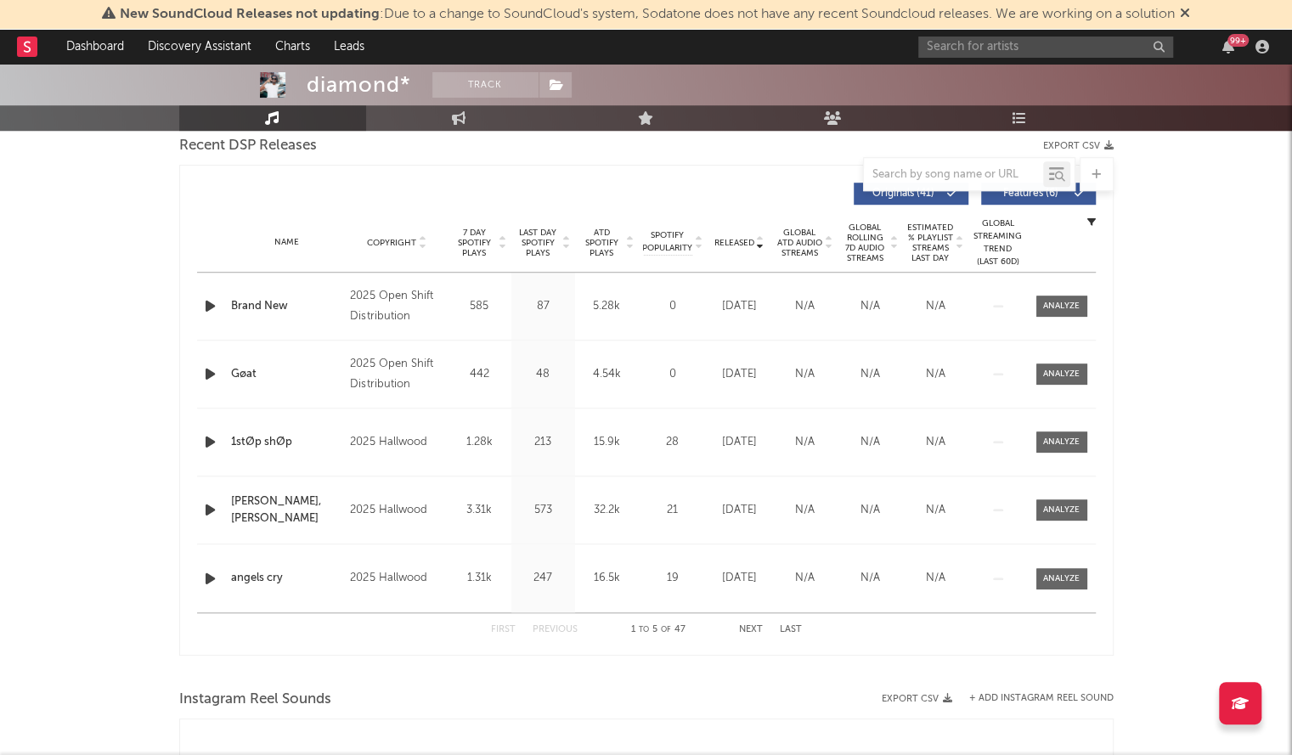
scroll to position [743, 0]
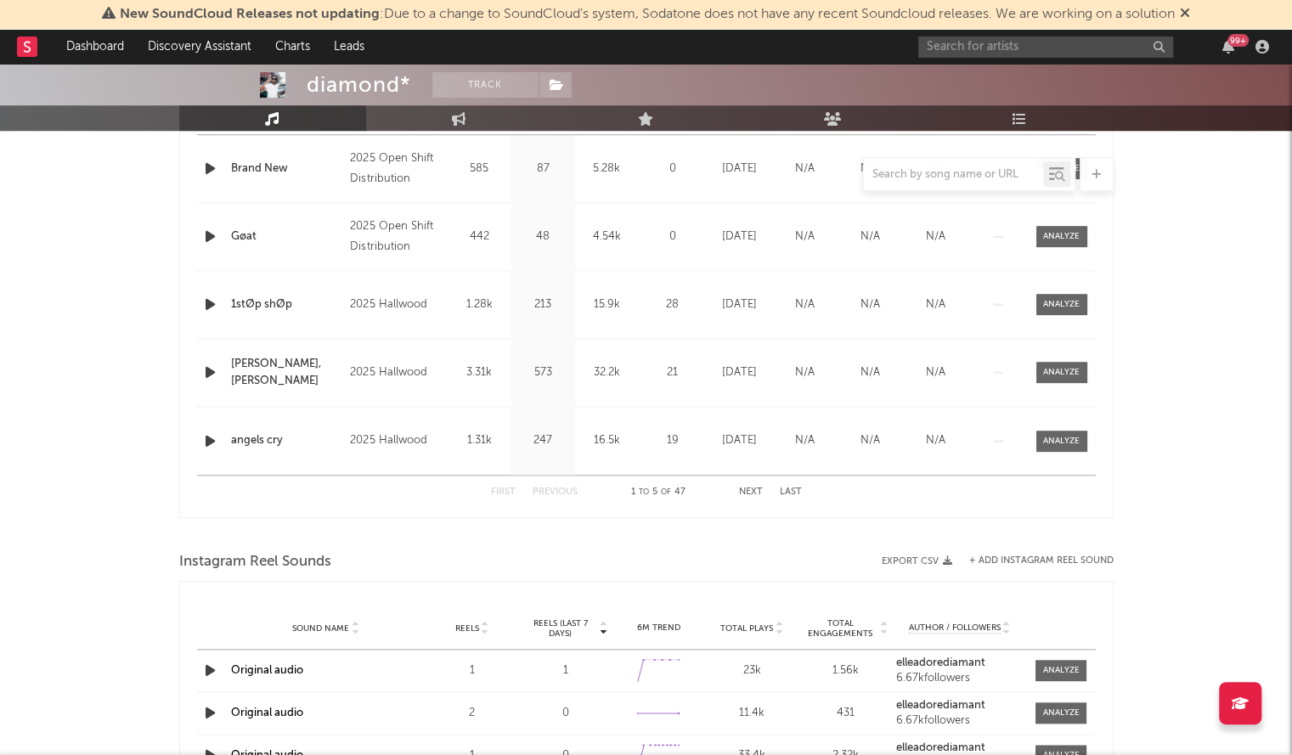
click at [743, 488] on button "Next" at bounding box center [751, 491] width 24 height 9
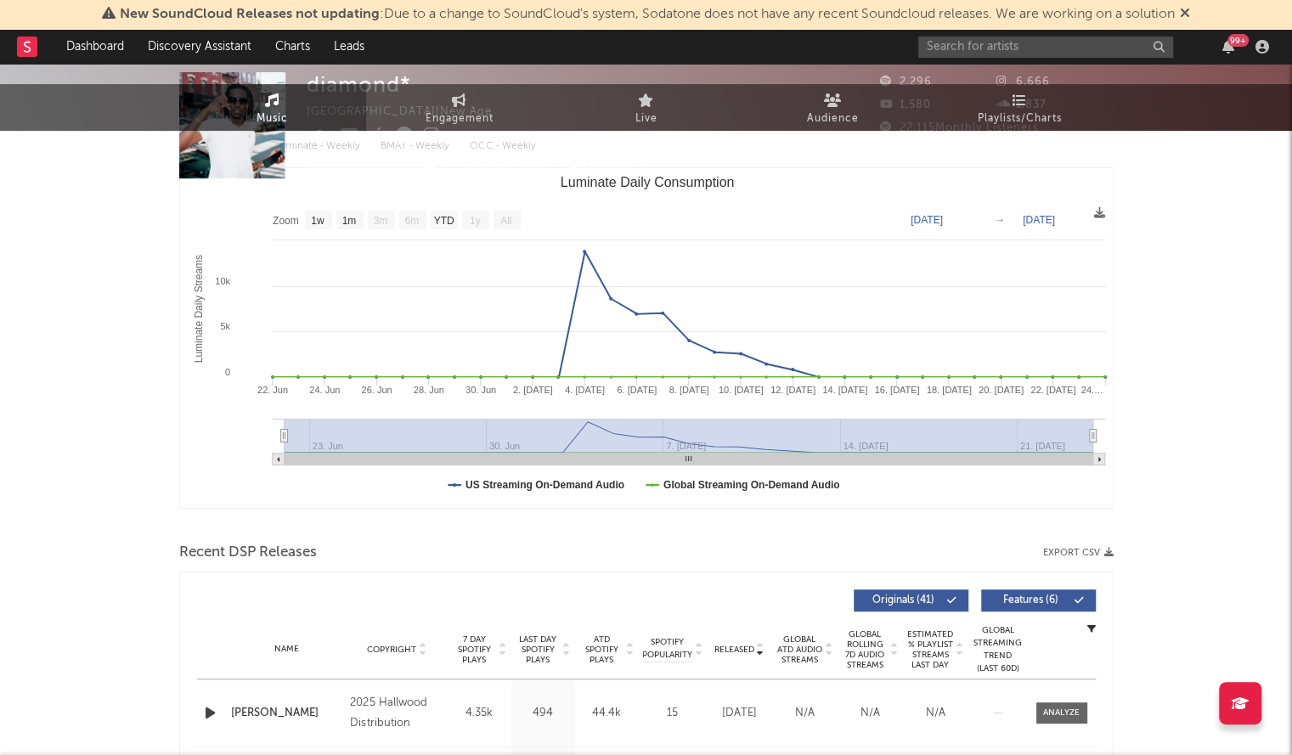
scroll to position [0, 0]
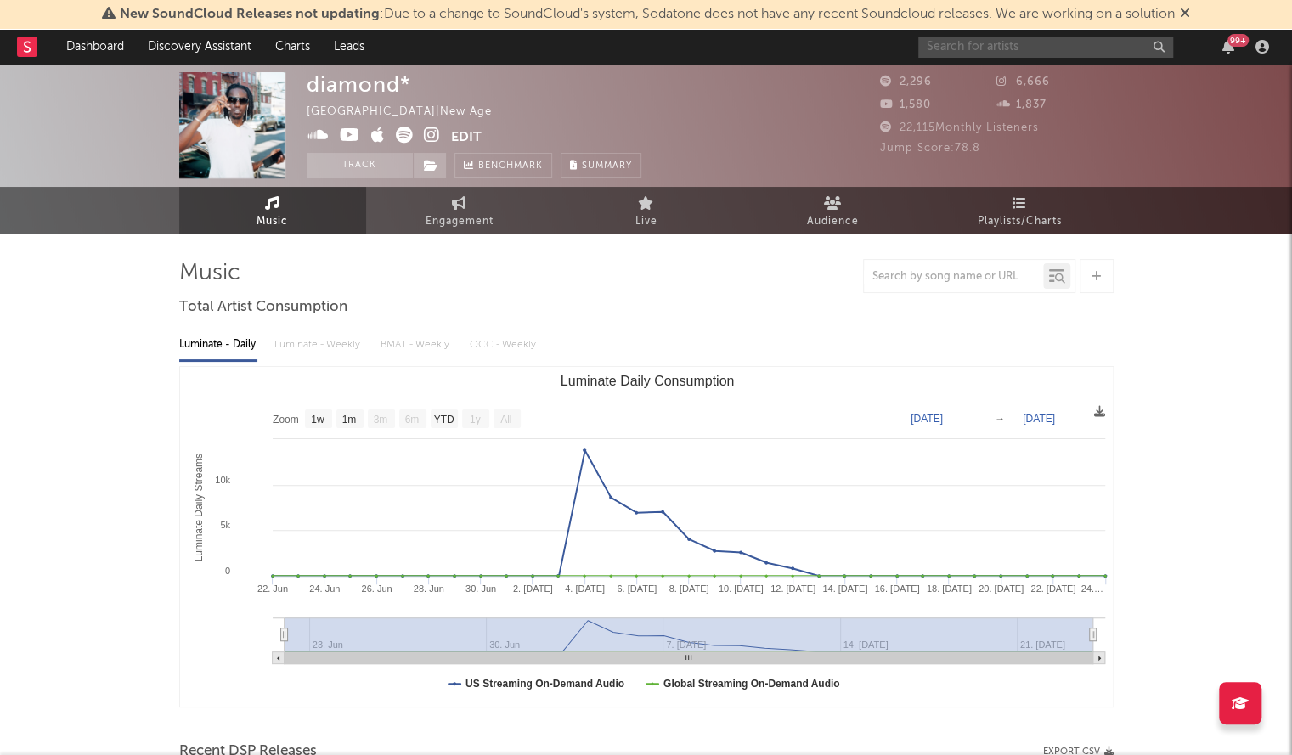
click at [949, 50] on input "text" at bounding box center [1045, 47] width 255 height 21
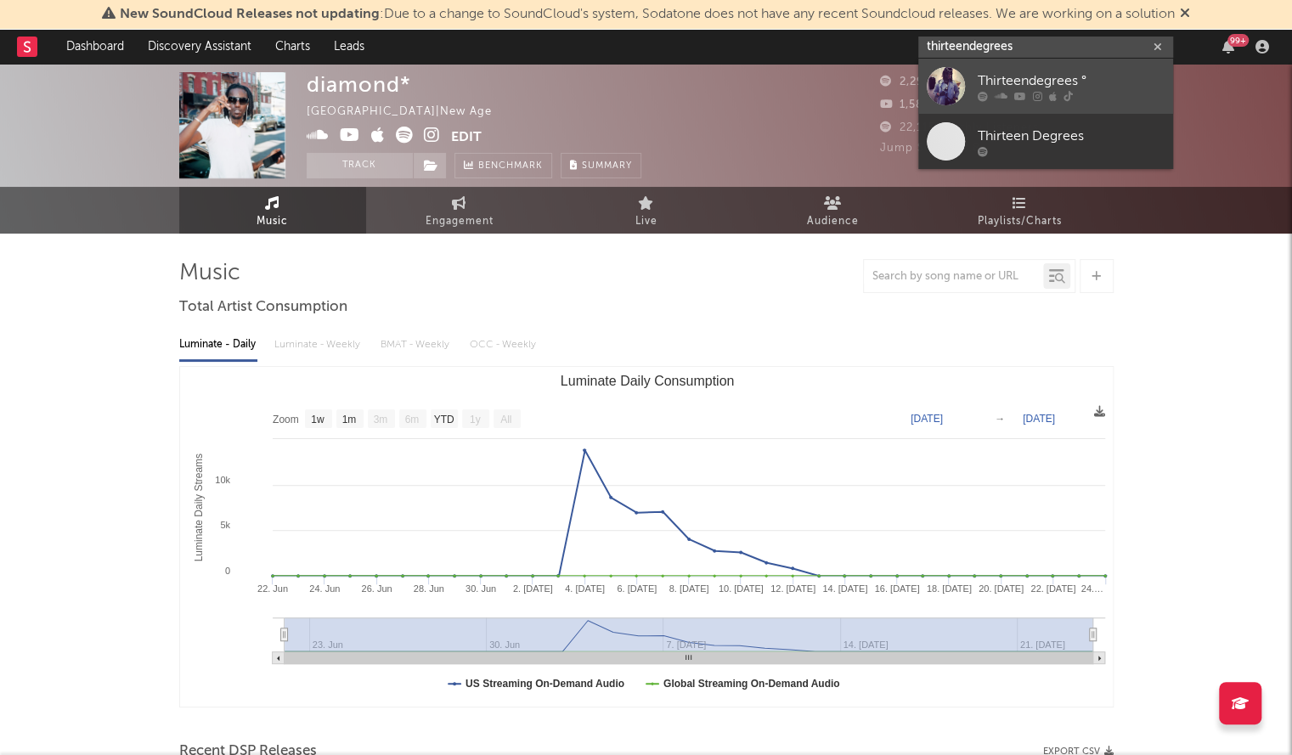
type input "thirteendegrees"
click at [947, 89] on div at bounding box center [945, 86] width 38 height 38
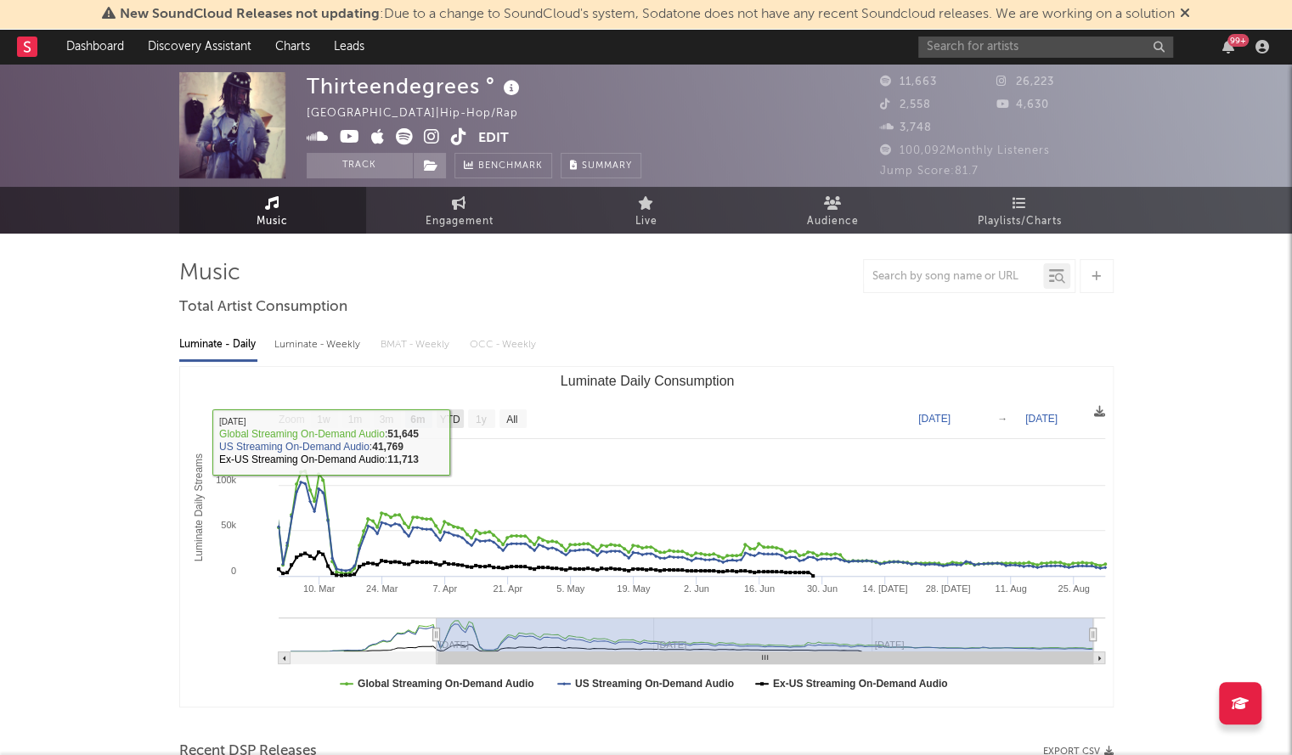
click at [447, 417] on text "YTD" at bounding box center [449, 420] width 20 height 12
select select "YTD"
type input "2025-01-19"
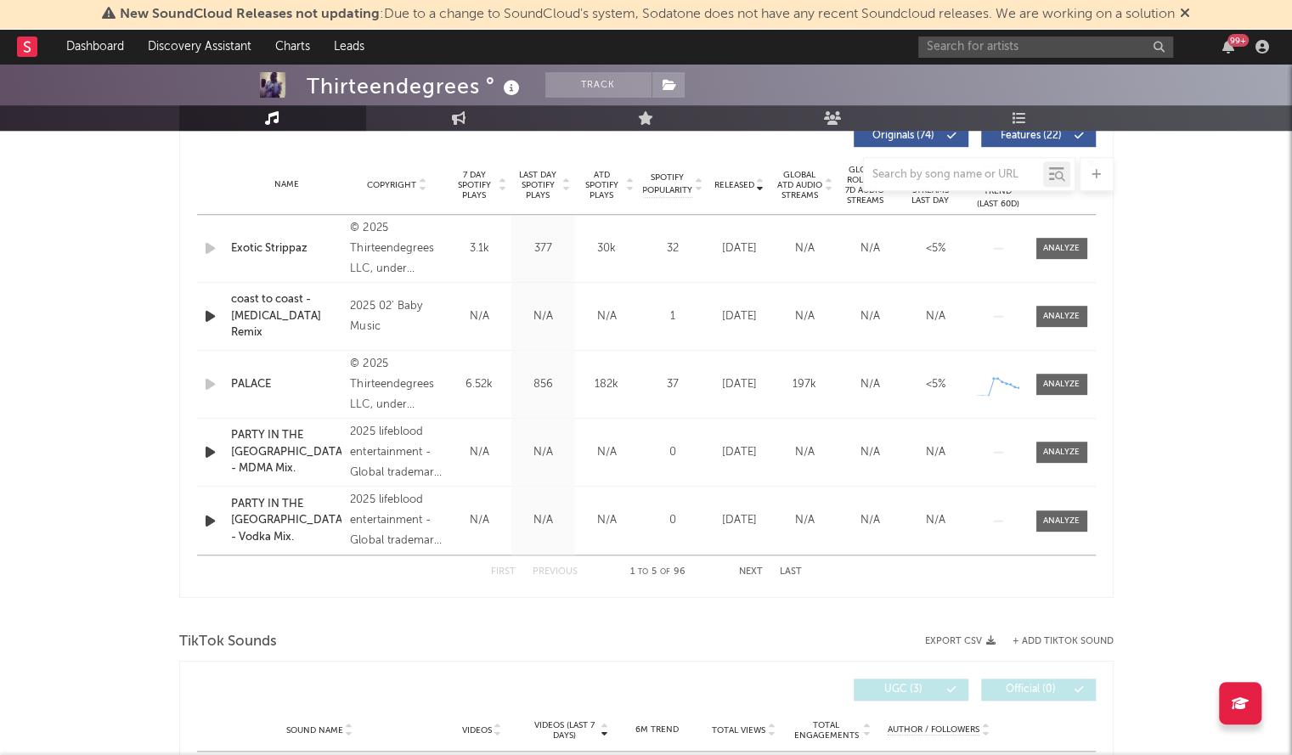
scroll to position [664, 0]
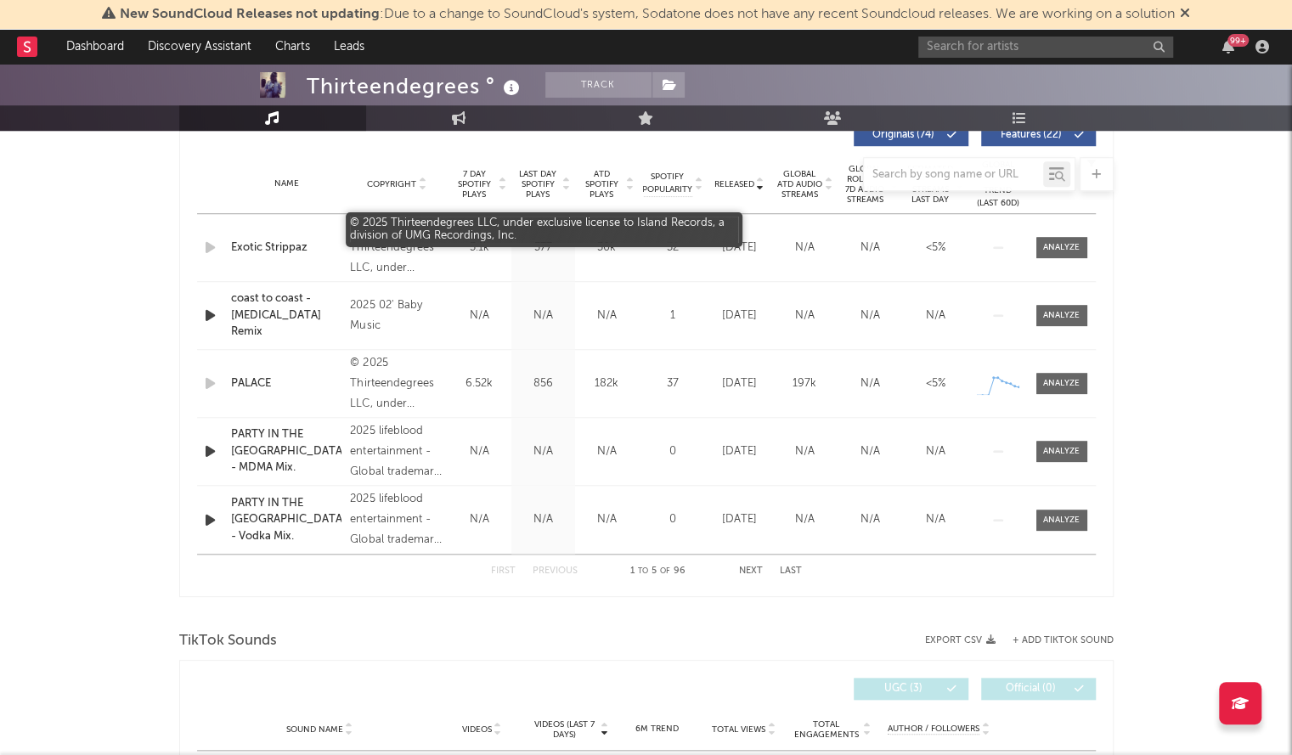
click at [384, 274] on div "© 2025 Thirteendegrees LLC, under exclusive license to Island Records, a divisi…" at bounding box center [396, 247] width 93 height 61
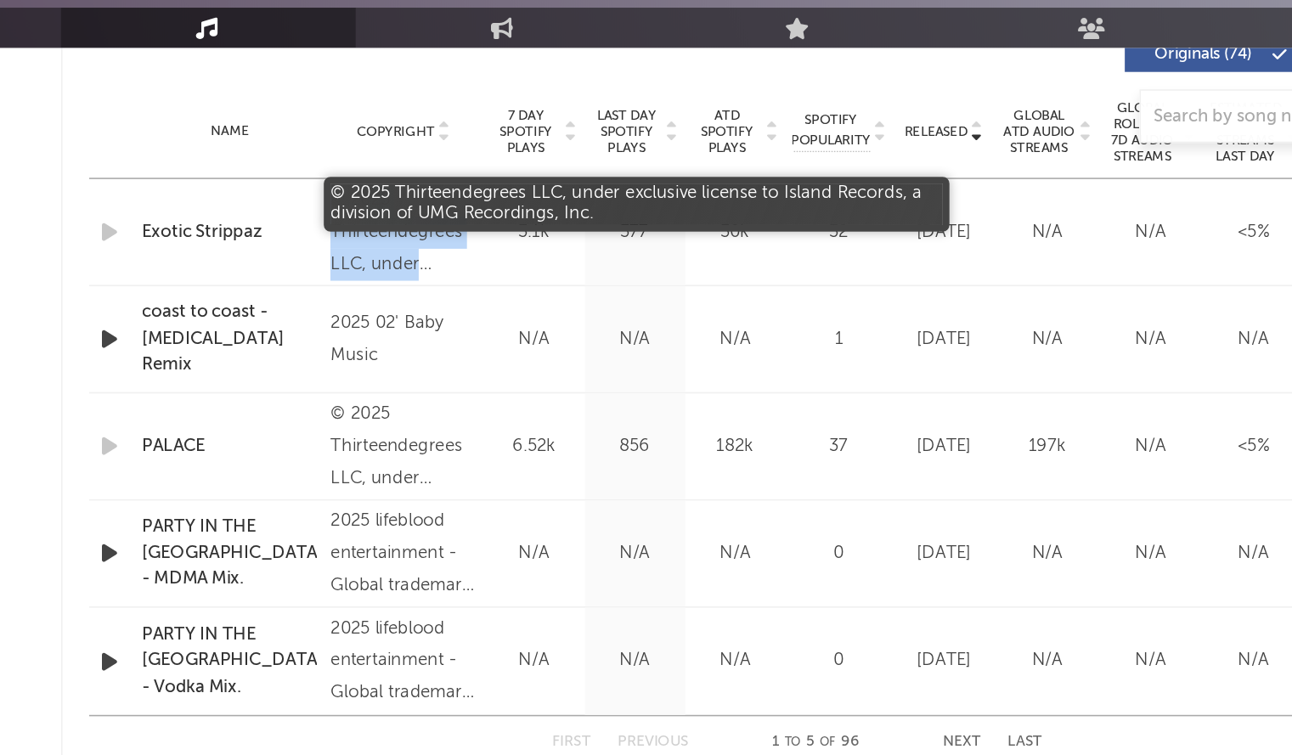
click at [400, 255] on div "© 2025 Thirteendegrees LLC, under exclusive license to Island Records, a divisi…" at bounding box center [396, 247] width 93 height 61
click at [380, 263] on div "© 2025 Thirteendegrees LLC, under exclusive license to Island Records, a divisi…" at bounding box center [396, 247] width 93 height 61
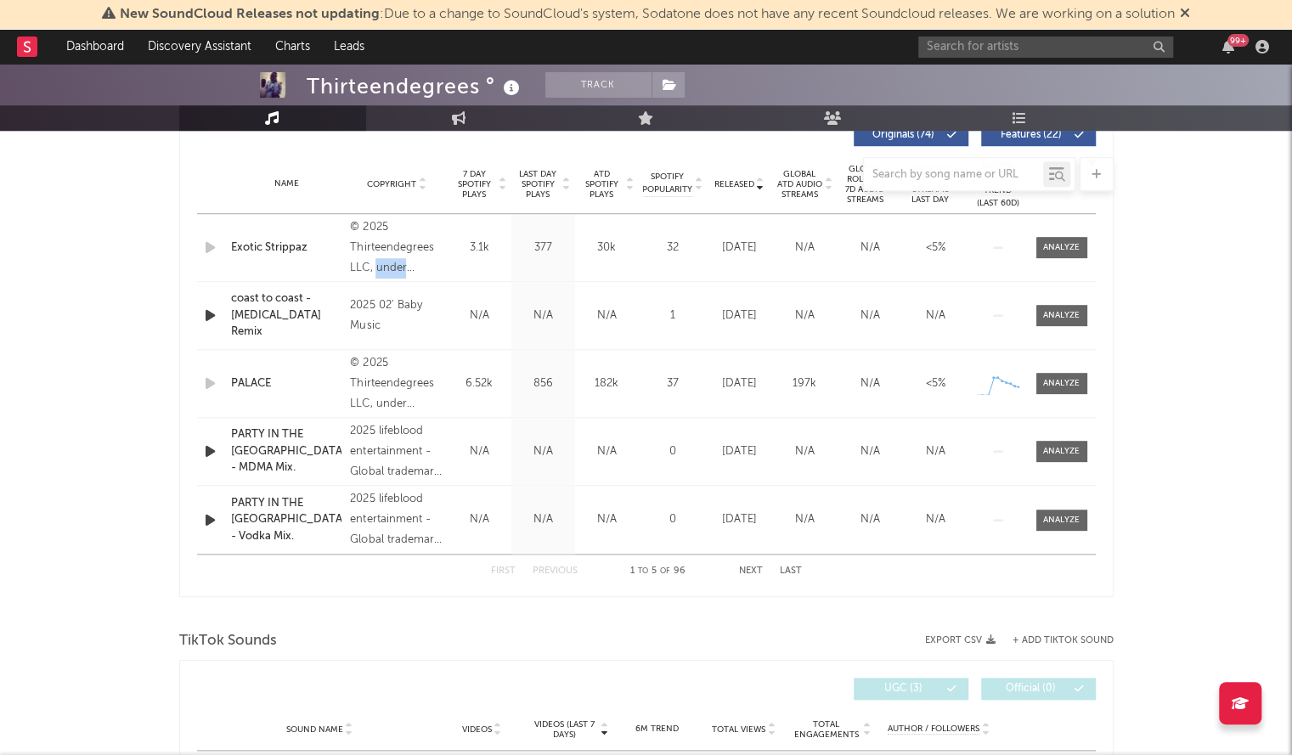
click at [751, 571] on button "Next" at bounding box center [751, 570] width 24 height 9
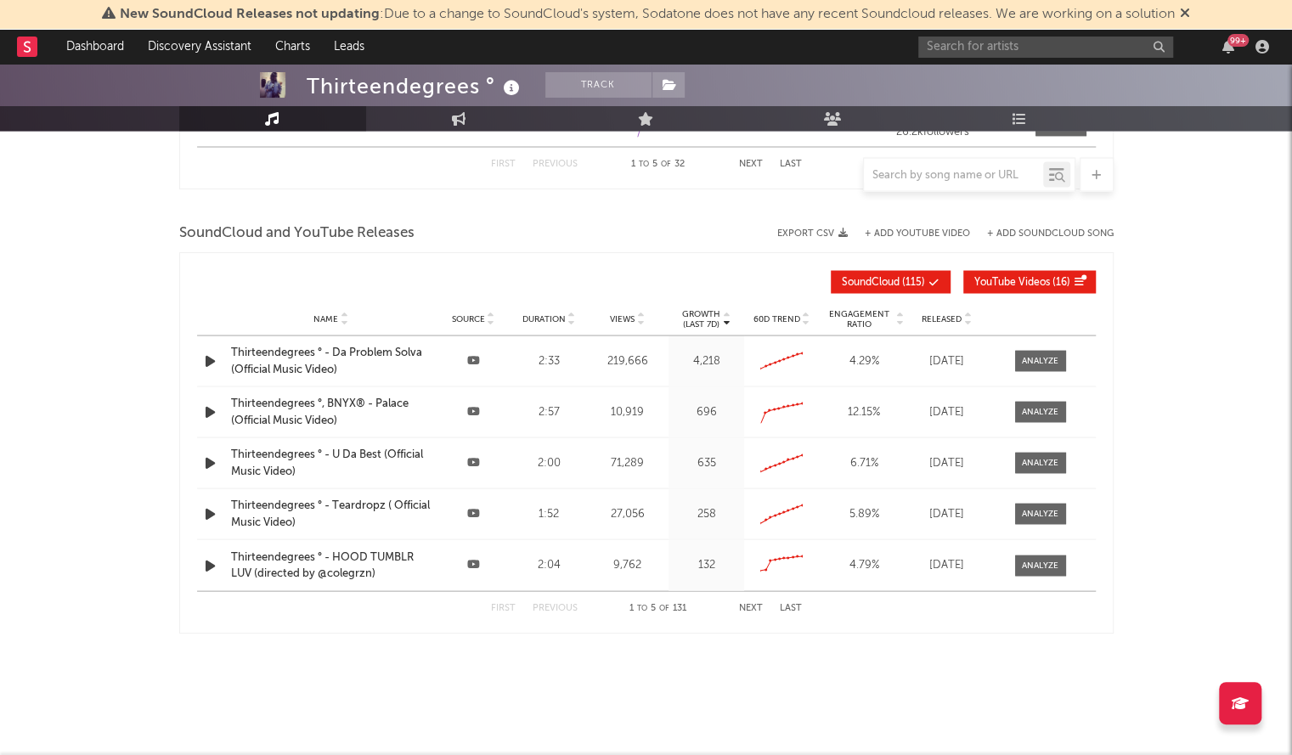
scroll to position [1784, 0]
click at [963, 48] on input "text" at bounding box center [1045, 47] width 255 height 21
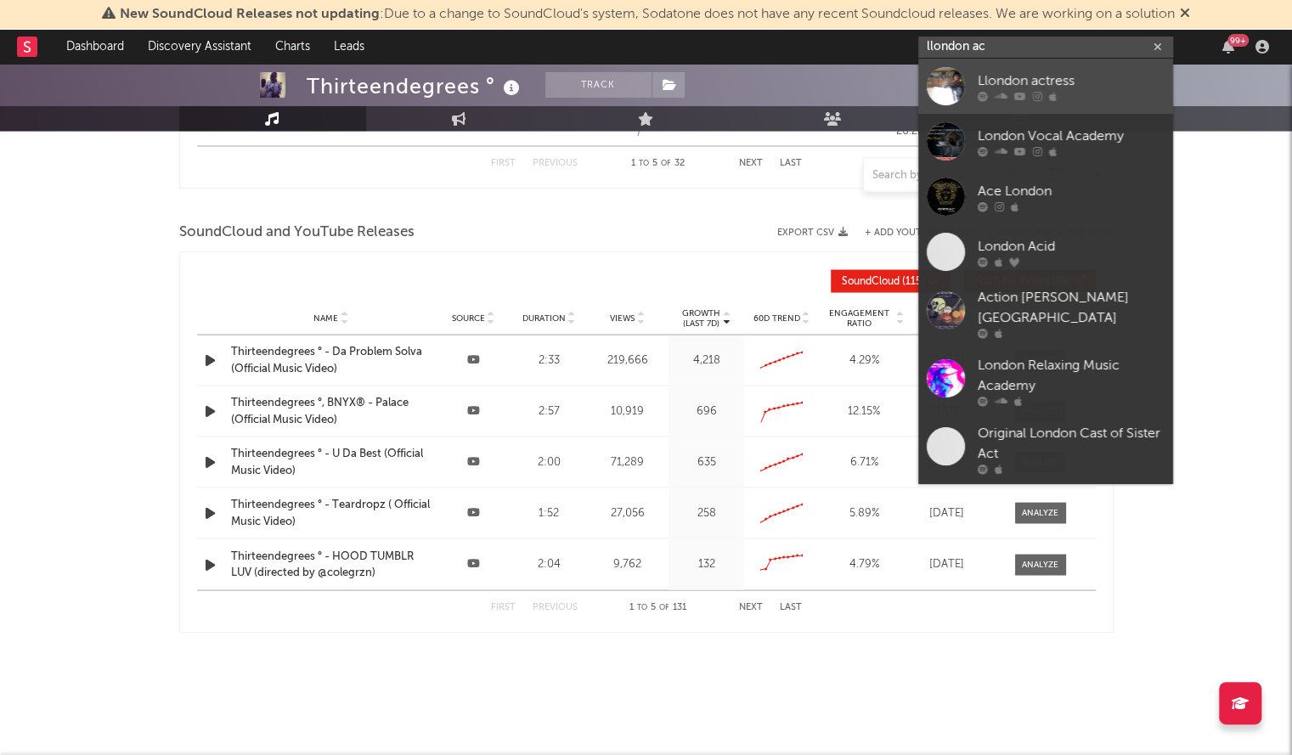
type input "llondon ac"
click at [943, 87] on div at bounding box center [945, 86] width 38 height 38
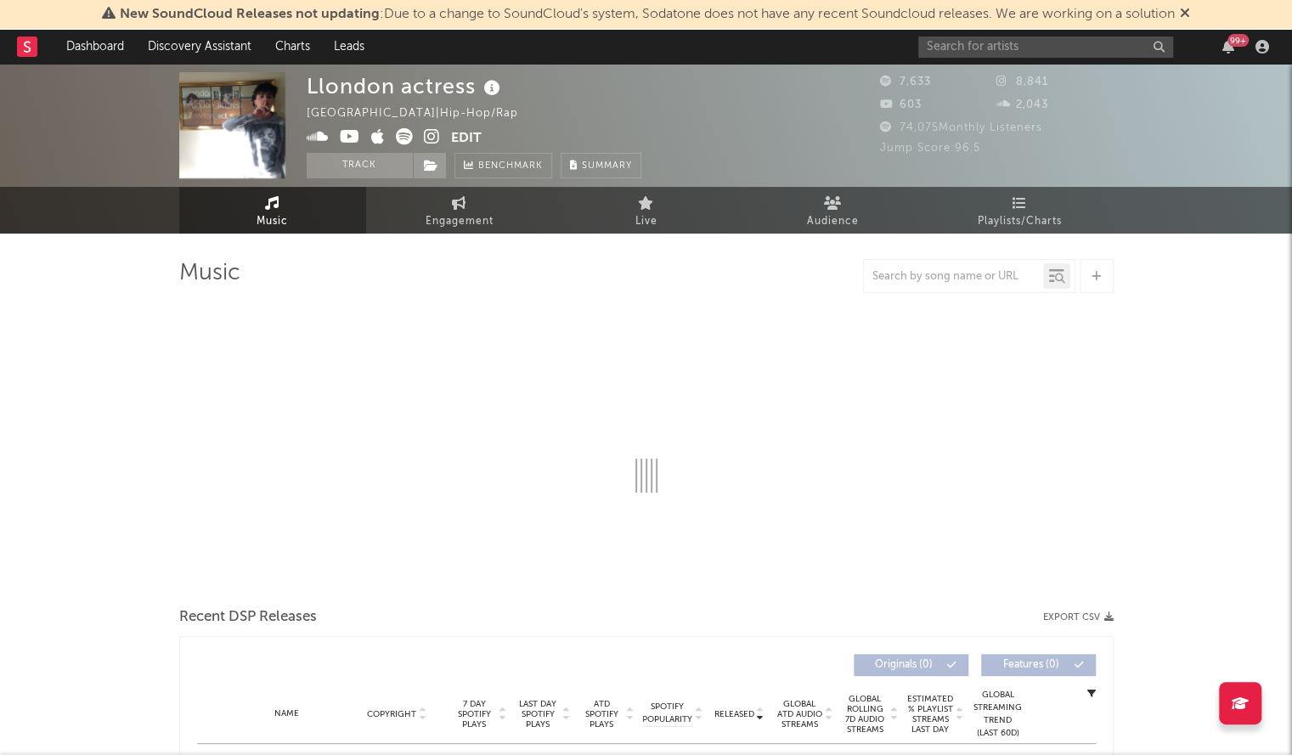
select select "1w"
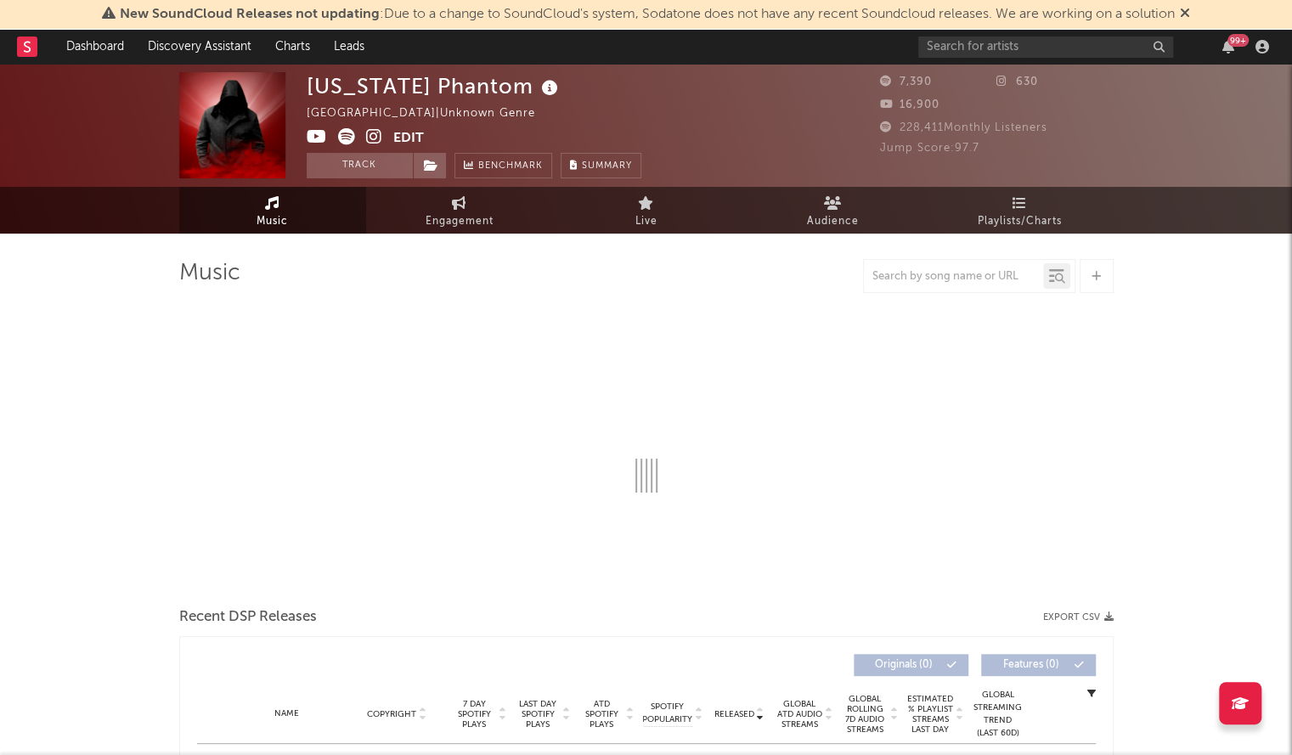
select select "1w"
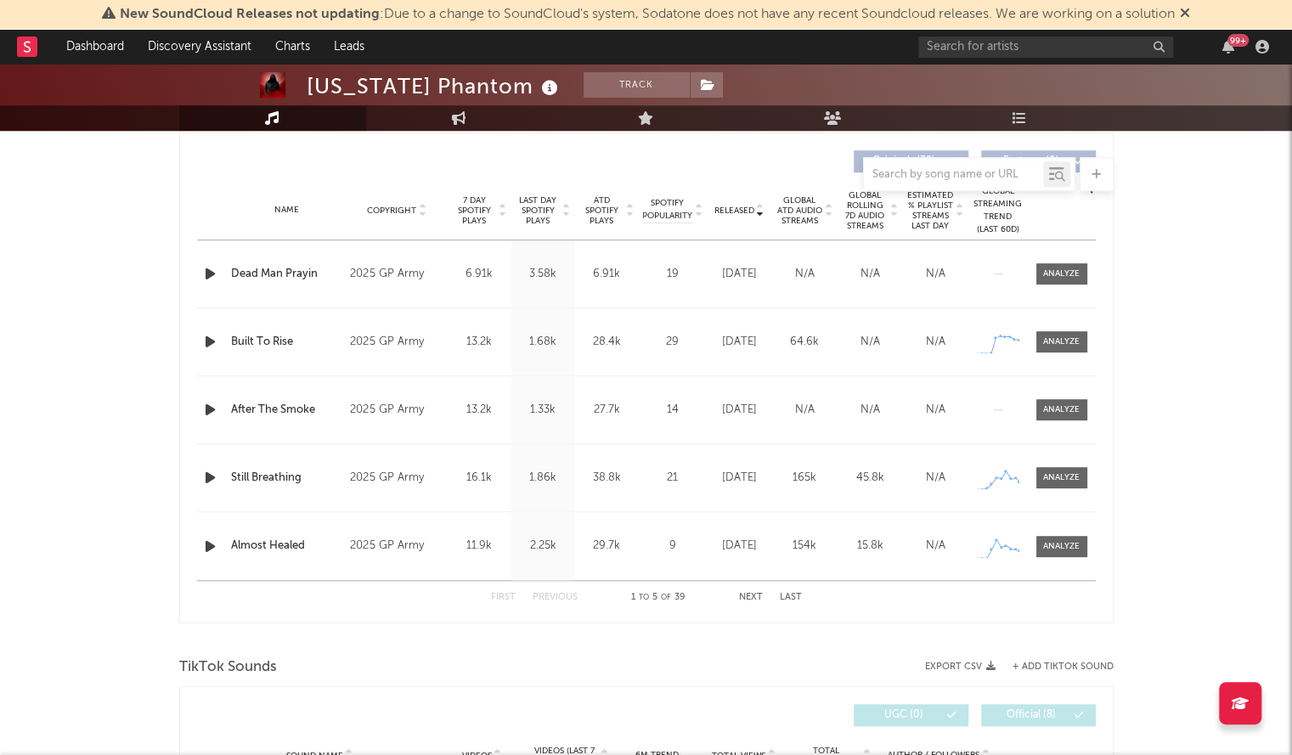
scroll to position [650, 0]
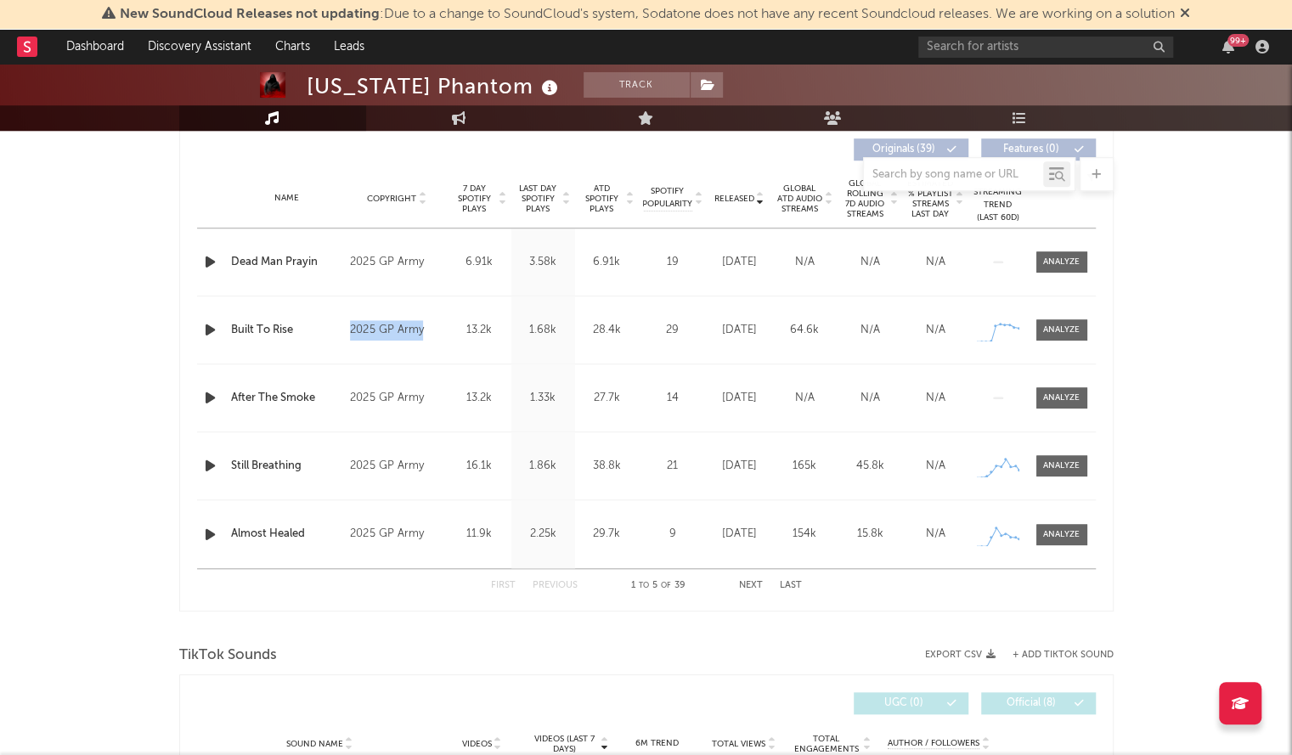
drag, startPoint x: 443, startPoint y: 329, endPoint x: 346, endPoint y: 344, distance: 98.0
click at [346, 344] on div "Name Built To Rise Copyright 2025 GP Army Label GP Army Album Names Stronger Th…" at bounding box center [646, 329] width 898 height 67
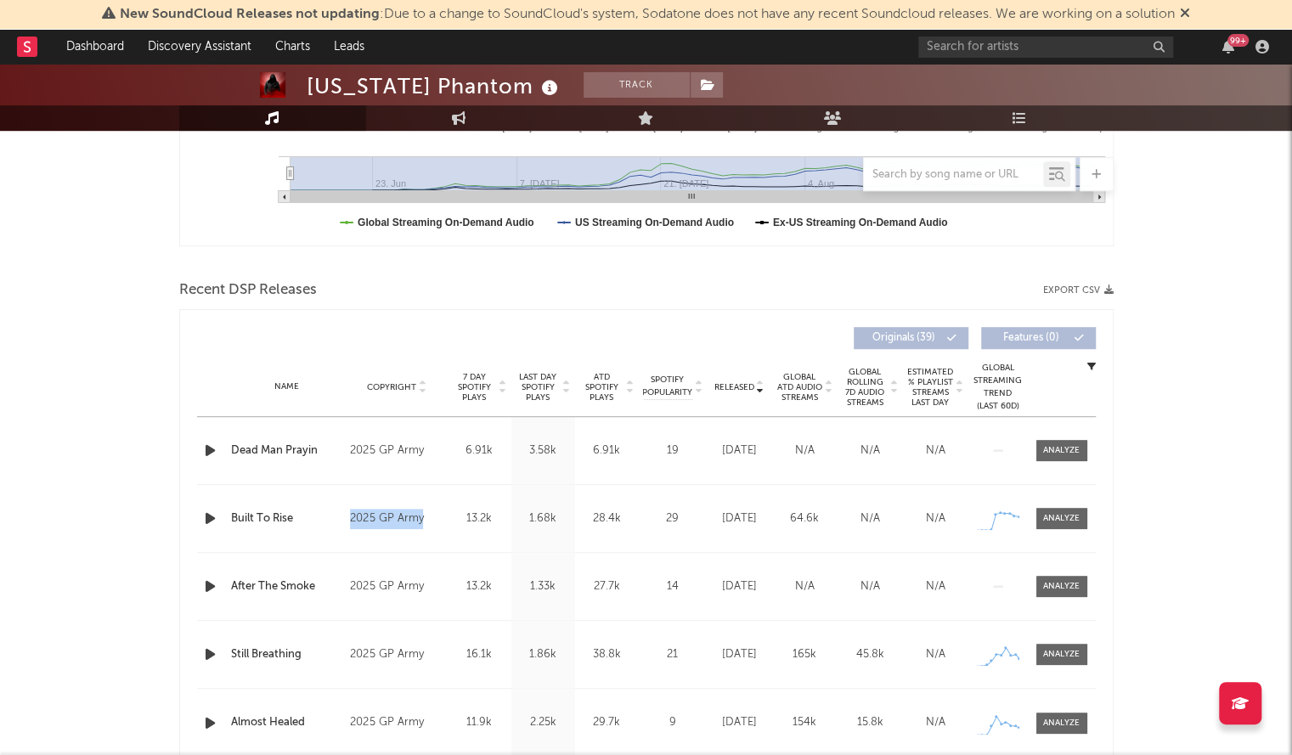
scroll to position [491, 0]
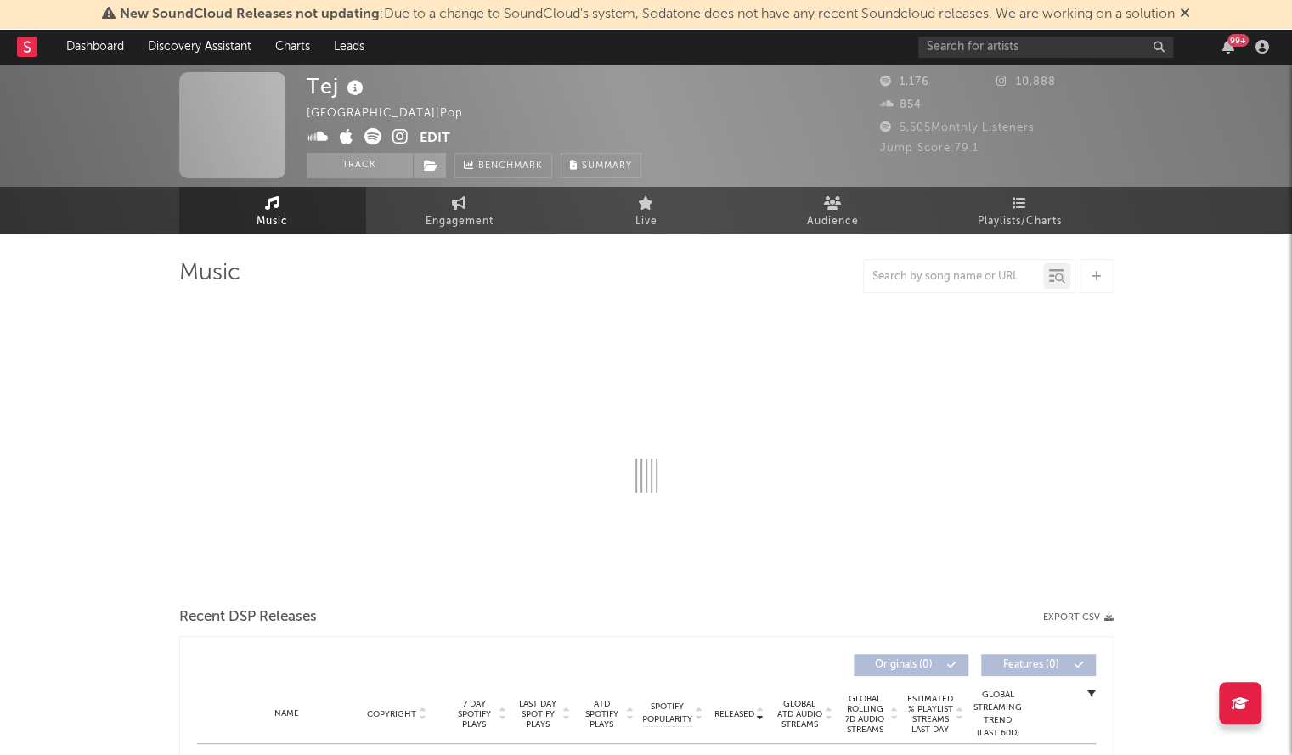
select select "1w"
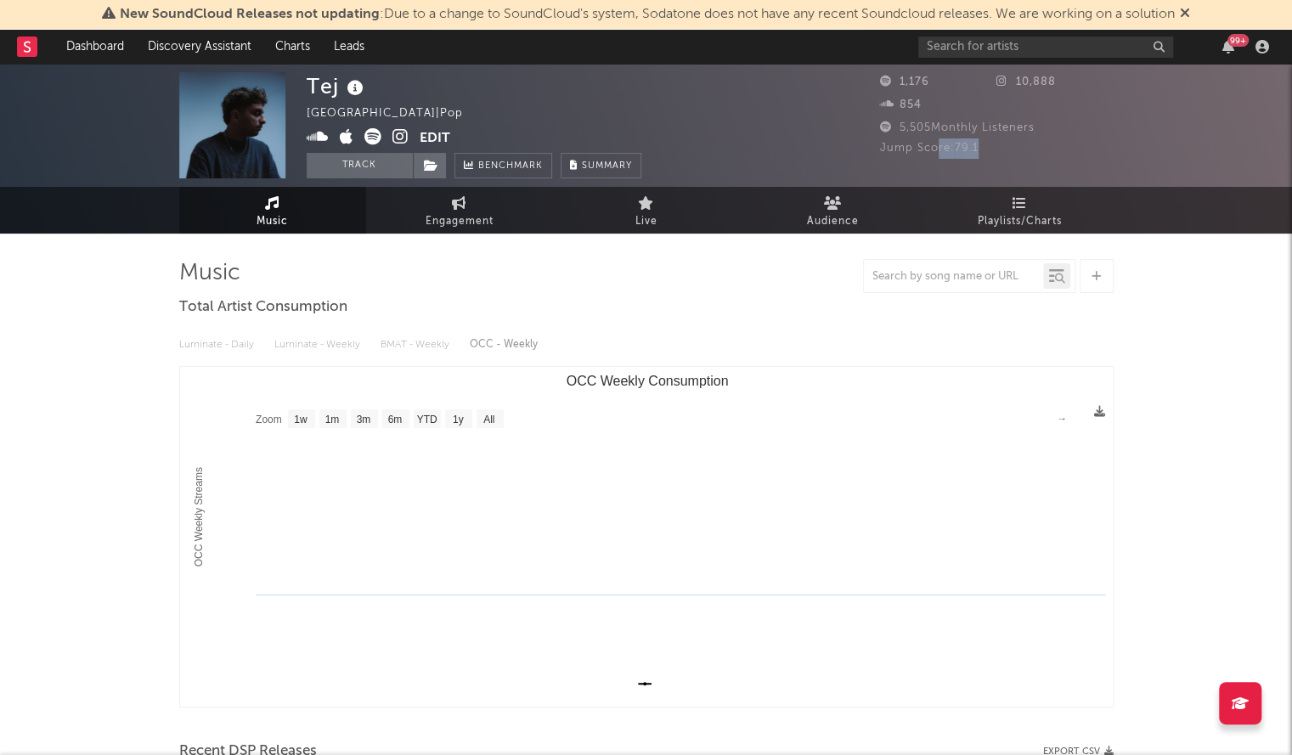
drag, startPoint x: 996, startPoint y: 155, endPoint x: 936, endPoint y: 152, distance: 60.4
click at [936, 152] on div "Jump Score: 79.1" at bounding box center [997, 148] width 234 height 20
click at [956, 162] on div "1,176 10,888 854 5,505 Monthly Listeners Jump Score: 79.1" at bounding box center [997, 125] width 234 height 106
drag, startPoint x: 1004, startPoint y: 154, endPoint x: 881, endPoint y: 150, distance: 122.3
click at [881, 150] on div "Jump Score: 79.1" at bounding box center [997, 148] width 234 height 20
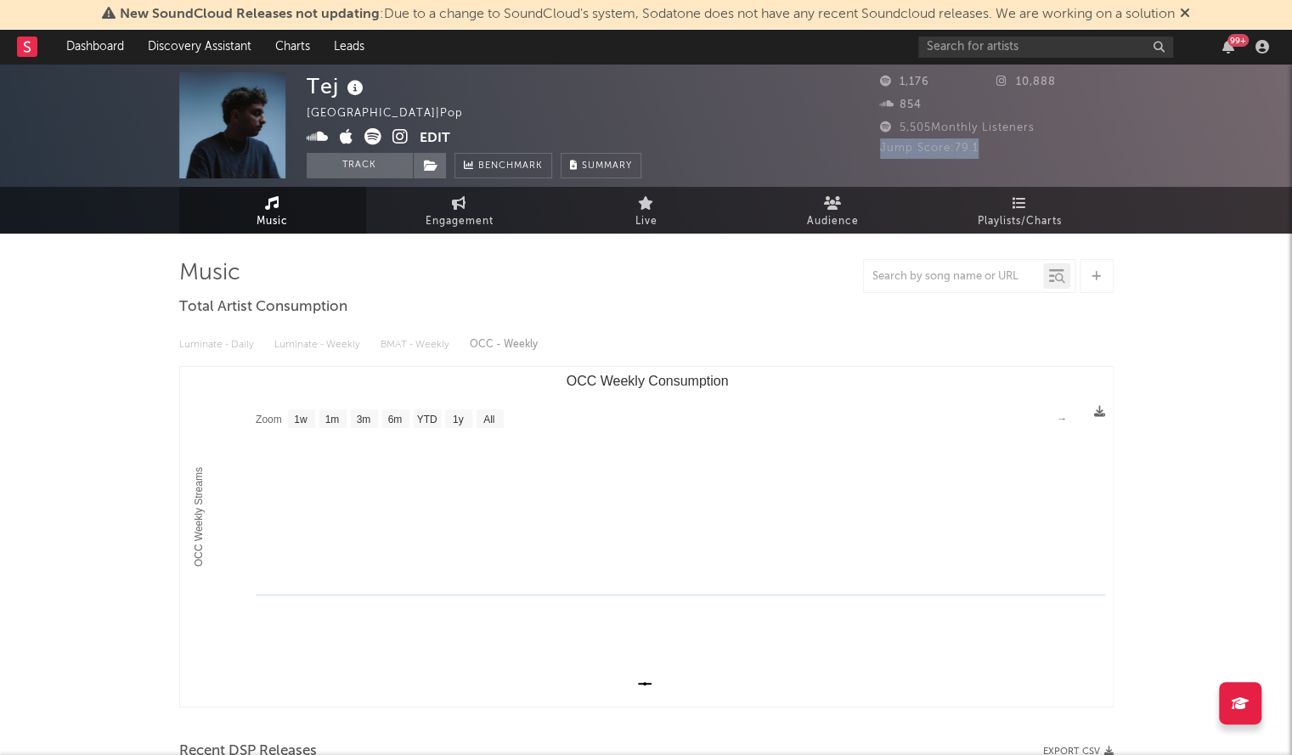
click at [1009, 159] on div "1,176 10,888 854 5,505 Monthly Listeners Jump Score: 79.1" at bounding box center [997, 125] width 234 height 106
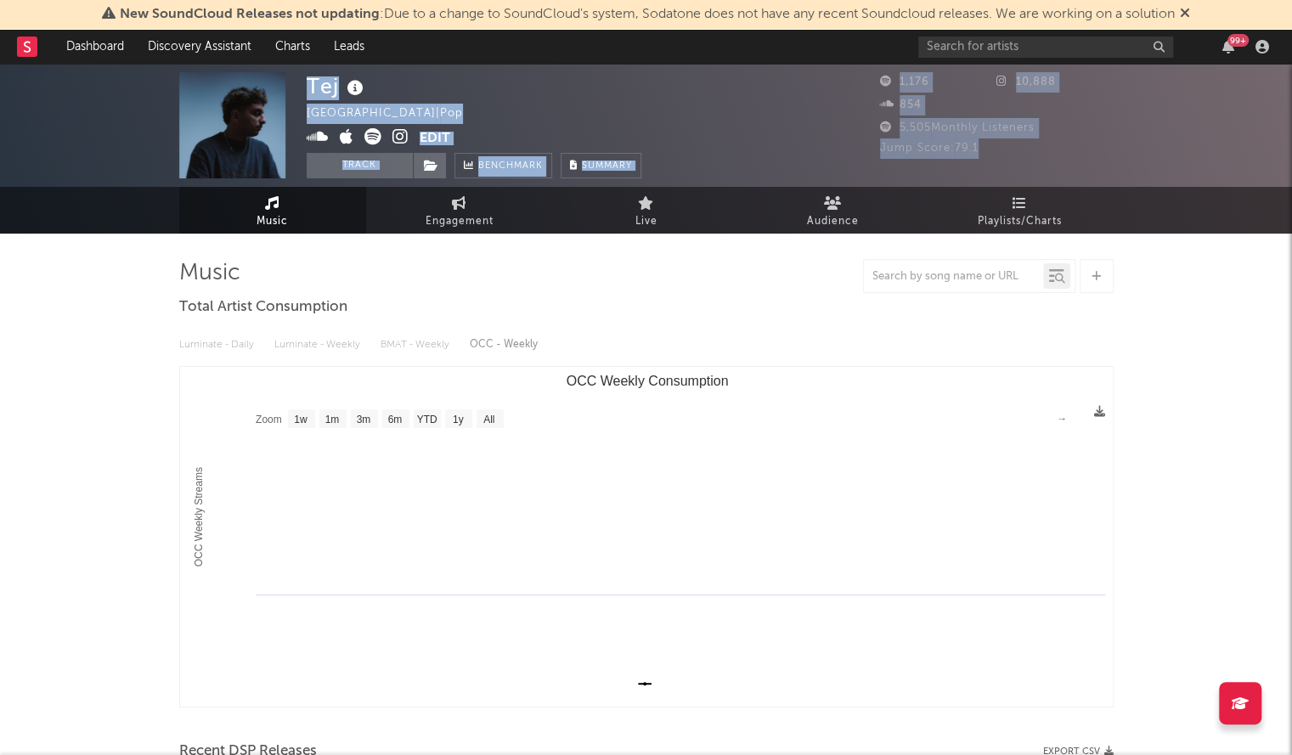
drag, startPoint x: 1000, startPoint y: 150, endPoint x: 859, endPoint y: 145, distance: 141.0
click at [859, 145] on div "Tej United States | Pop Edit Track Benchmark Summary 1,176 10,888 854 5,505 Mon…" at bounding box center [646, 125] width 1292 height 123
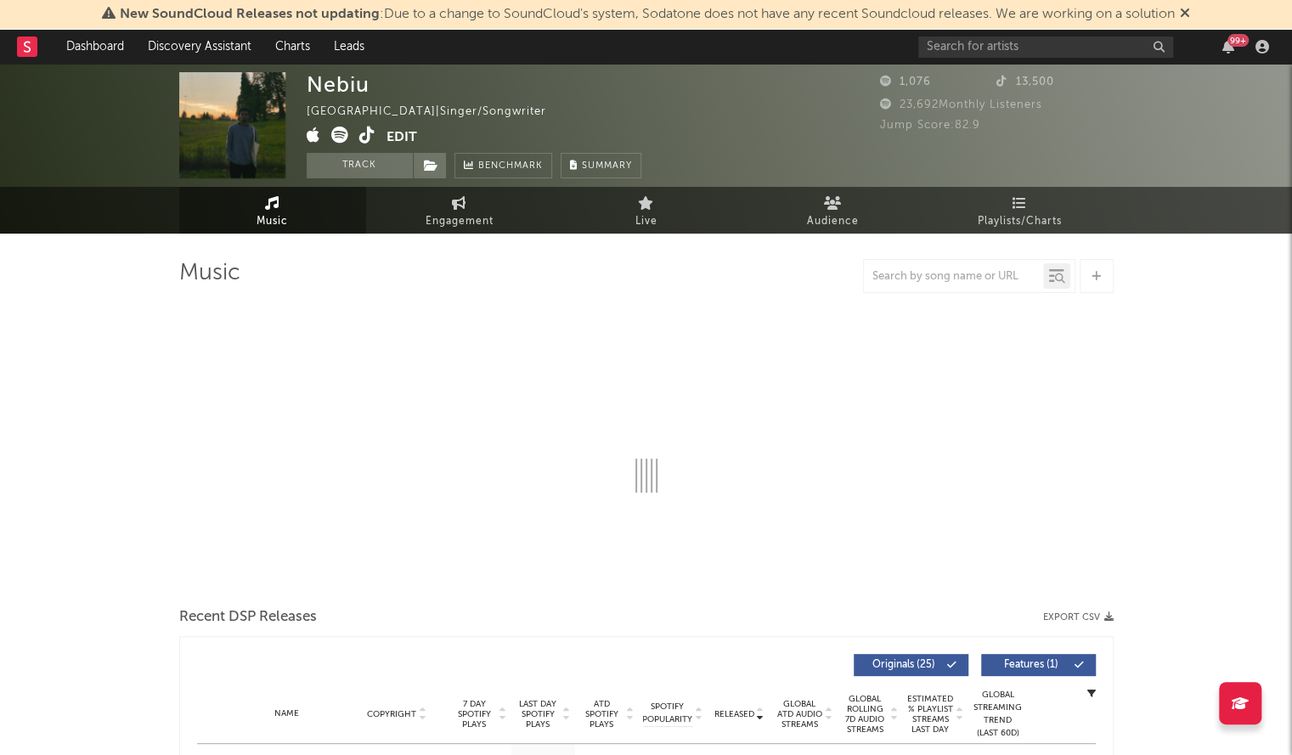
select select "1w"
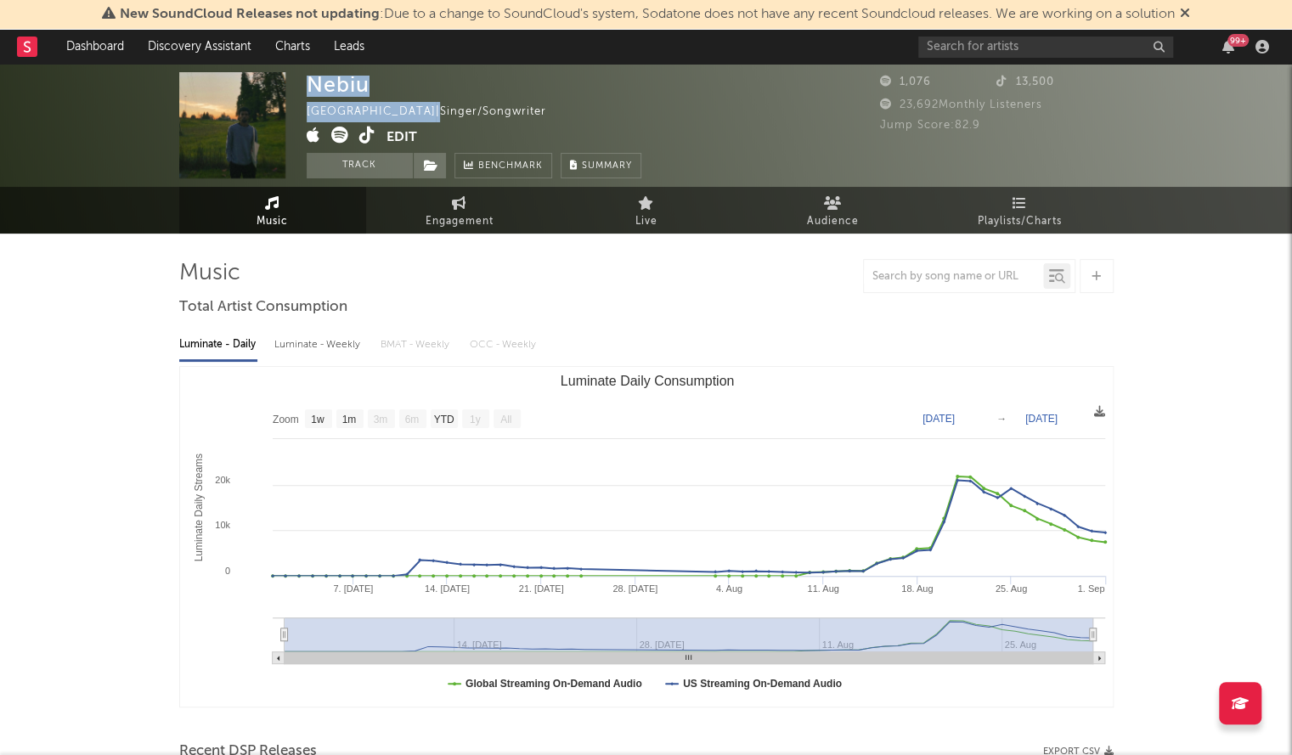
drag, startPoint x: 386, startPoint y: 92, endPoint x: 307, endPoint y: 91, distance: 79.0
click at [307, 91] on div "Nebiu United States | Singer/Songwriter Edit Track Benchmark Summary" at bounding box center [474, 125] width 335 height 106
click at [326, 87] on div "Nebiu" at bounding box center [338, 84] width 63 height 25
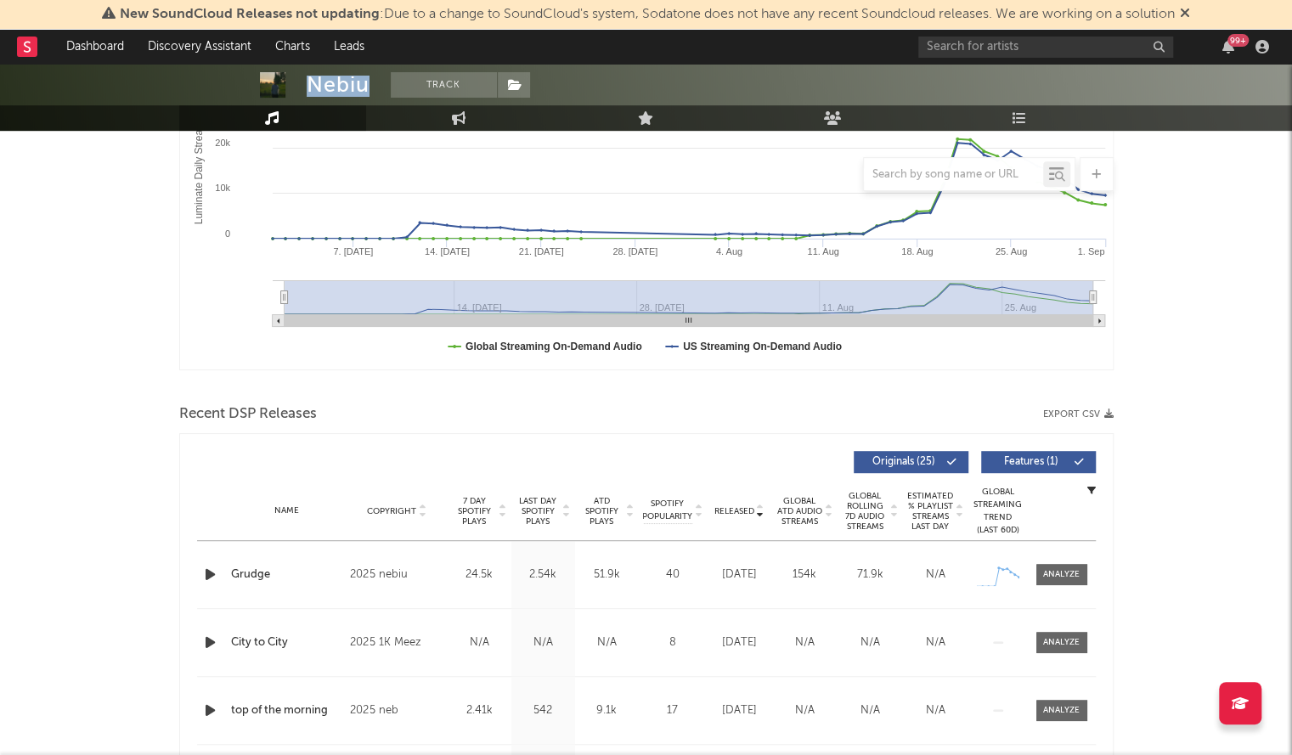
scroll to position [585, 0]
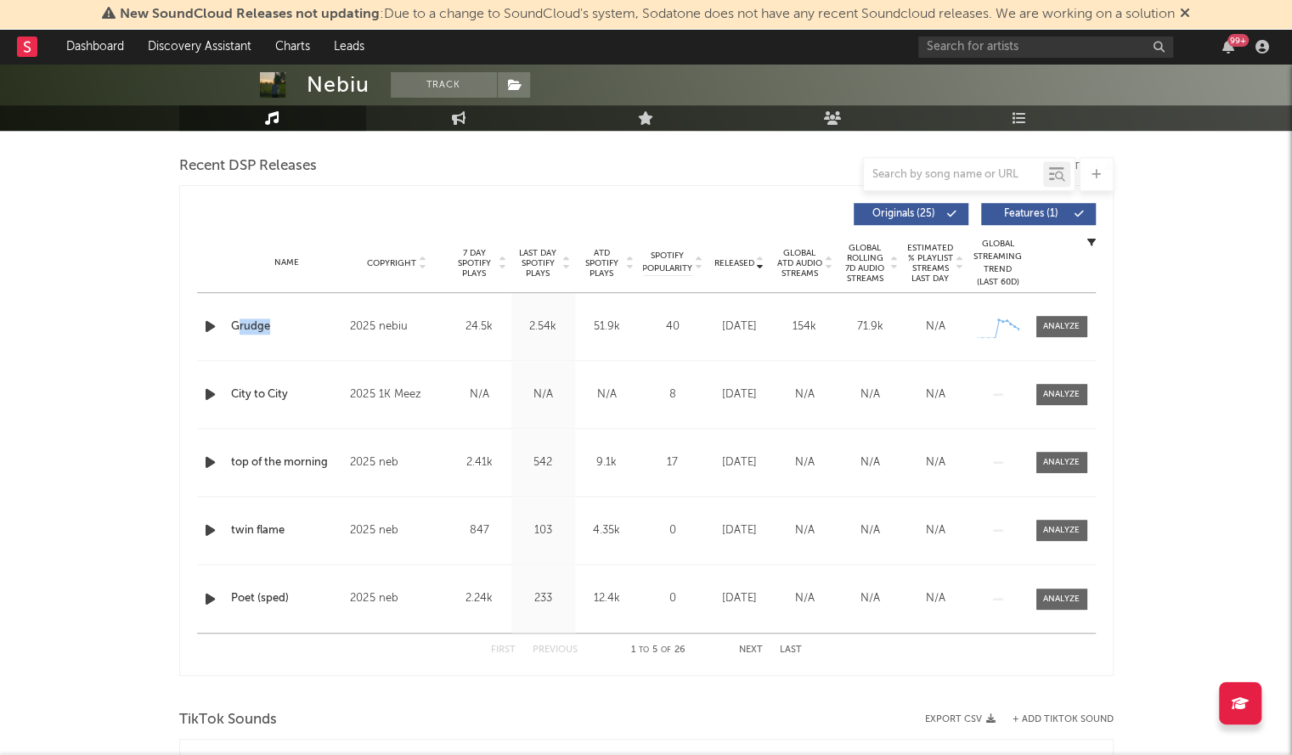
drag, startPoint x: 294, startPoint y: 340, endPoint x: 239, endPoint y: 336, distance: 55.3
click at [239, 336] on div "Name Grudge Copyright 2025 nebiu Label nebiu Album Names Grudge Composer Names …" at bounding box center [646, 326] width 898 height 67
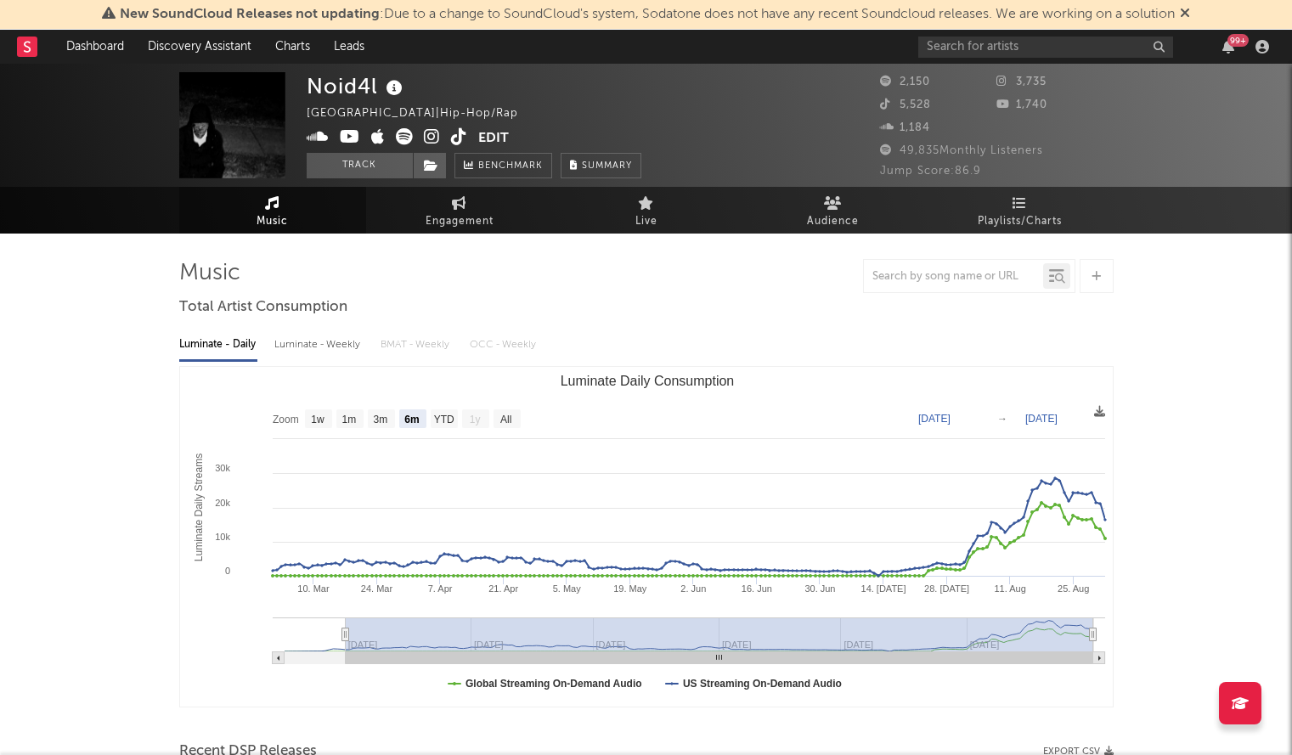
select select "6m"
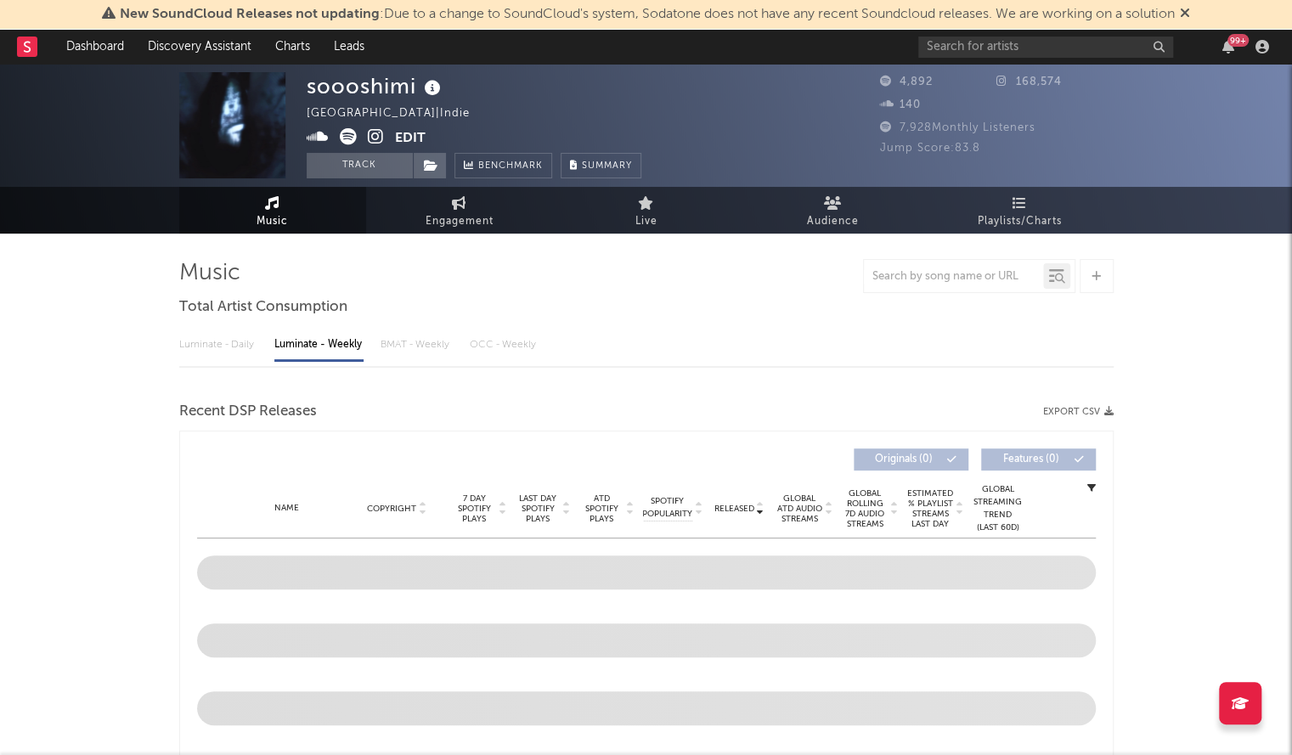
select select "1w"
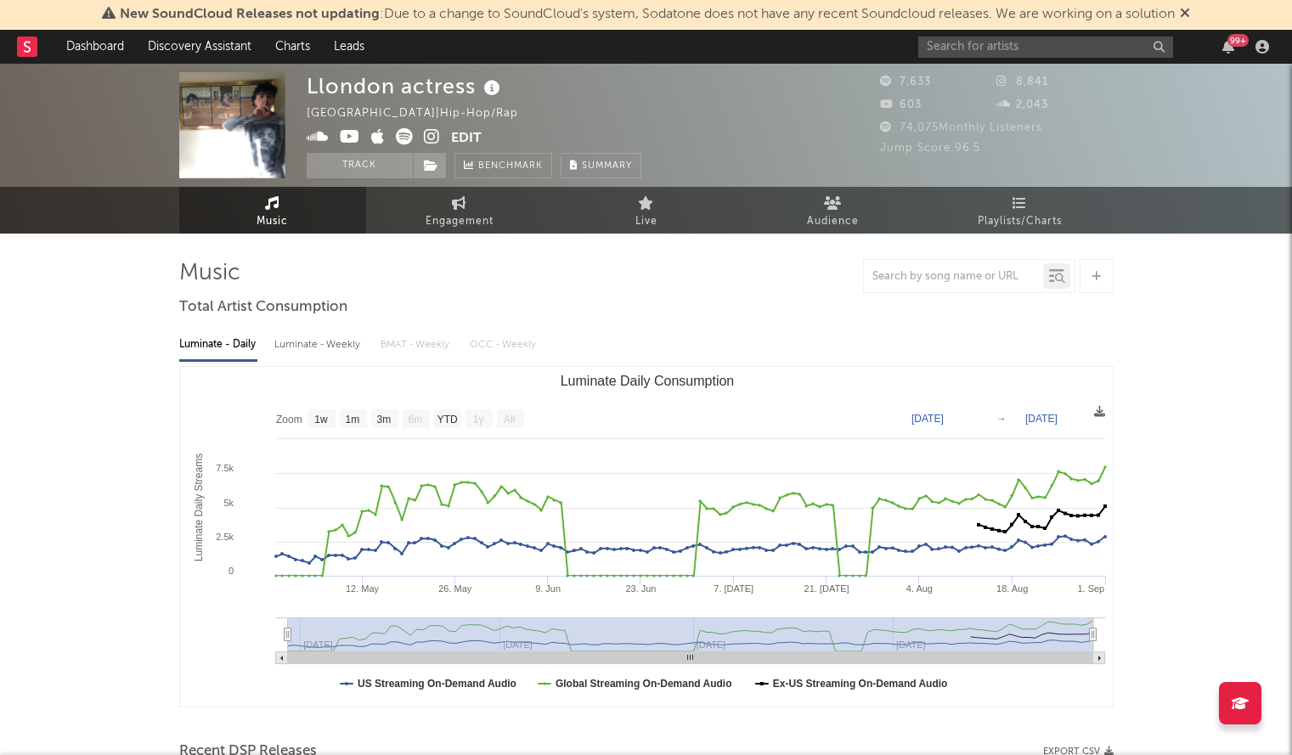
select select "1w"
click at [1045, 55] on input "text" at bounding box center [1045, 47] width 255 height 21
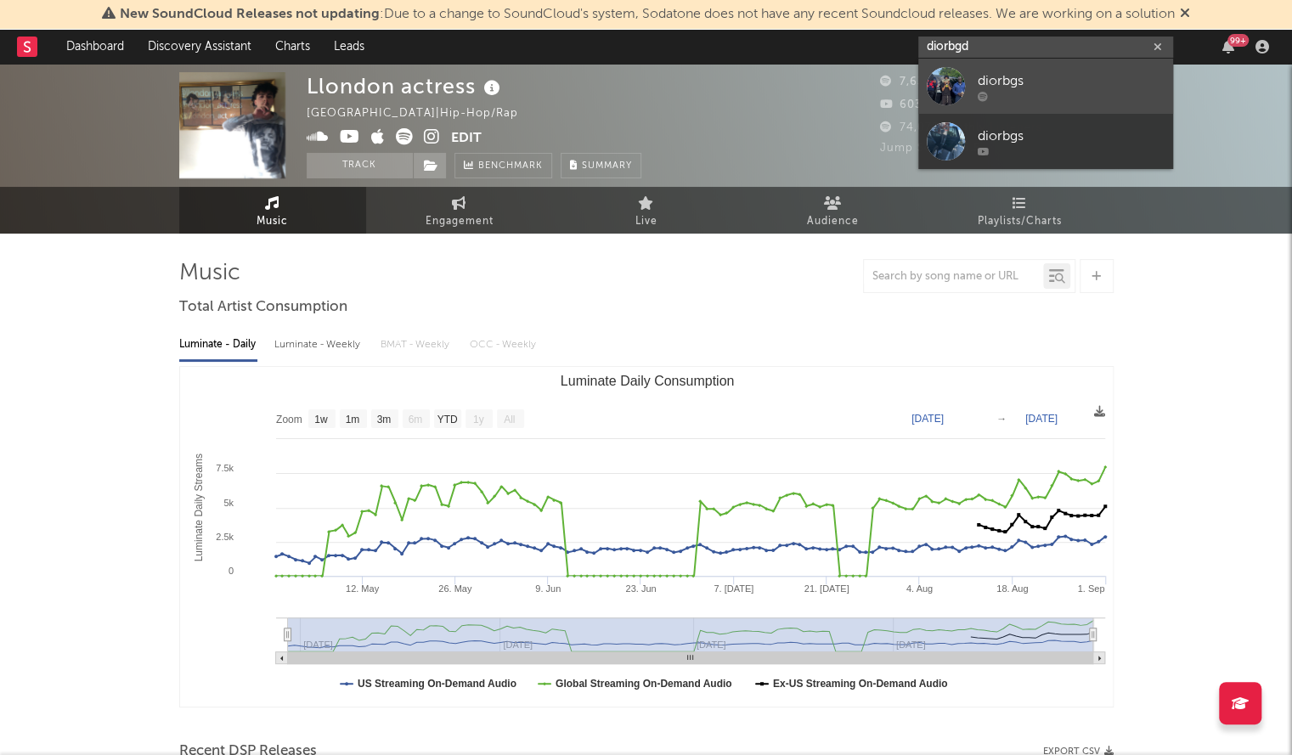
type input "diorbgd"
click at [1037, 77] on div "diorbgs" at bounding box center [1070, 80] width 187 height 20
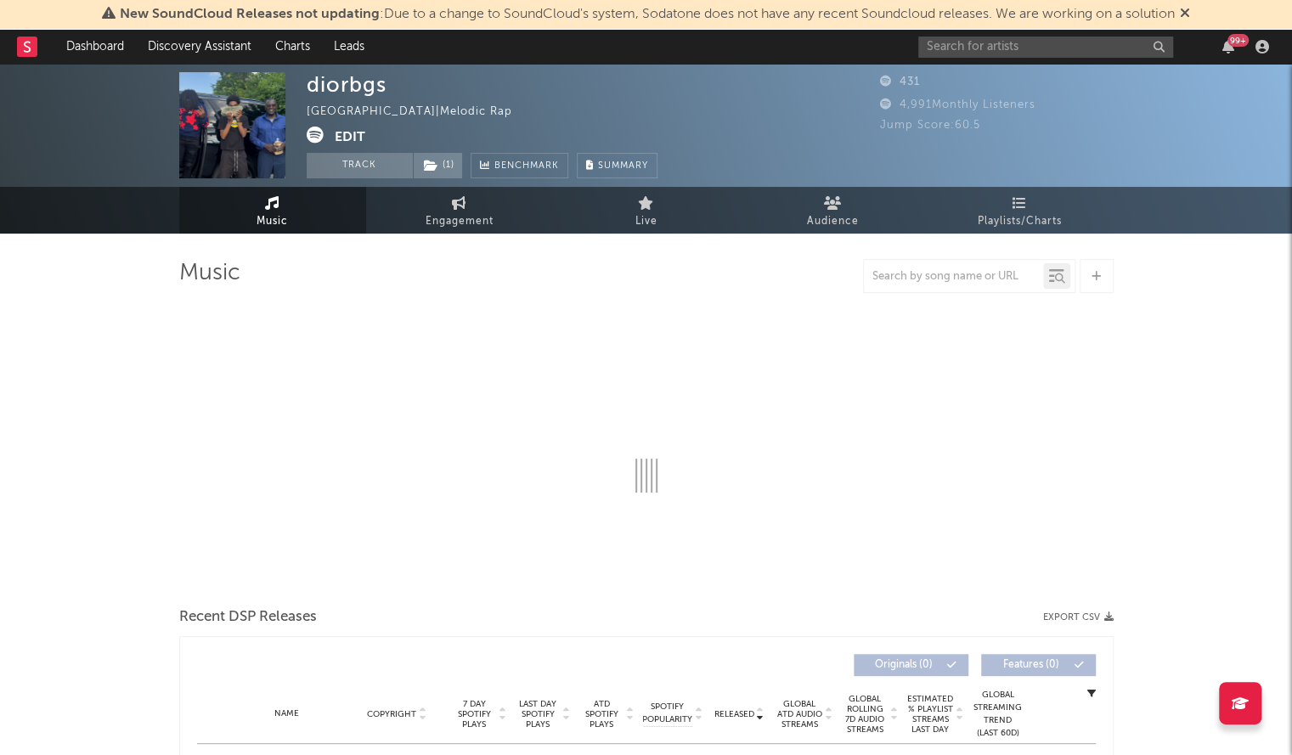
select select "1w"
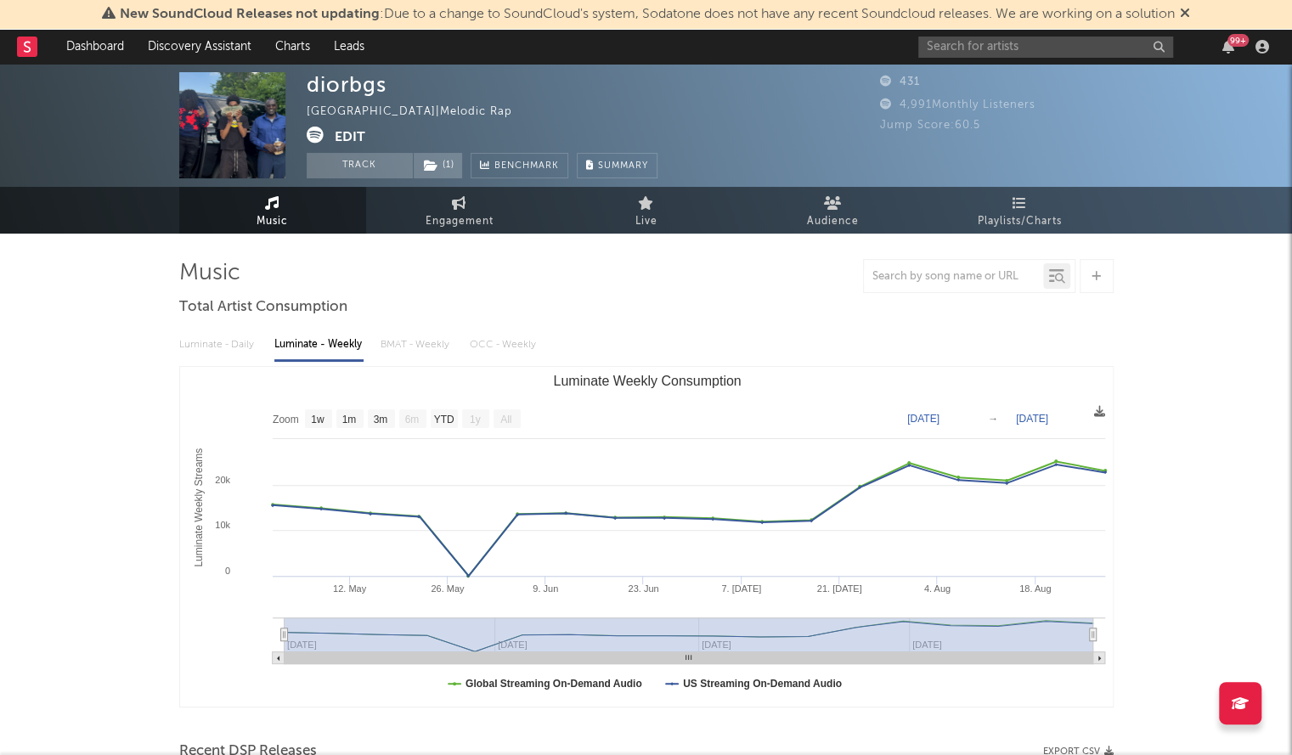
drag, startPoint x: 399, startPoint y: 87, endPoint x: 297, endPoint y: 99, distance: 102.6
click at [297, 99] on div "diorbgs [GEOGRAPHIC_DATA] | Melodic Rap Edit Track ( 1 ) Benchmark Summary 431 …" at bounding box center [646, 125] width 1292 height 123
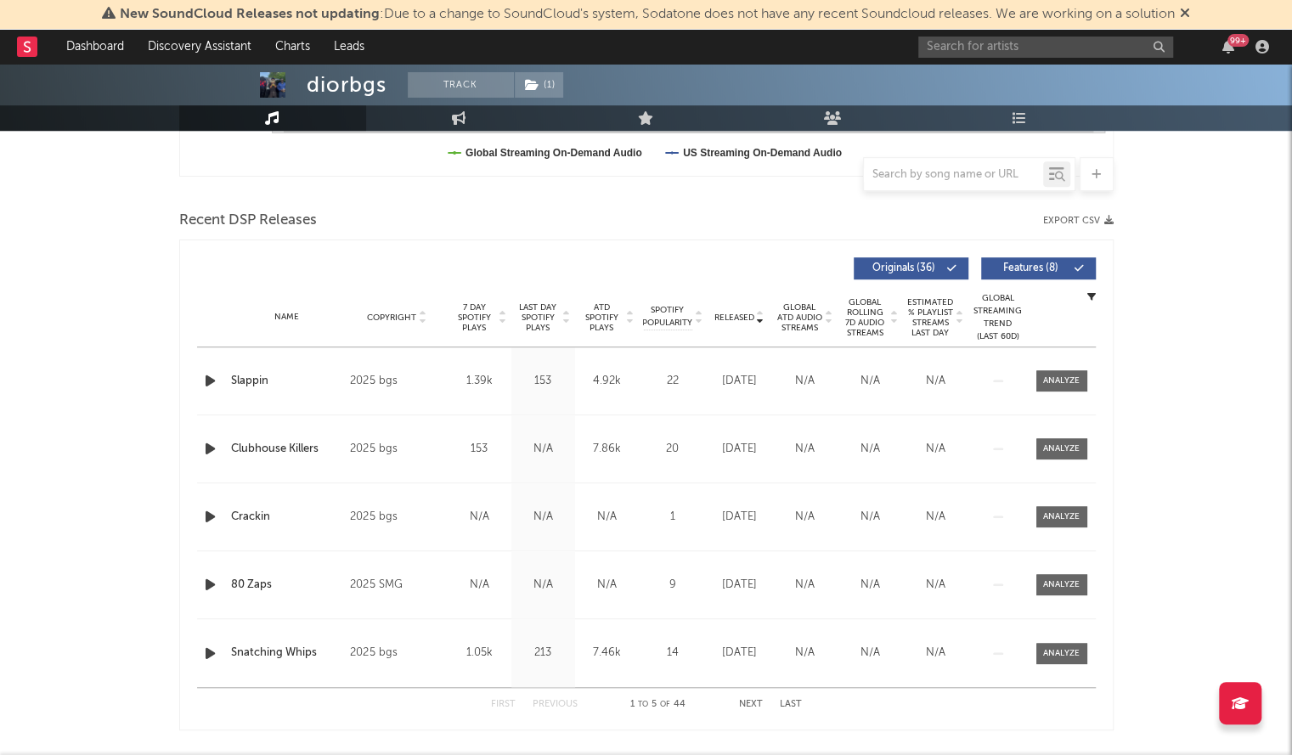
scroll to position [585, 0]
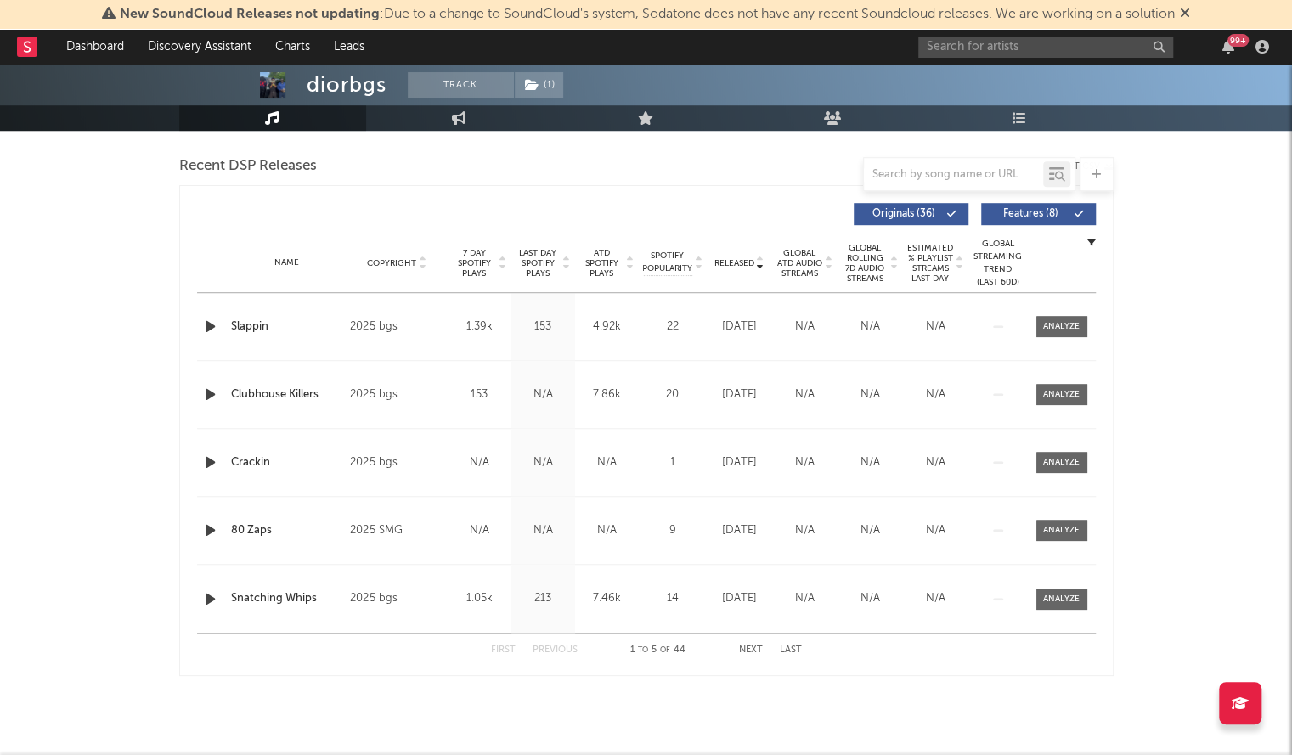
click at [747, 645] on button "Next" at bounding box center [751, 649] width 24 height 9
click at [533, 638] on div "First Previous 6 to 10 of 44 Next Last" at bounding box center [646, 649] width 311 height 33
click at [549, 646] on button "Previous" at bounding box center [554, 649] width 45 height 9
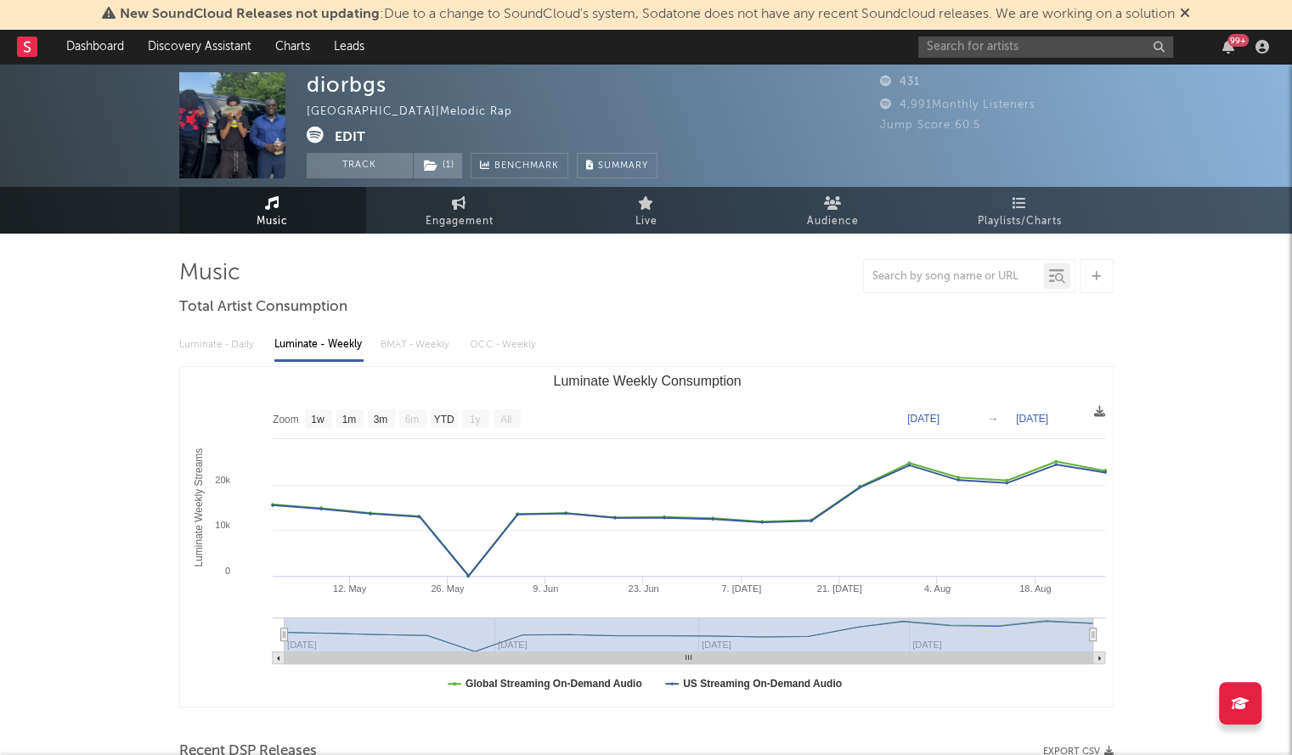
click at [953, 61] on div "99 +" at bounding box center [1096, 47] width 357 height 34
click at [960, 56] on input "text" at bounding box center [1045, 47] width 255 height 21
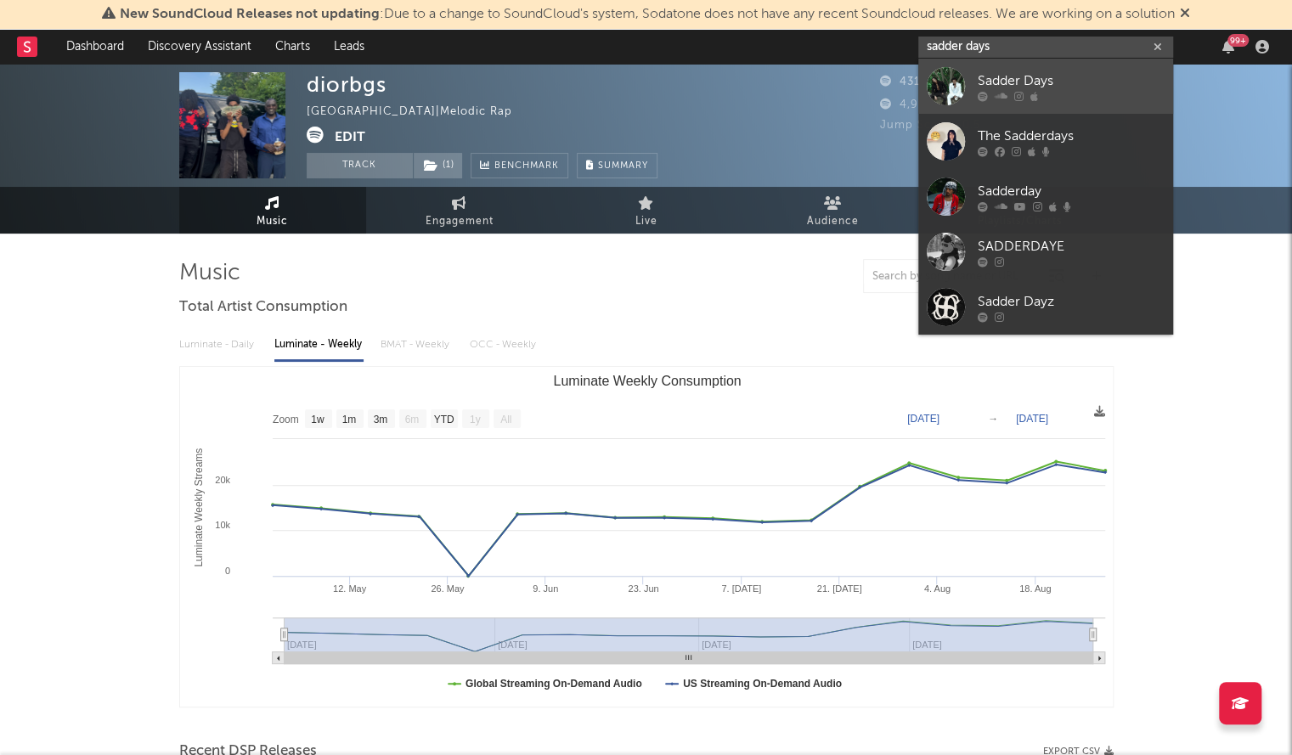
type input "sadder days"
click at [960, 81] on div at bounding box center [945, 86] width 38 height 38
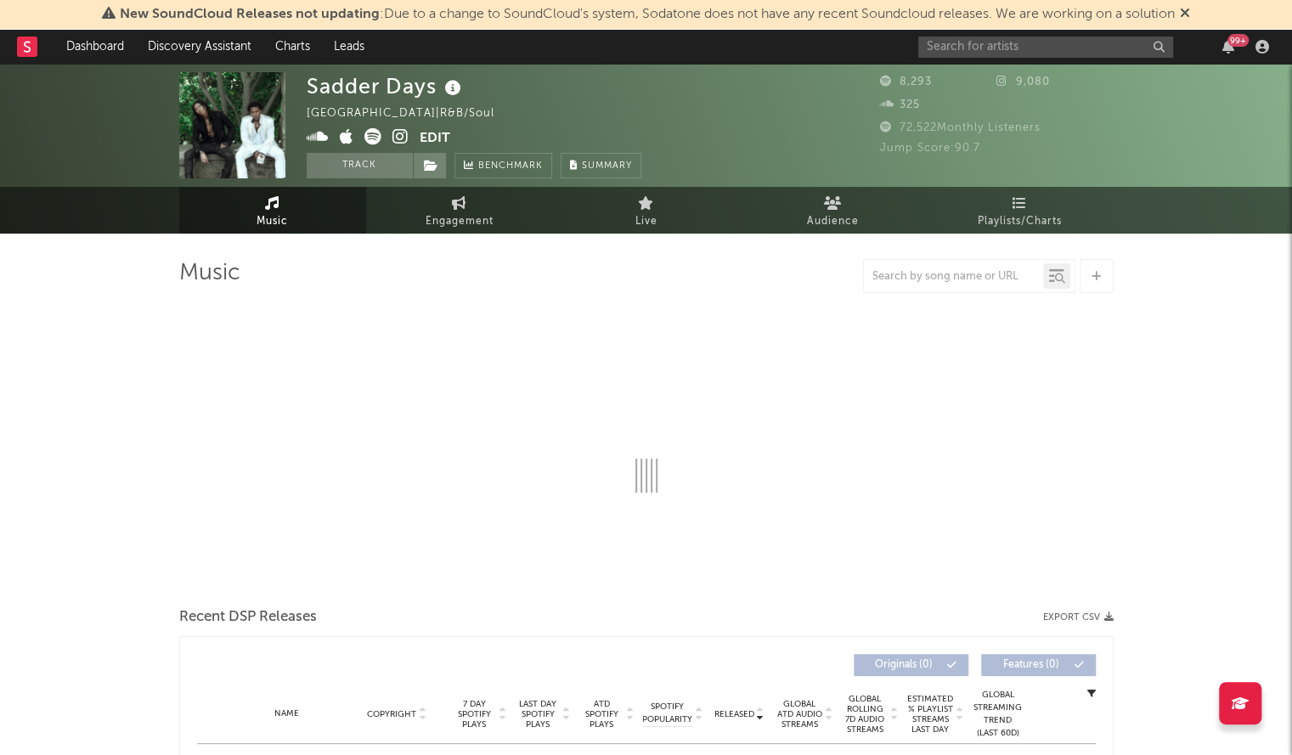
select select "6m"
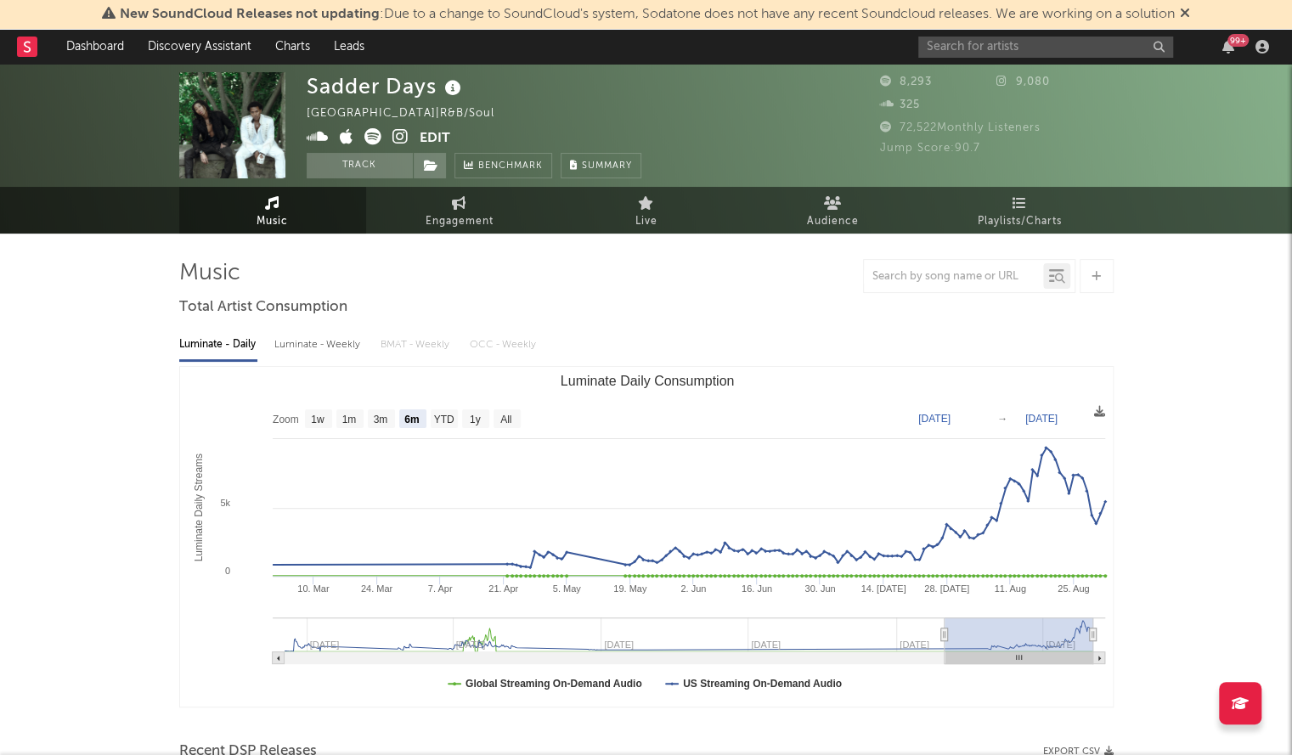
click at [30, 48] on icon at bounding box center [27, 46] width 7 height 11
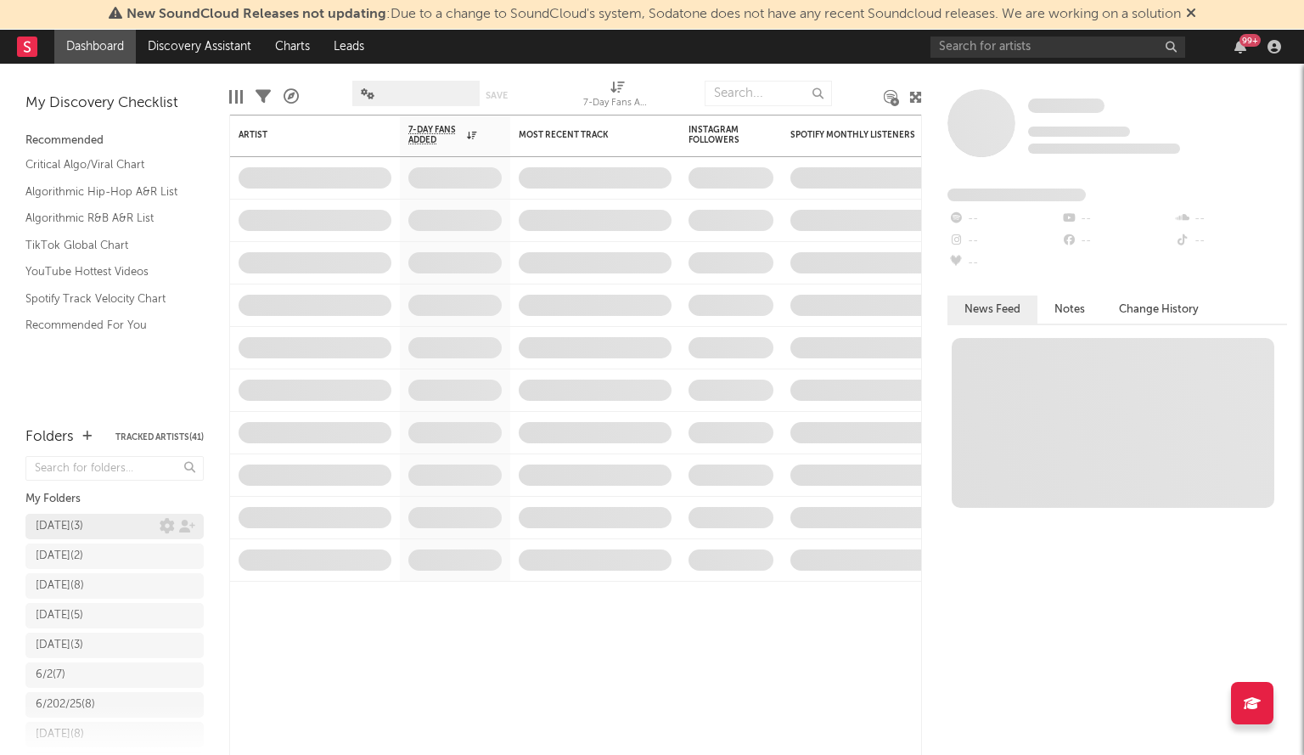
click at [48, 526] on div "[DATE] ( 3 )" at bounding box center [60, 526] width 48 height 20
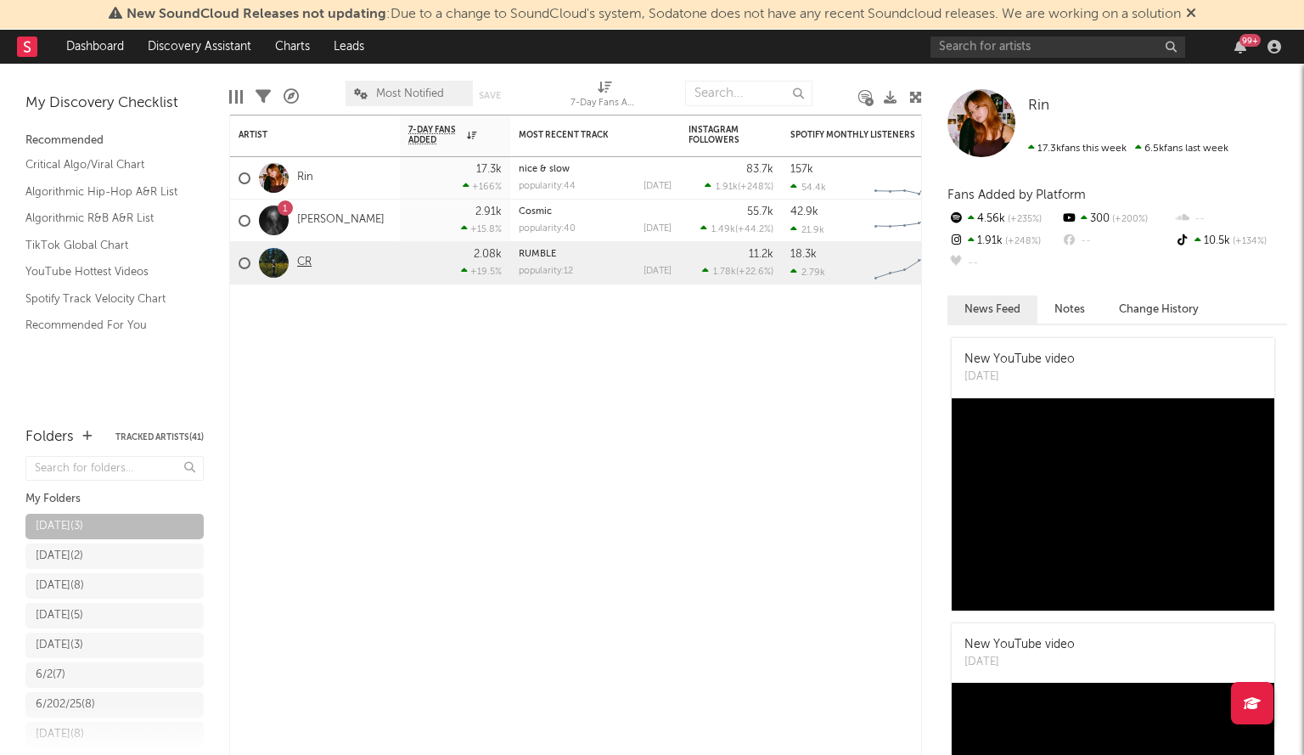
click at [304, 264] on link "CR" at bounding box center [304, 263] width 14 height 14
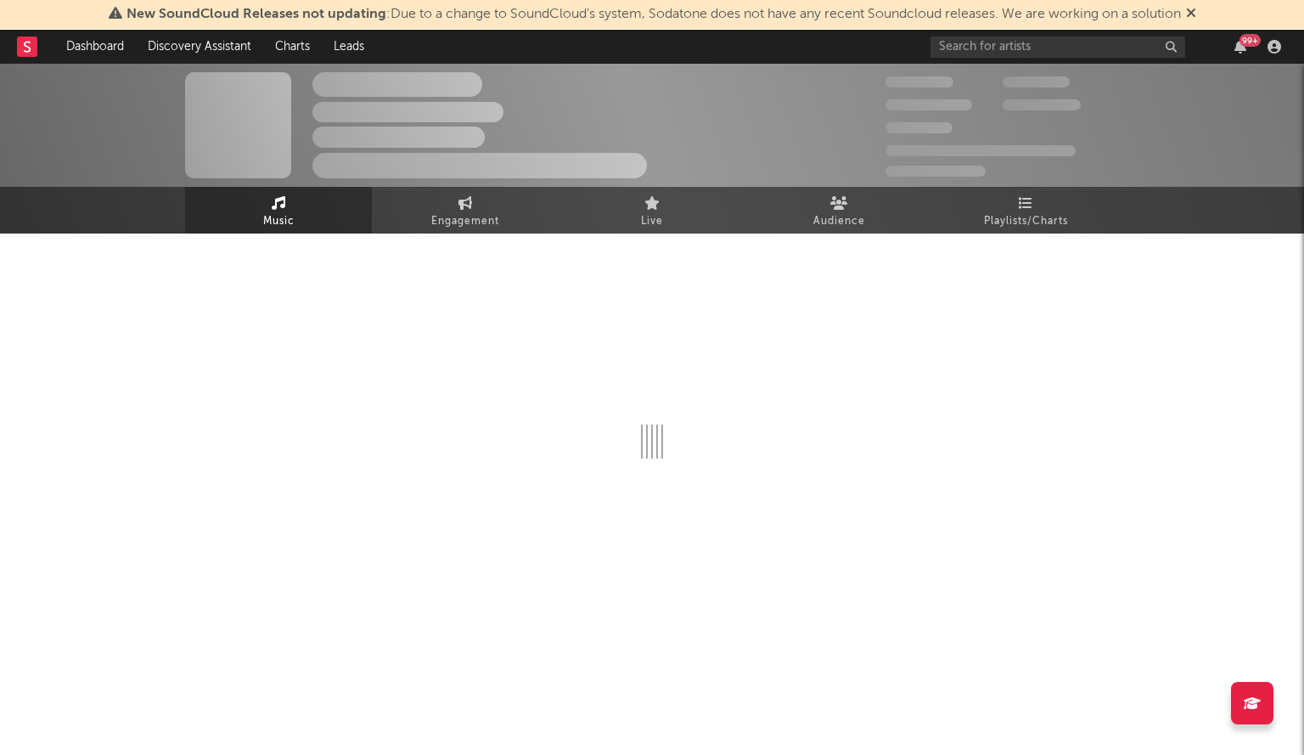
select select "6m"
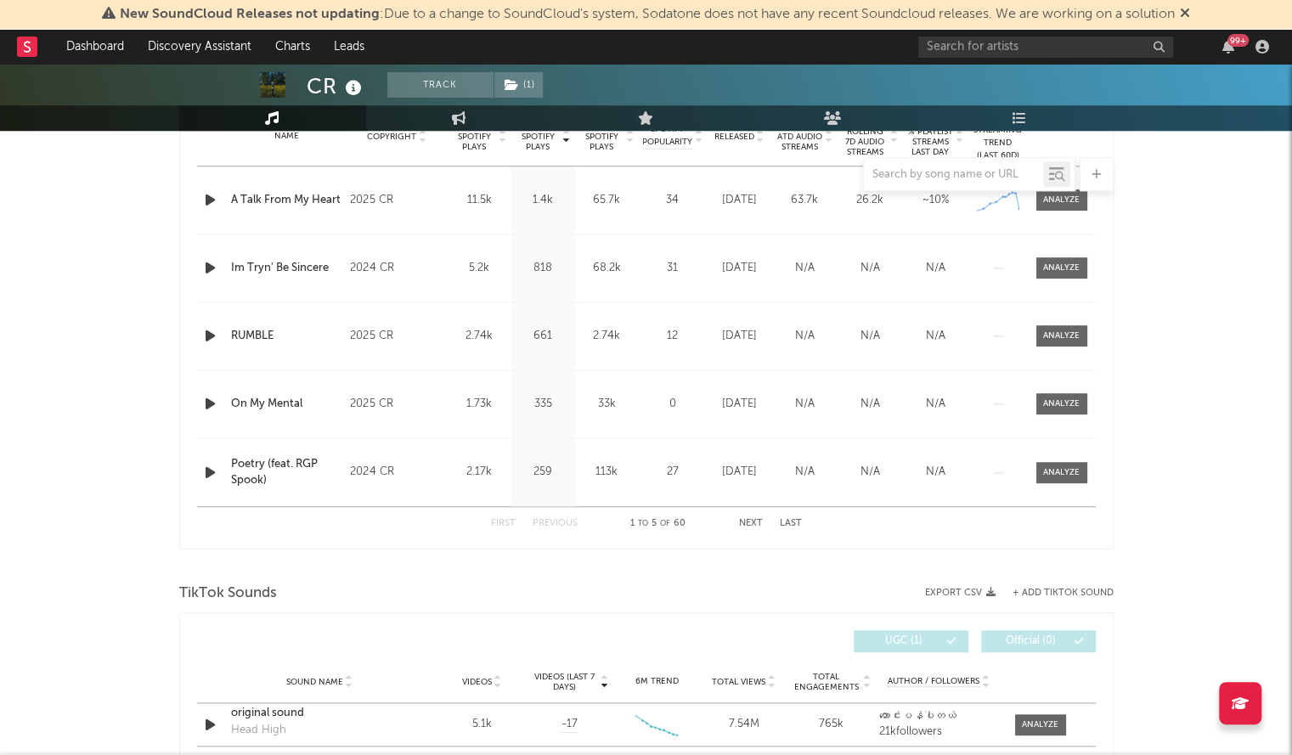
scroll to position [667, 0]
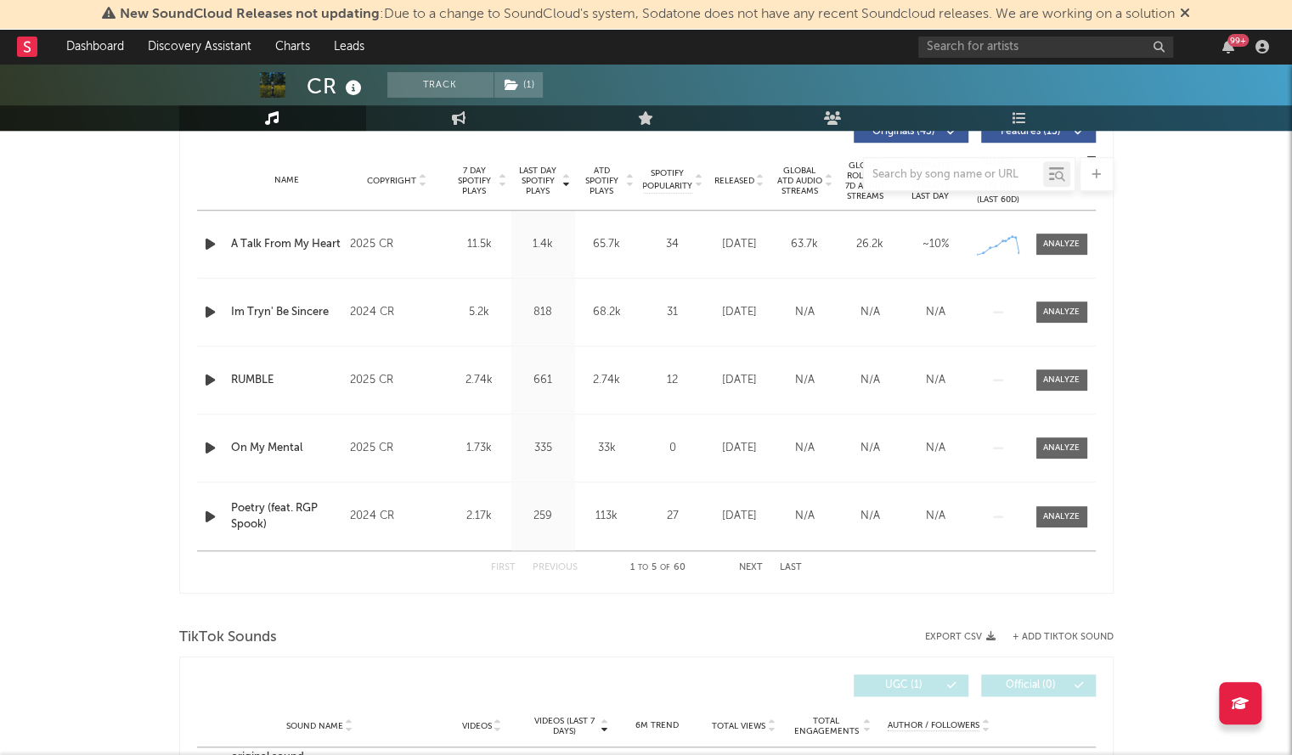
click at [732, 178] on div at bounding box center [646, 174] width 934 height 34
click at [732, 177] on div at bounding box center [646, 174] width 934 height 34
click at [733, 181] on div at bounding box center [646, 174] width 934 height 34
drag, startPoint x: 285, startPoint y: 399, endPoint x: 224, endPoint y: 402, distance: 61.2
click at [224, 402] on div "Name RUMBLE Copyright 2025 CR Label CR Album Names RUMBLE Composer Names 7 Day …" at bounding box center [646, 379] width 898 height 67
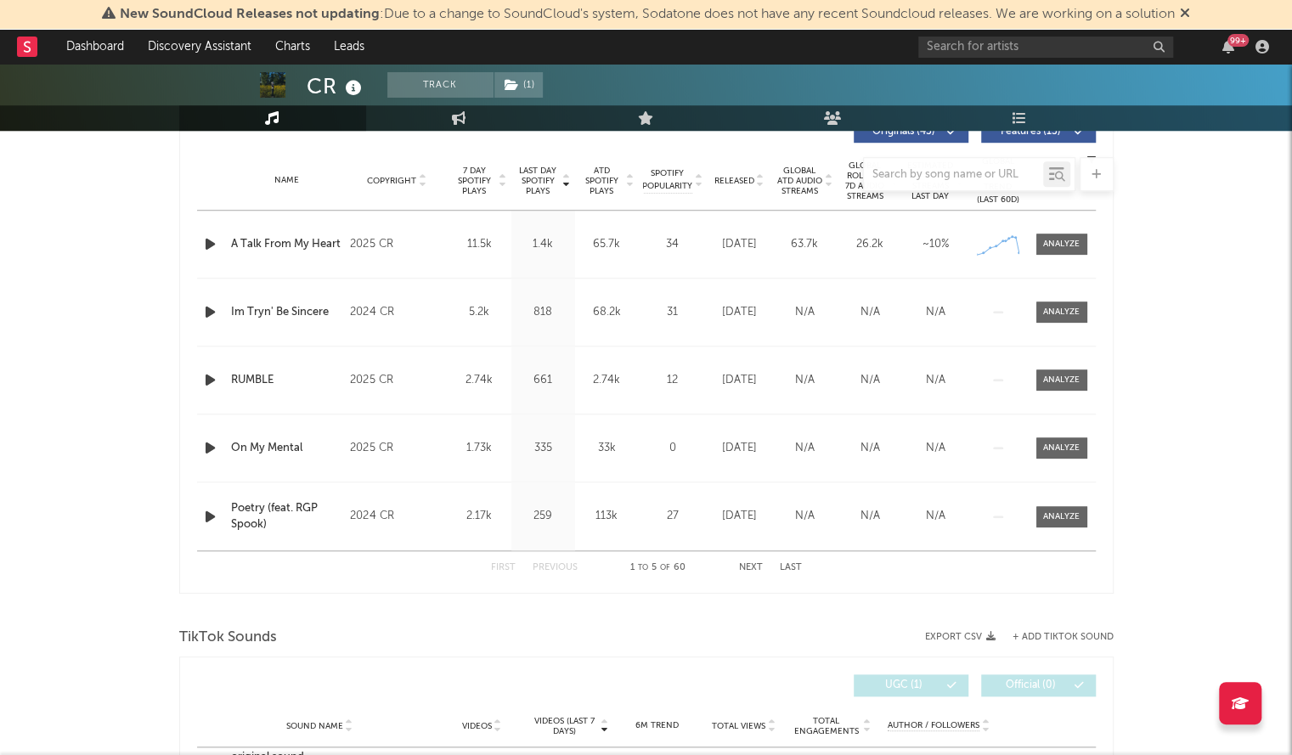
click at [1068, 257] on div "Name A Talk From My Heart Copyright 2025 CR Label CR Album Names SUMMERTIME '25…" at bounding box center [646, 244] width 898 height 67
click at [1057, 241] on div at bounding box center [1061, 244] width 37 height 13
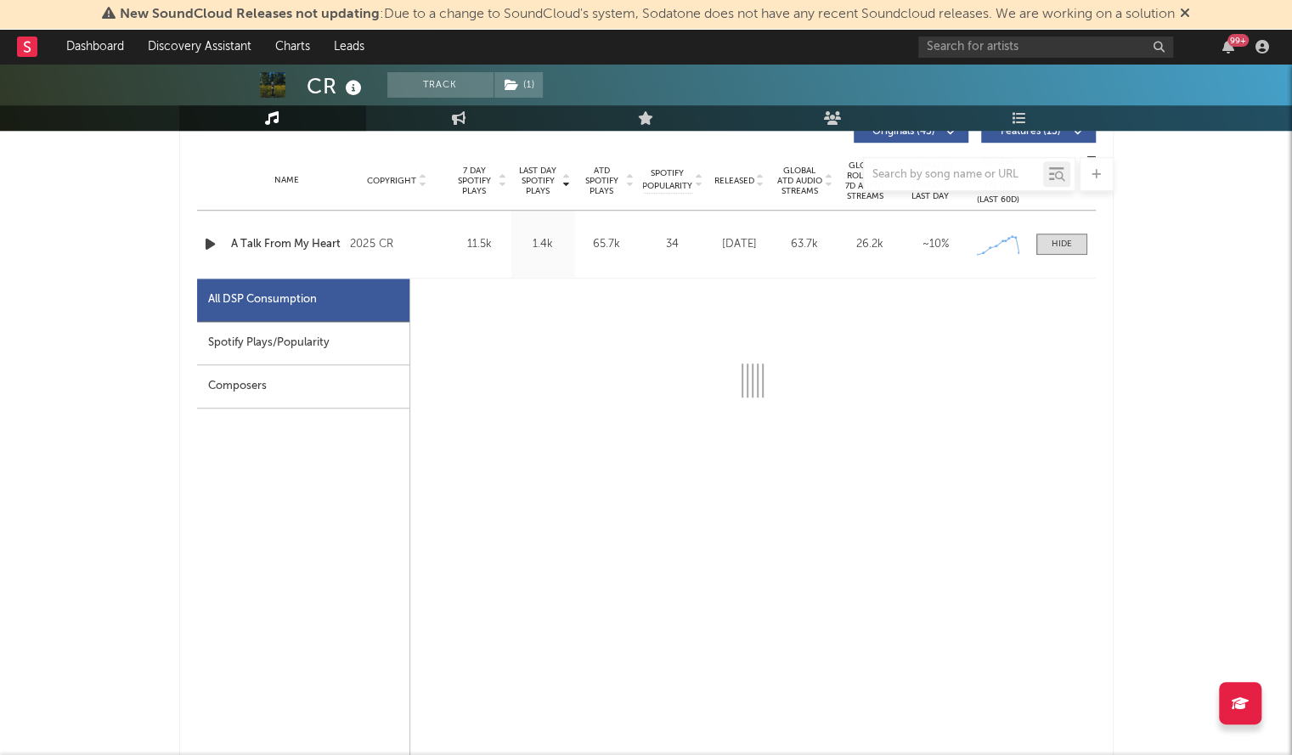
select select "1w"
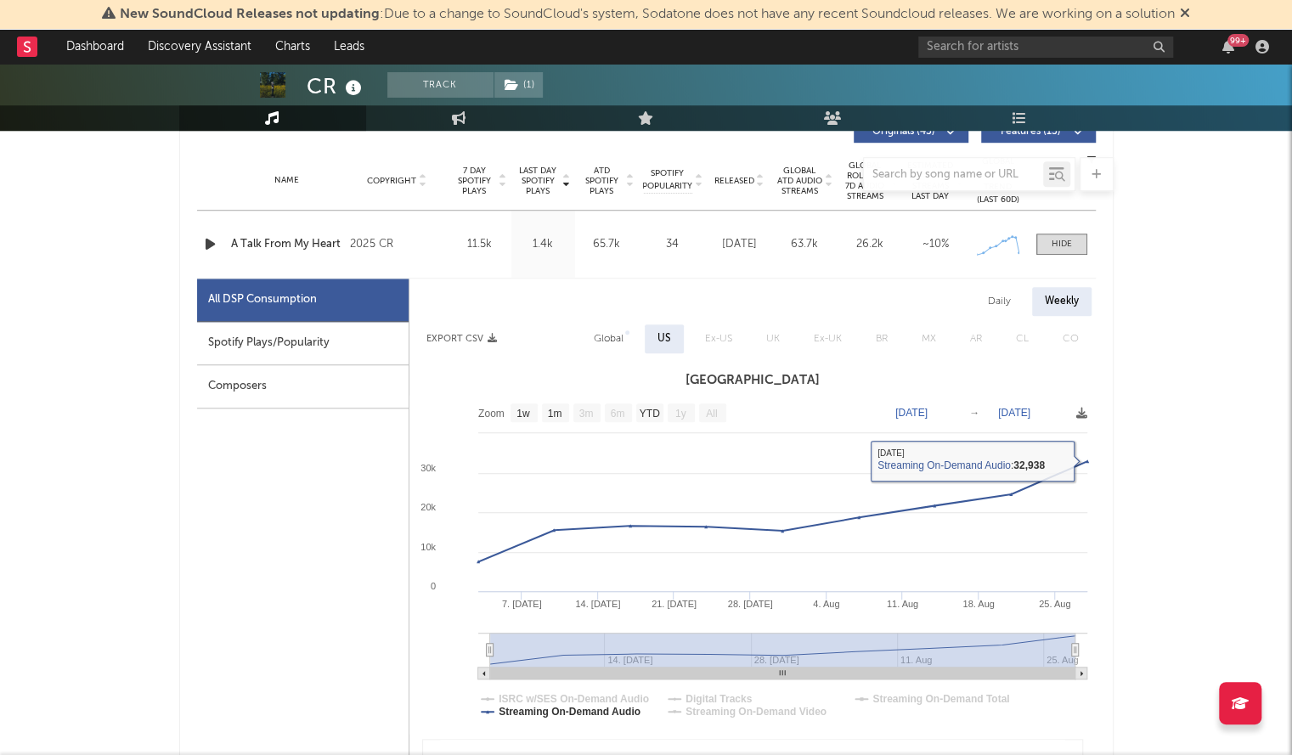
click at [258, 247] on div "A Talk From My Heart" at bounding box center [286, 244] width 111 height 17
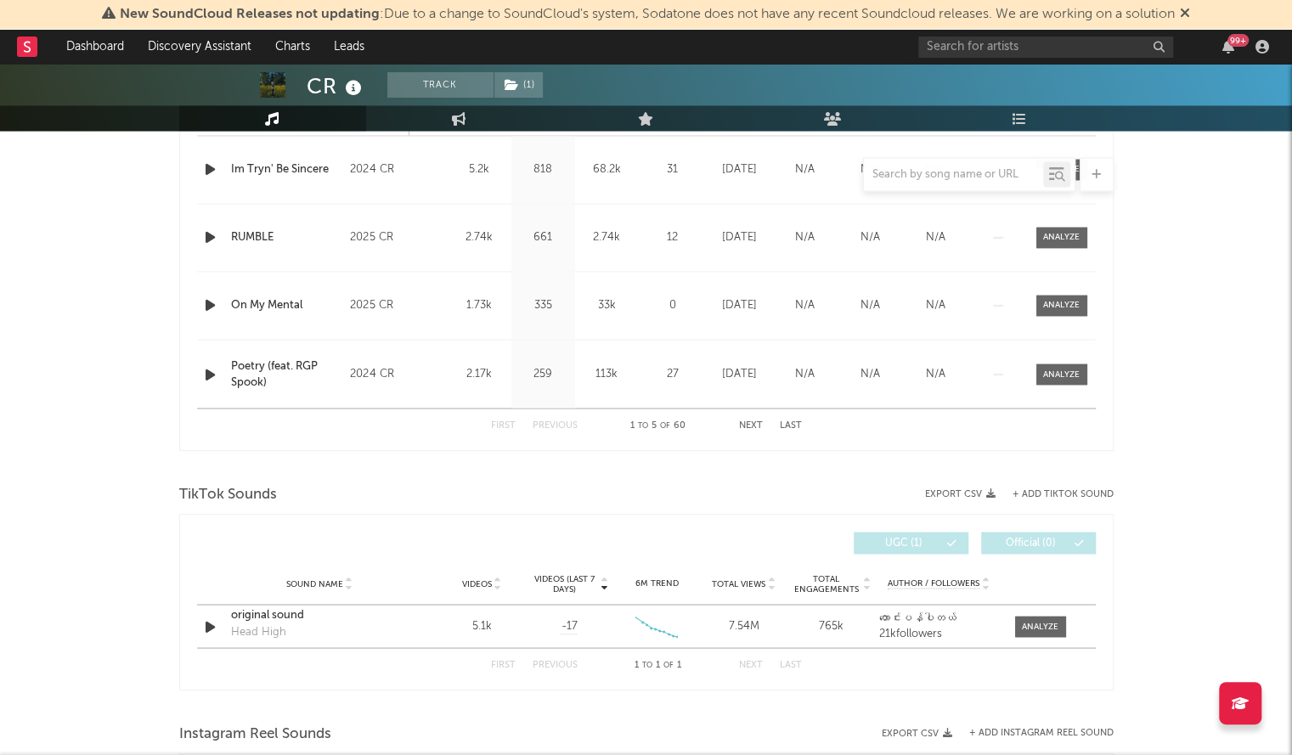
scroll to position [1592, 0]
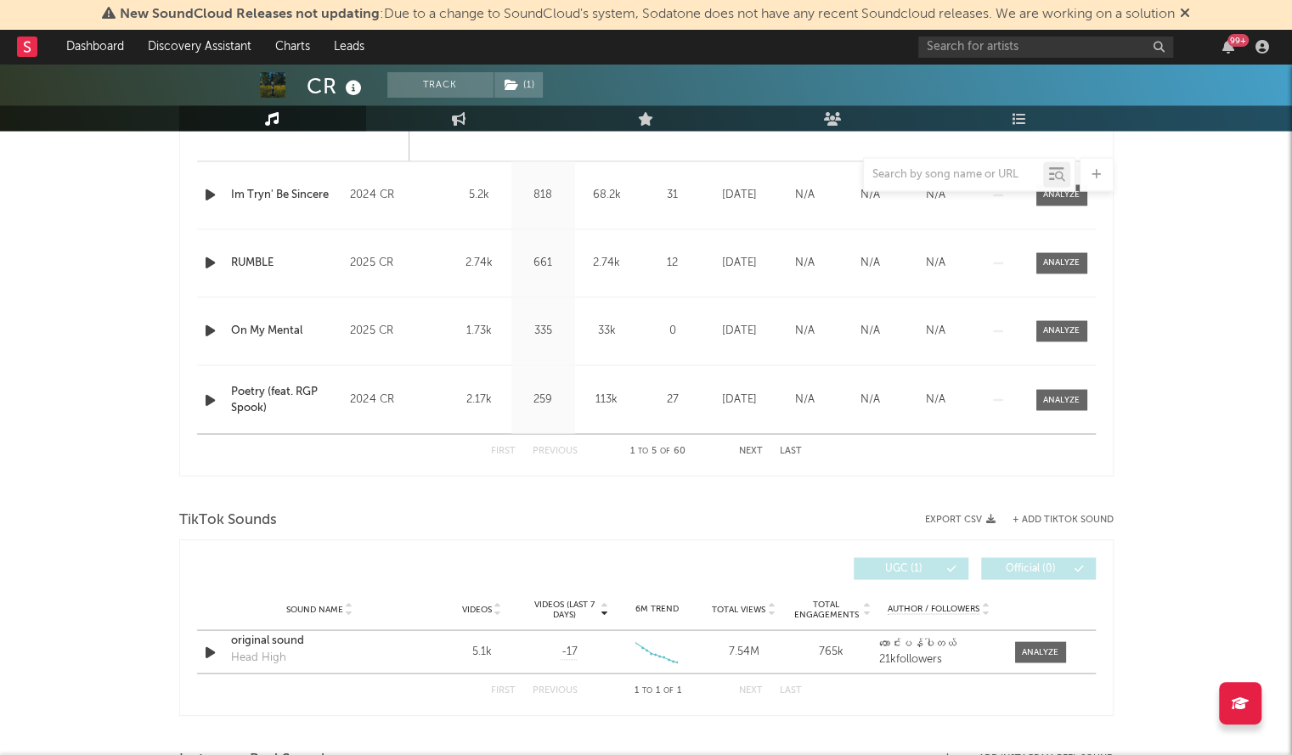
click at [766, 539] on div "Videos (last 7 days) Sound Name Videos Videos (last 7 days) Total Views Total E…" at bounding box center [646, 627] width 934 height 177
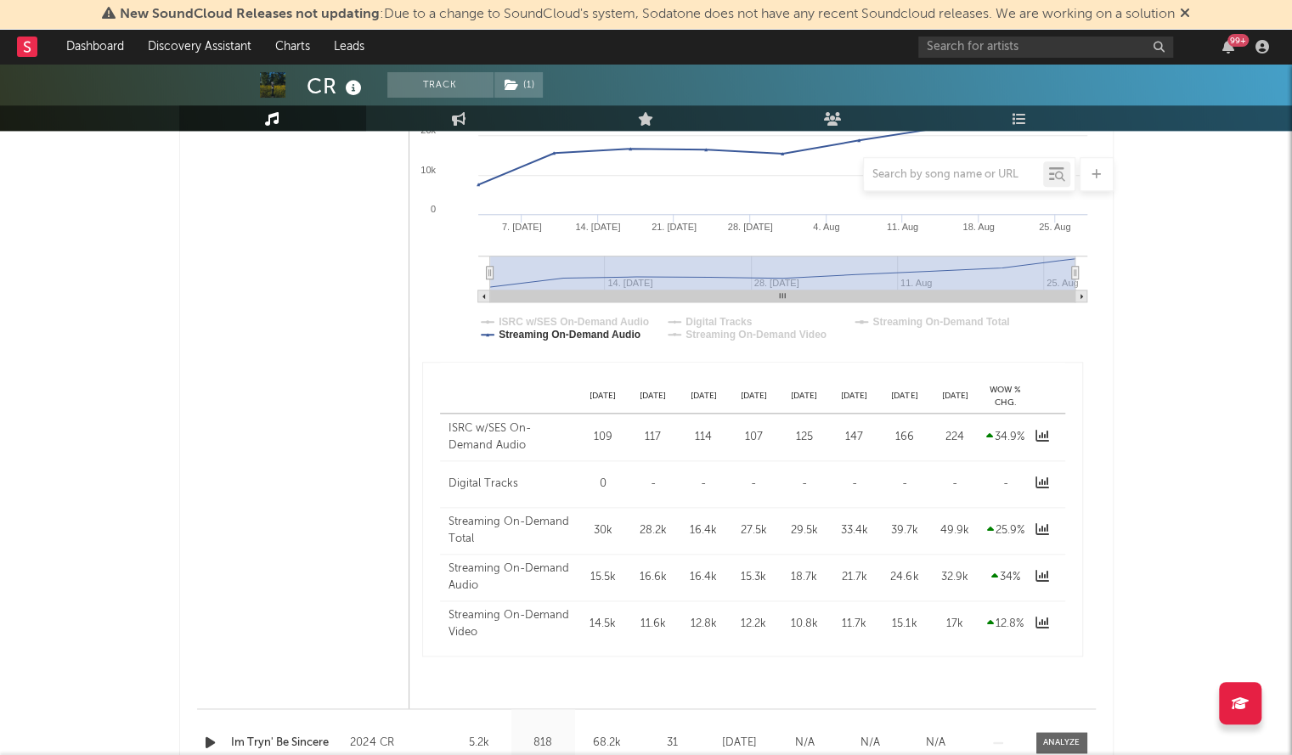
scroll to position [1044, 0]
click at [739, 317] on text "Digital Tracks" at bounding box center [718, 323] width 66 height 12
select select "1w"
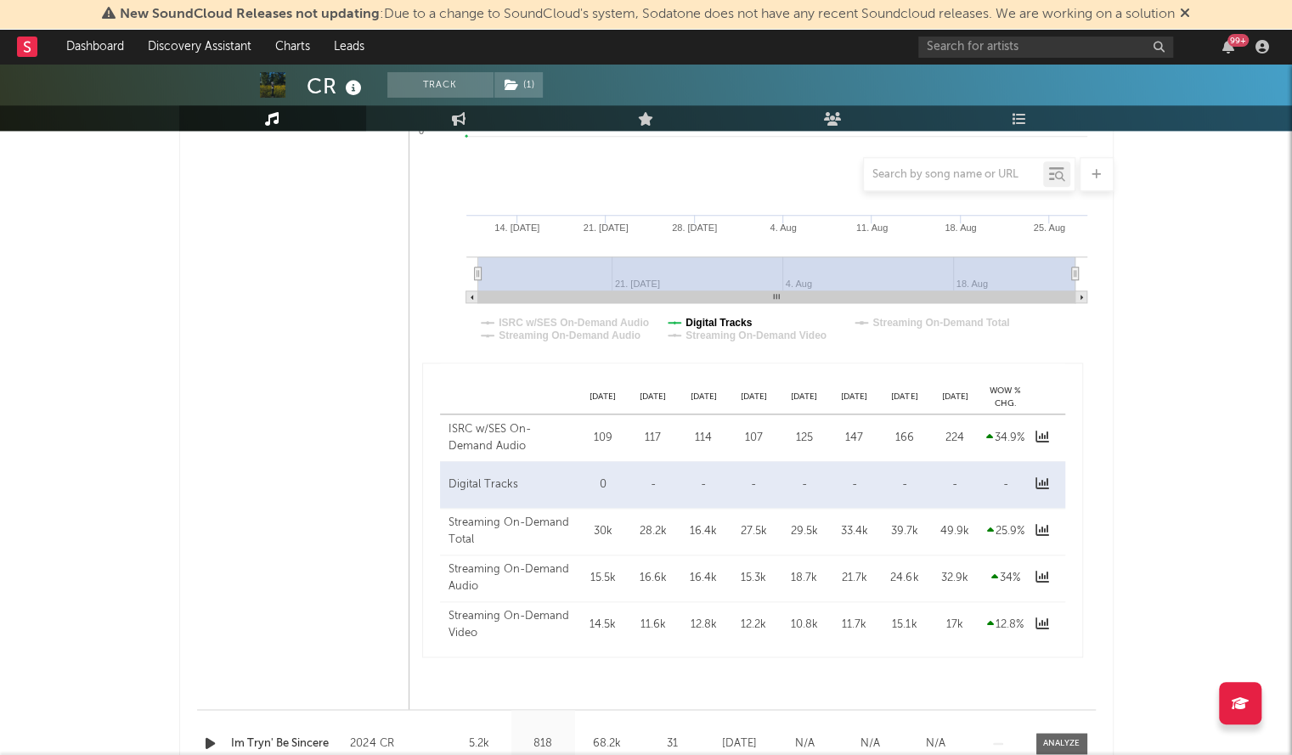
click at [739, 317] on text "Digital Tracks" at bounding box center [718, 323] width 66 height 12
select select "1w"
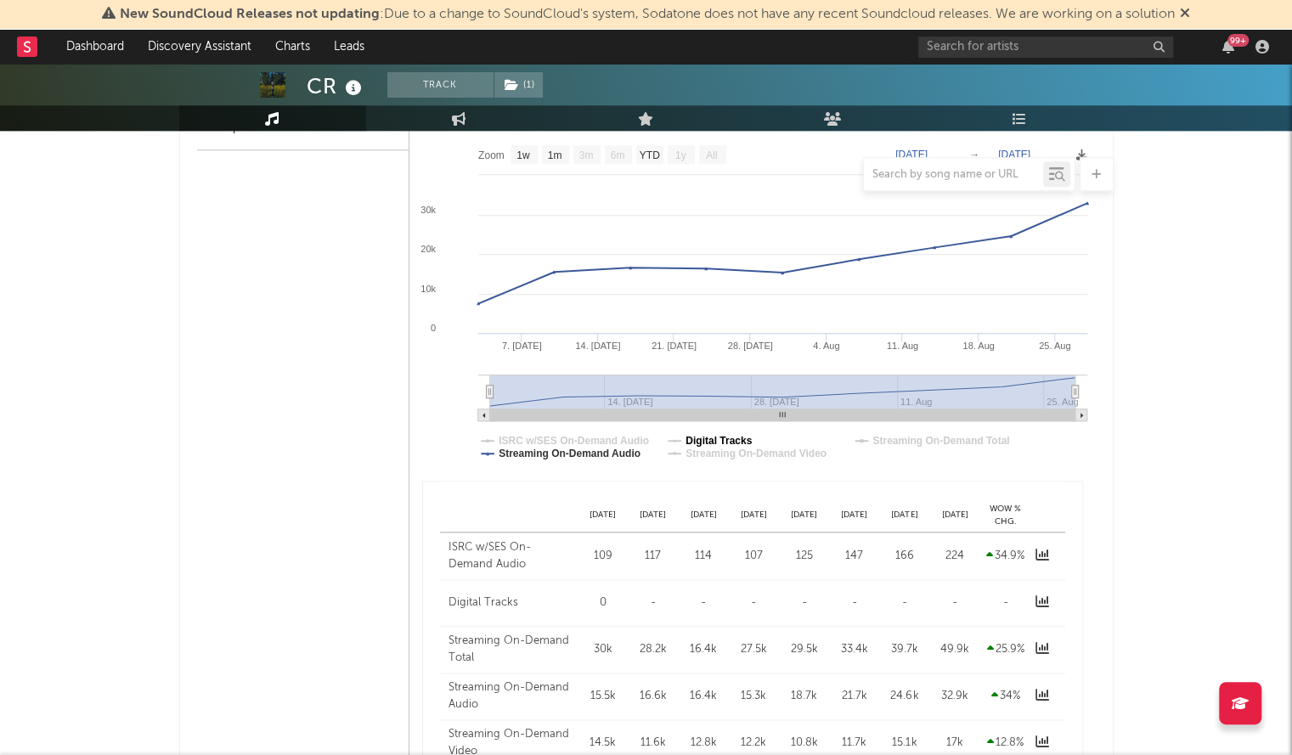
scroll to position [913, 0]
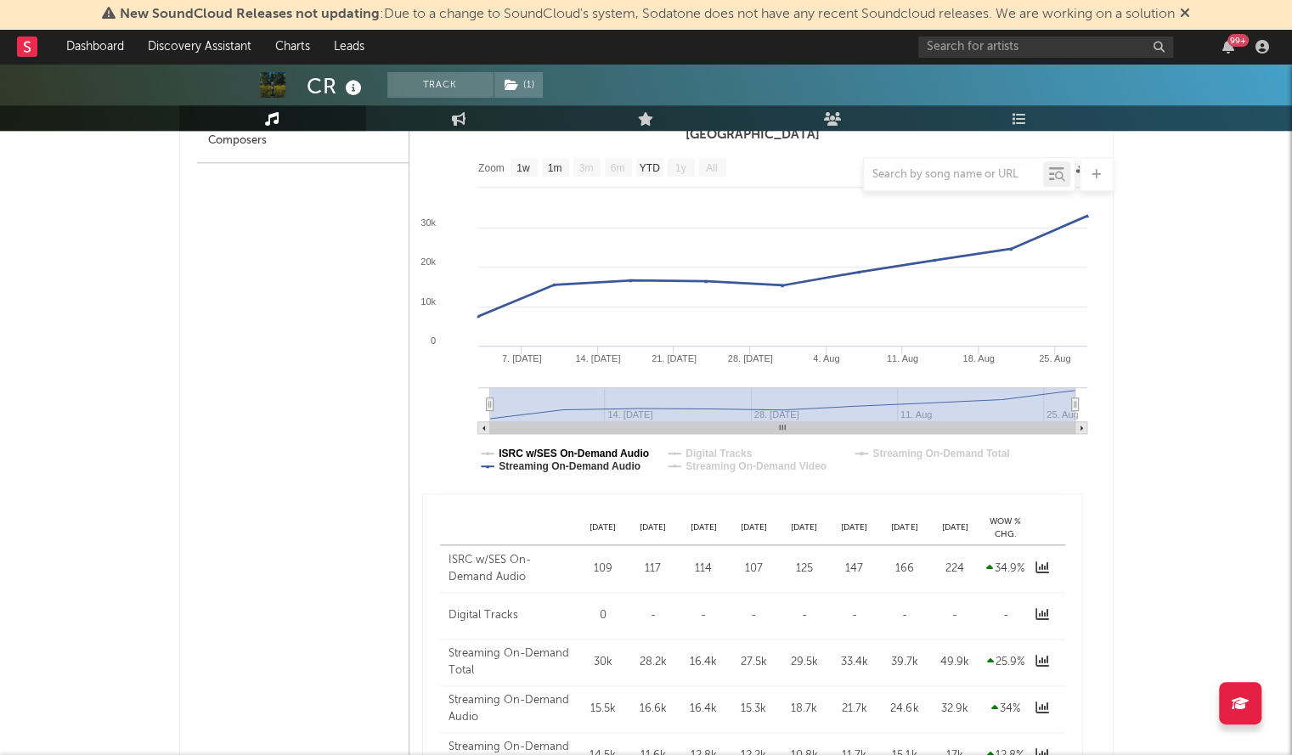
click at [616, 447] on text "ISRC w/SES On-Demand Audio" at bounding box center [573, 453] width 150 height 12
select select "1w"
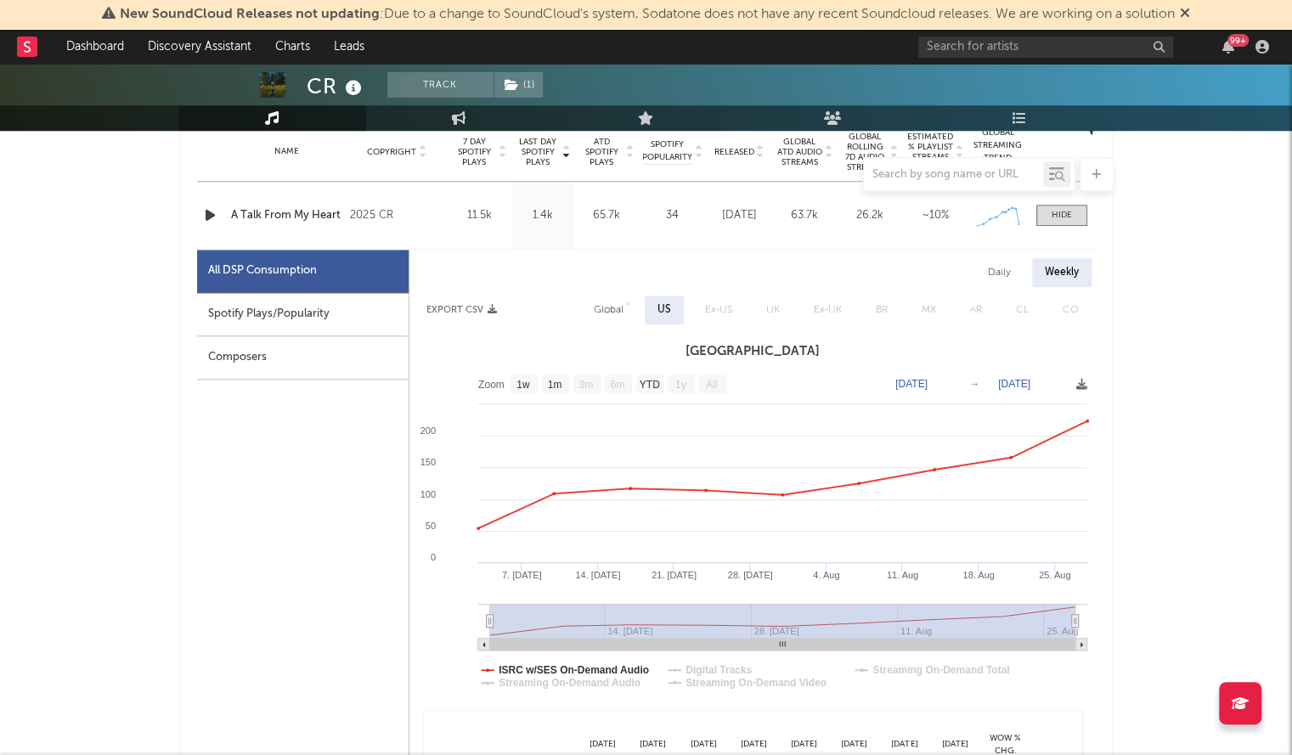
scroll to position [697, 0]
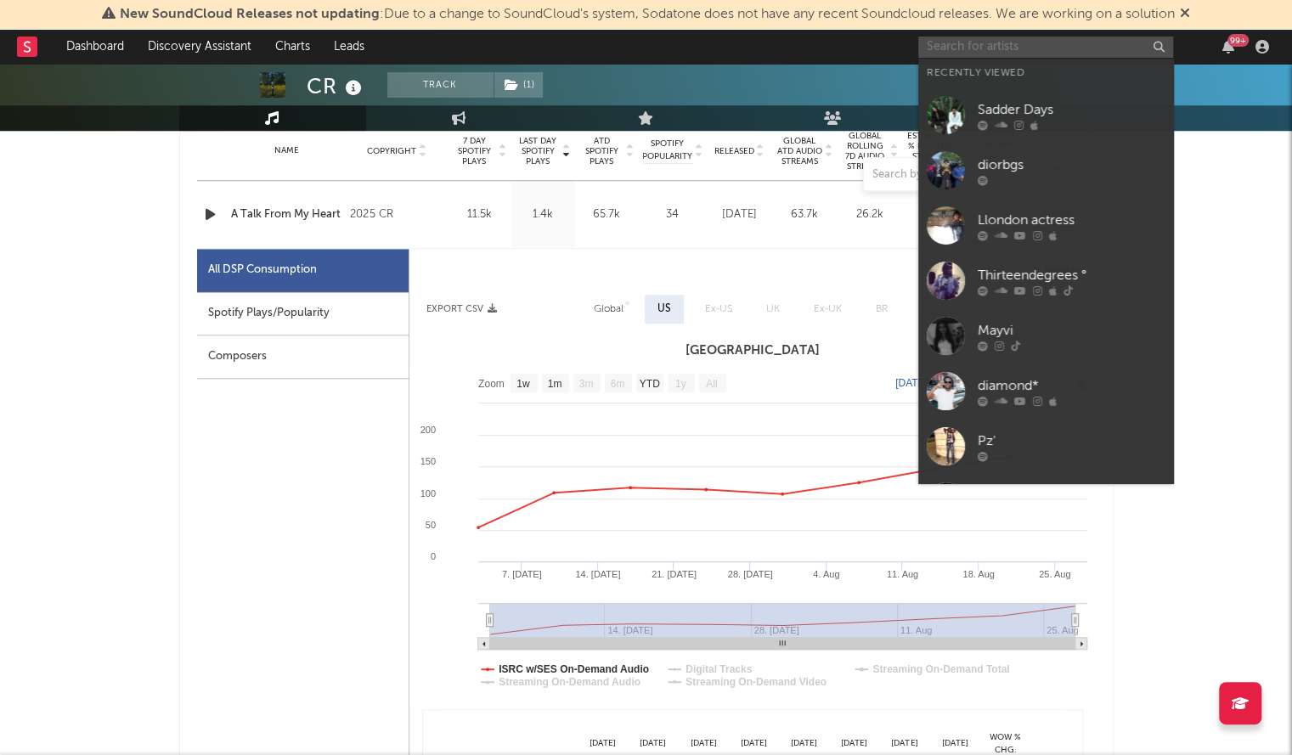
click at [957, 50] on input "text" at bounding box center [1045, 47] width 255 height 21
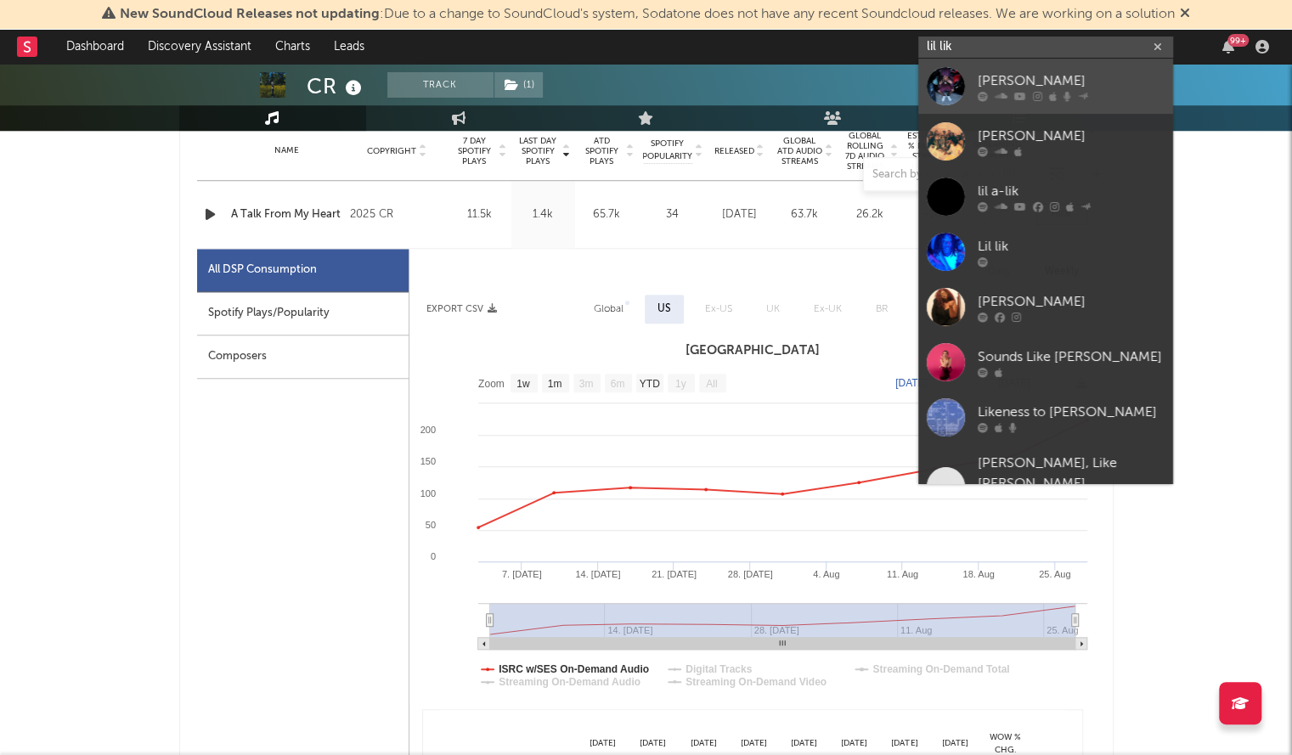
type input "lil lik"
click at [1067, 74] on div "[PERSON_NAME]" at bounding box center [1070, 80] width 187 height 20
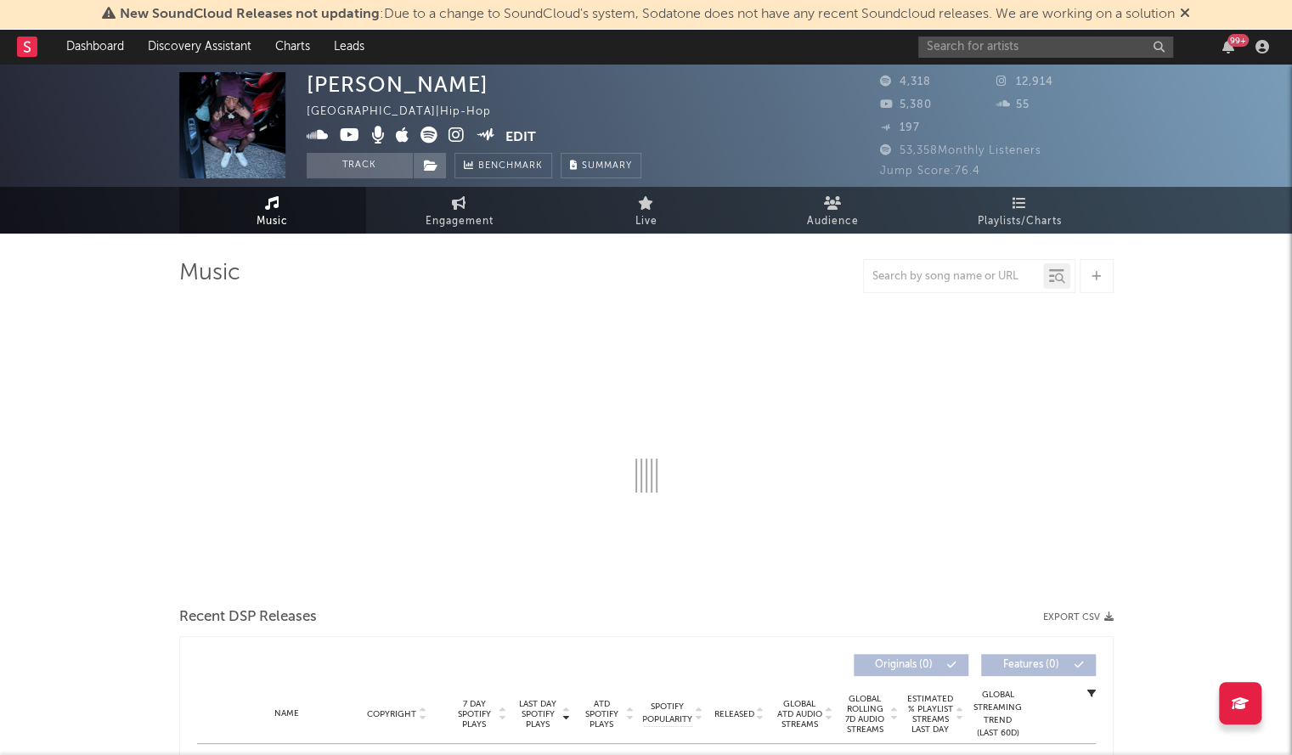
select select "6m"
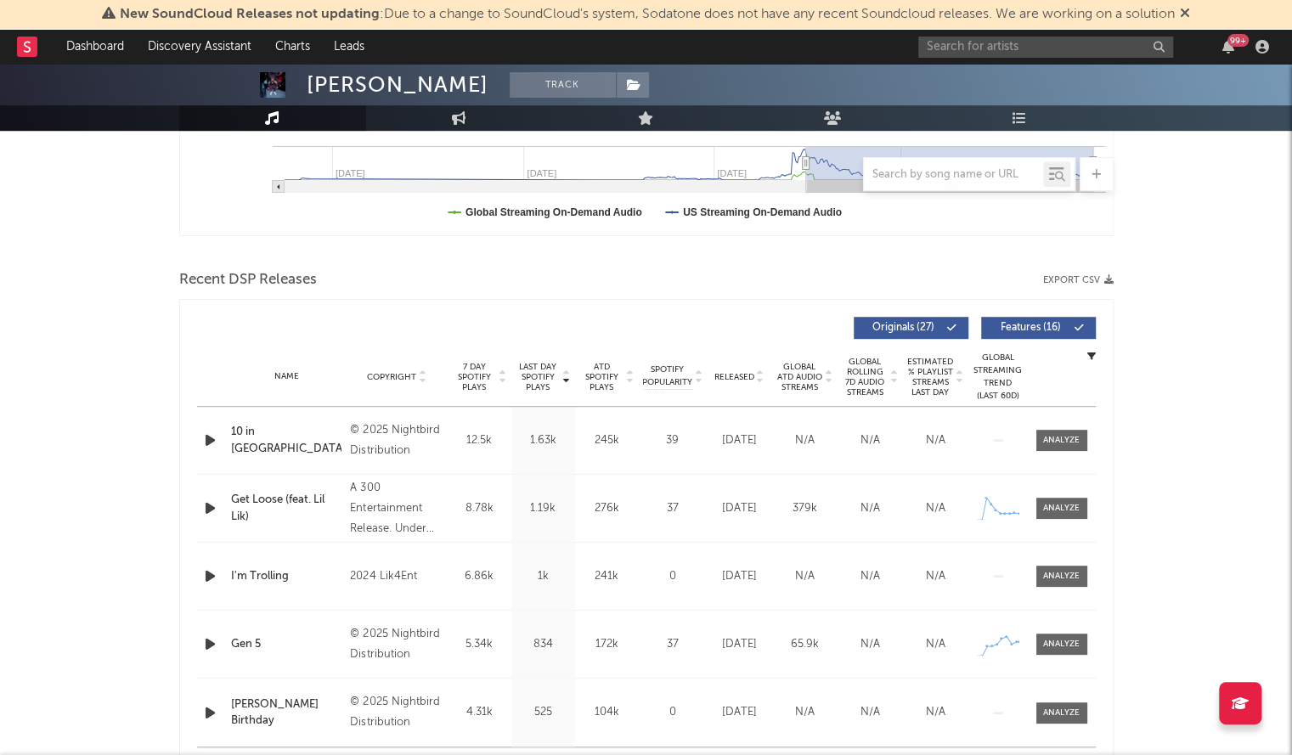
scroll to position [484, 0]
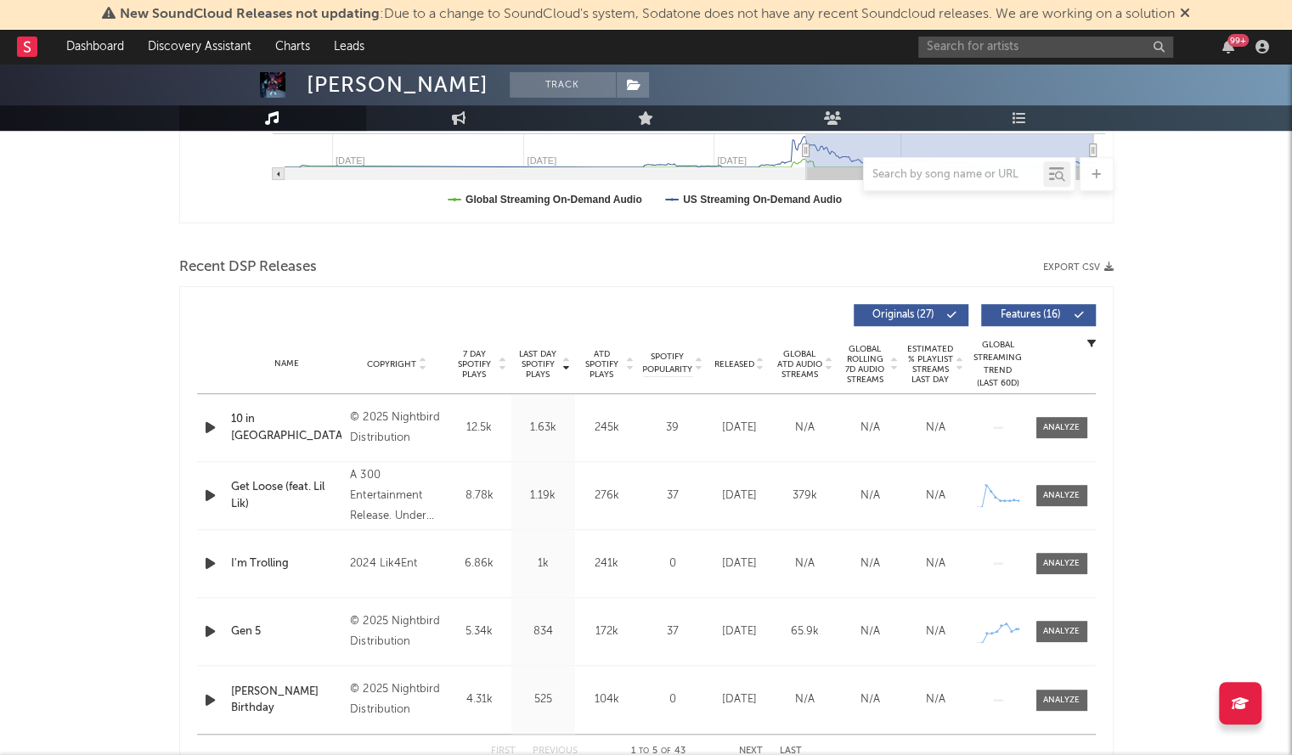
click at [738, 371] on div "Name Copyright Label Album Names Composer Names 7 Day Spotify Plays Last Day Sp…" at bounding box center [646, 364] width 898 height 59
click at [734, 359] on span "Released" at bounding box center [734, 364] width 40 height 10
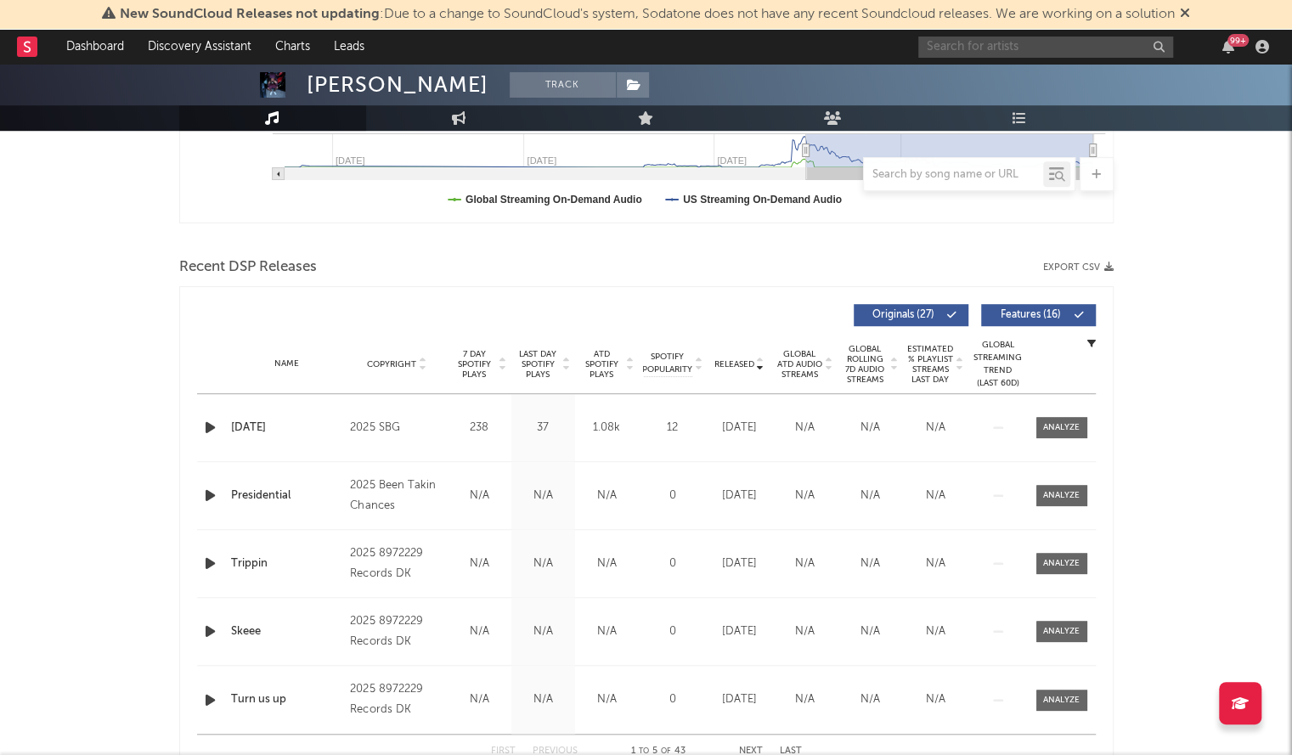
click at [948, 43] on input "text" at bounding box center [1045, 47] width 255 height 21
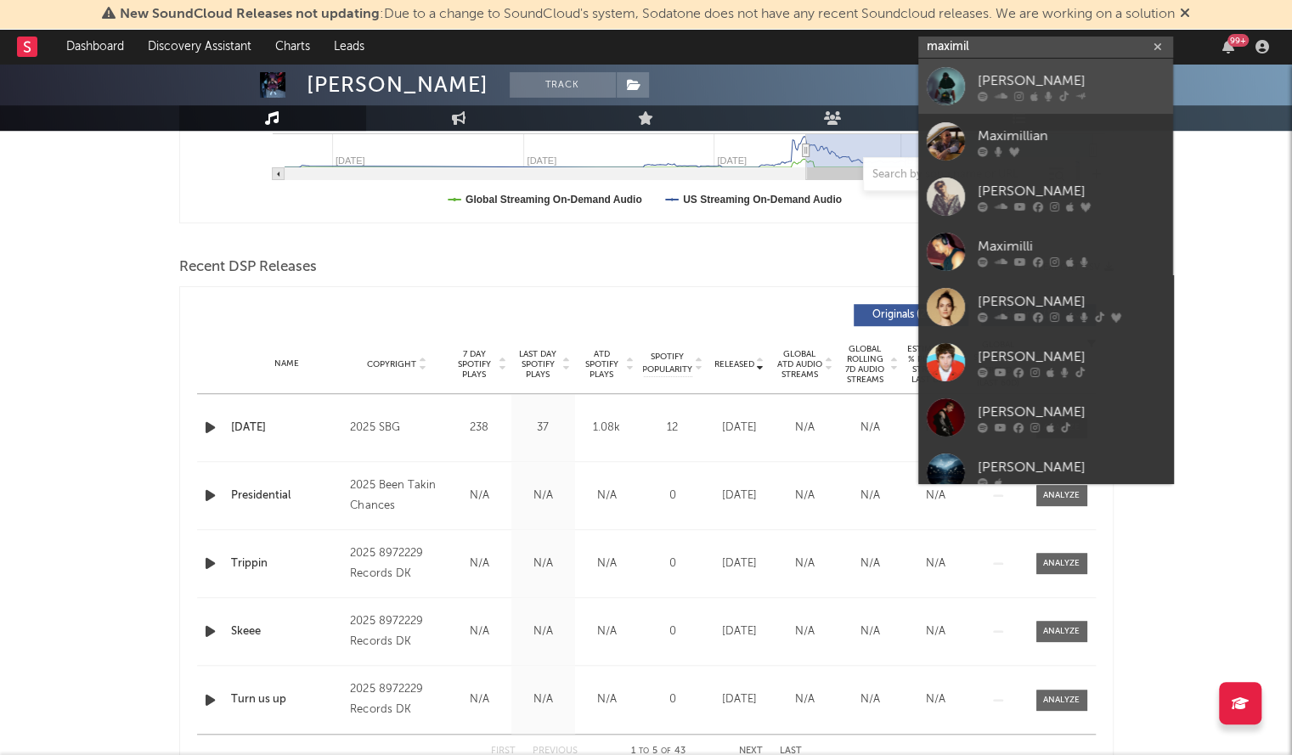
type input "maximil"
click at [944, 82] on div at bounding box center [945, 86] width 38 height 38
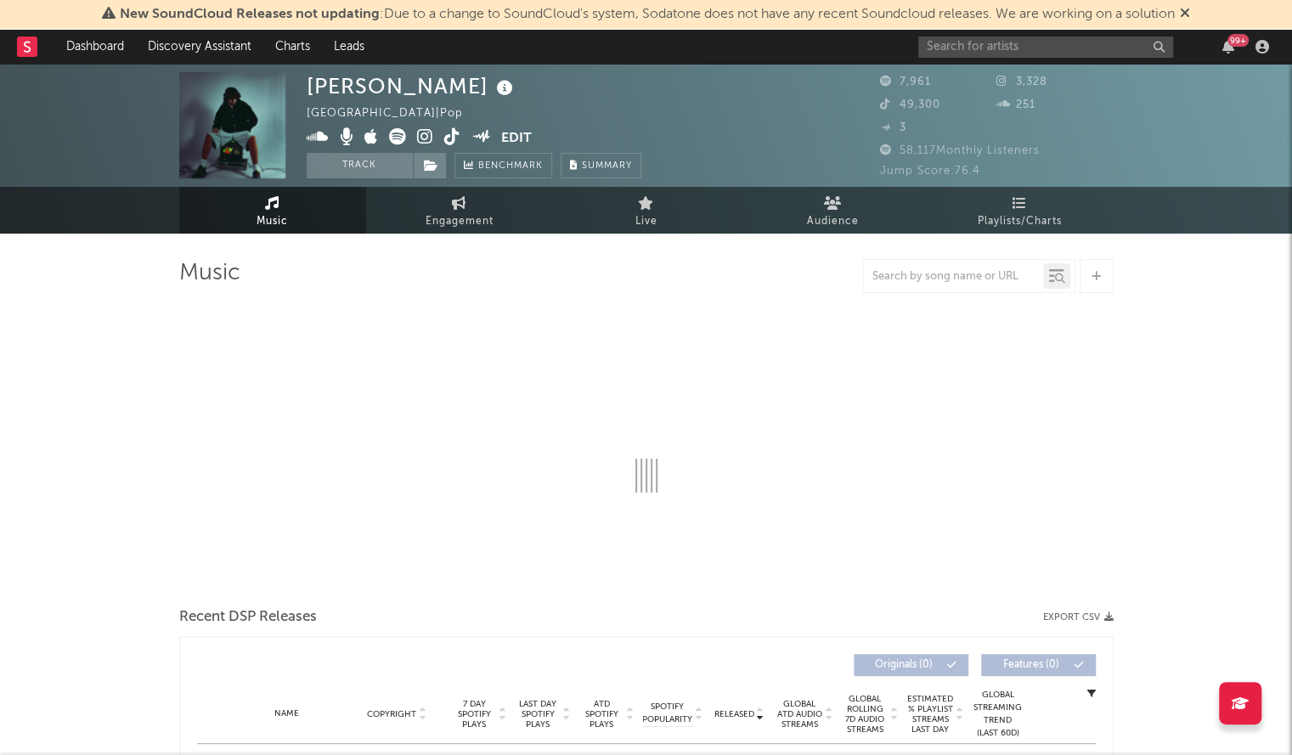
select select "6m"
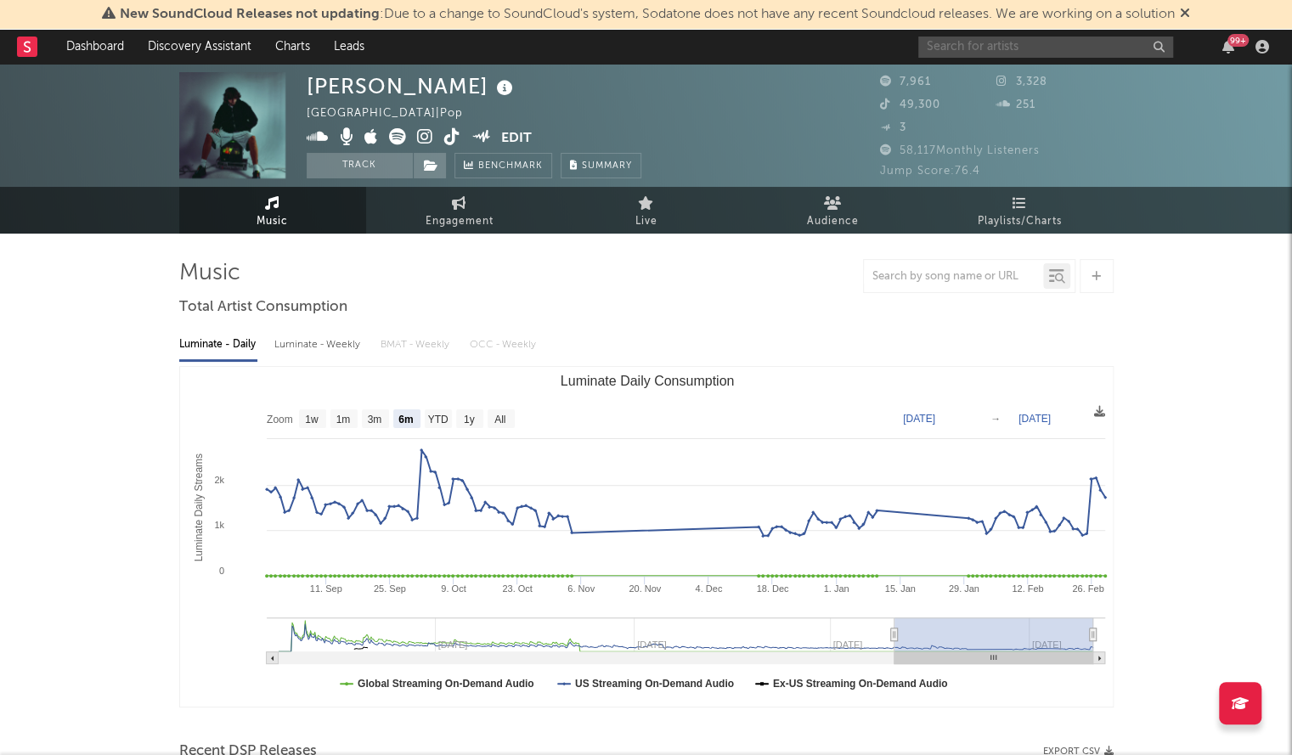
click at [988, 47] on input "text" at bounding box center [1045, 47] width 255 height 21
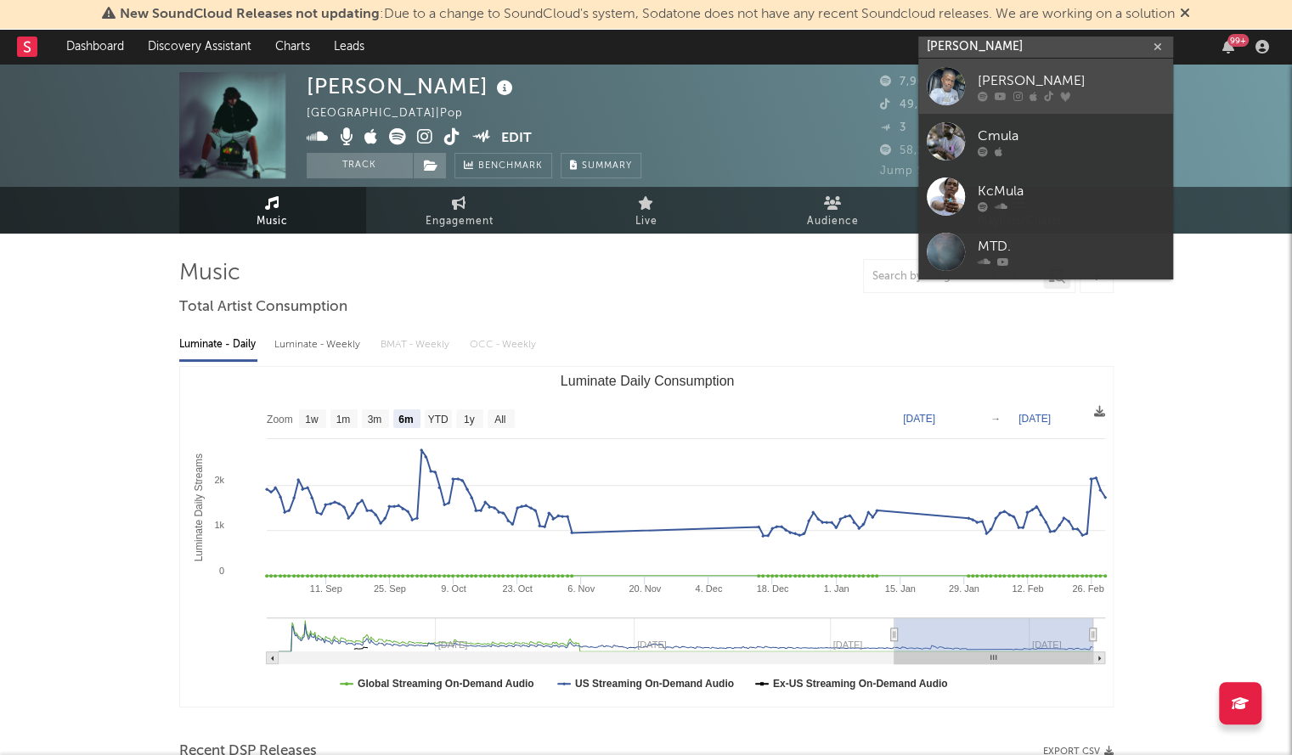
type input "[PERSON_NAME]"
click at [948, 86] on div at bounding box center [945, 86] width 38 height 38
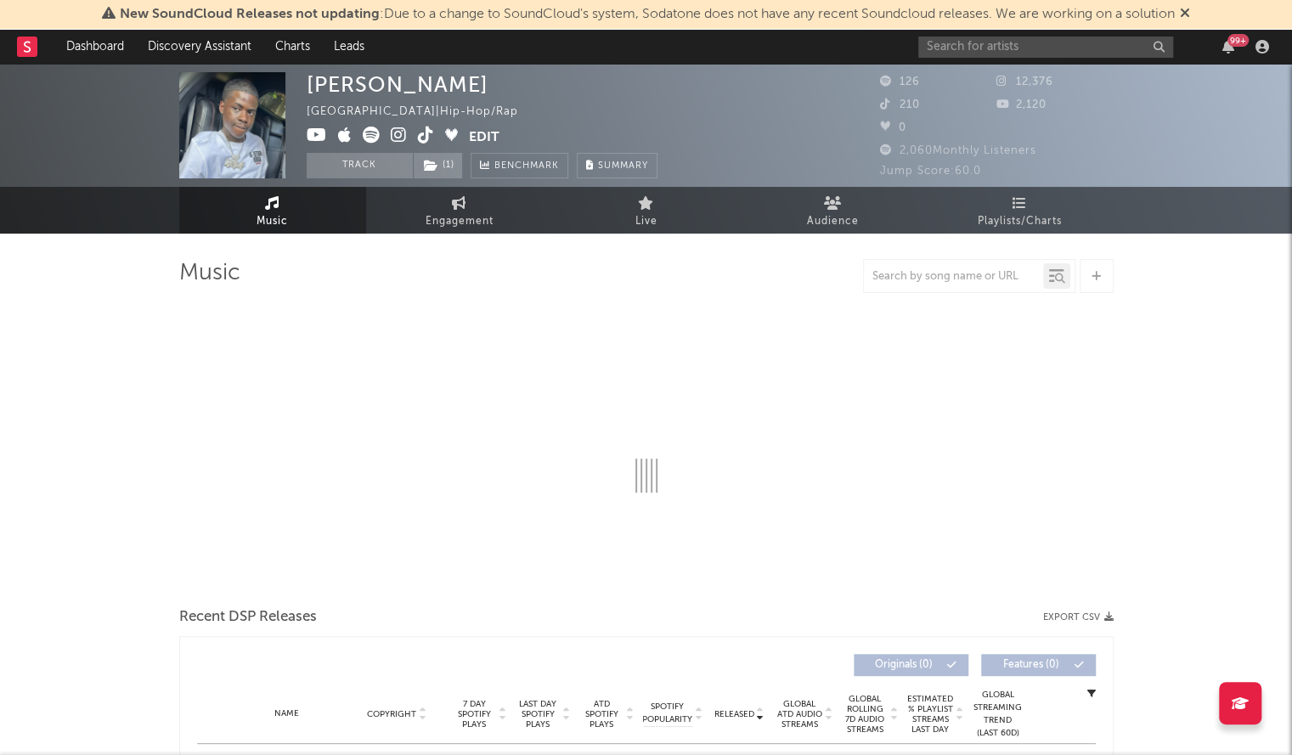
select select "6m"
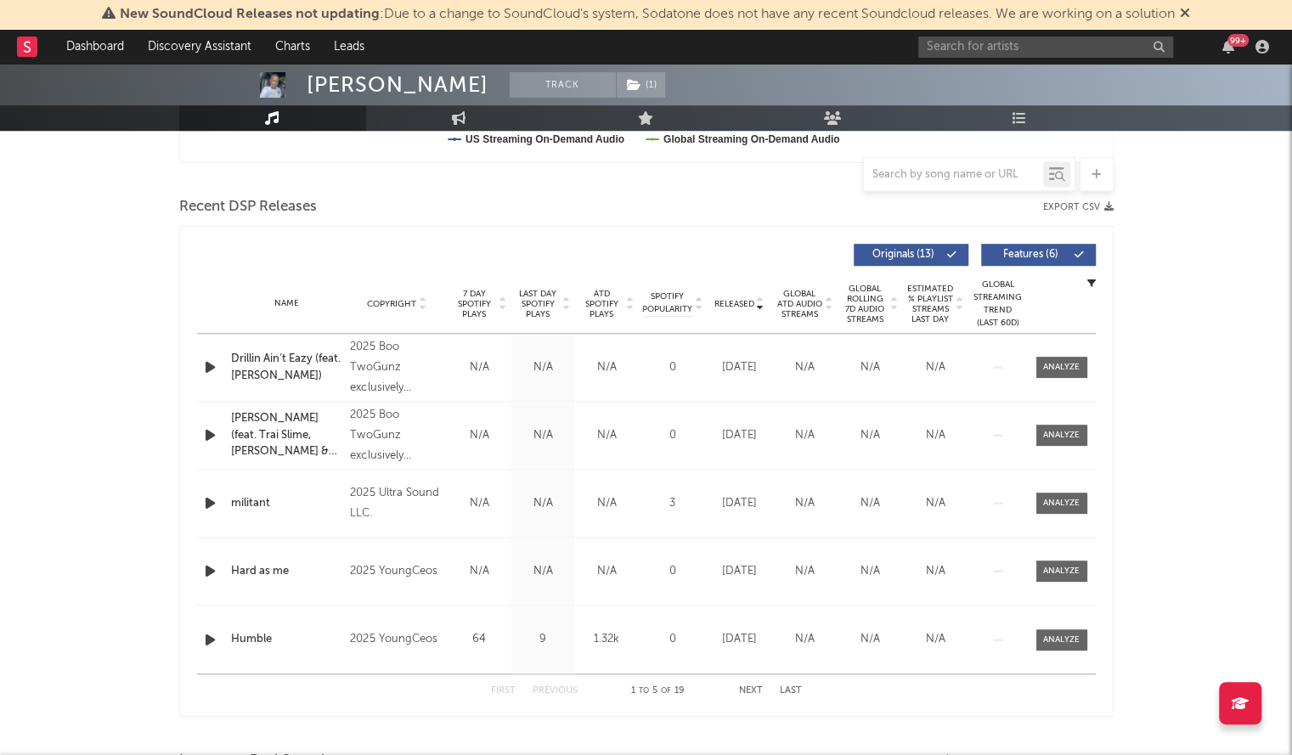
scroll to position [1055, 0]
